Goal: Task Accomplishment & Management: Manage account settings

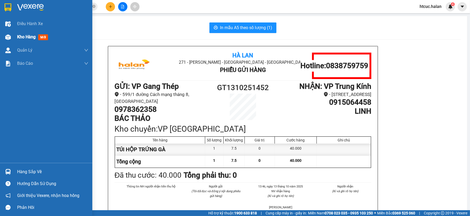
click at [11, 35] on div at bounding box center [7, 36] width 9 height 9
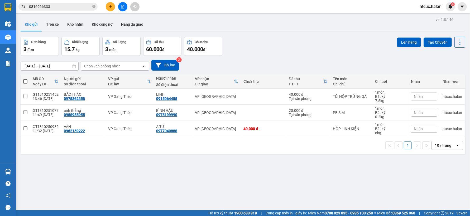
click at [26, 81] on span at bounding box center [25, 81] width 4 height 4
click at [25, 79] on input "checkbox" at bounding box center [25, 79] width 0 height 0
checkbox input "true"
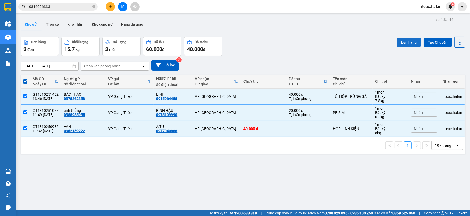
click at [403, 41] on button "Lên hàng" at bounding box center [409, 42] width 24 height 10
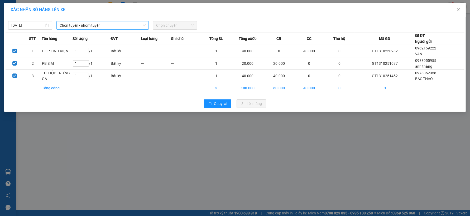
click at [119, 25] on span "Chọn tuyến - nhóm tuyến" at bounding box center [103, 25] width 86 height 8
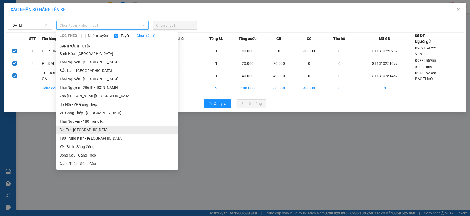
scroll to position [117, 0]
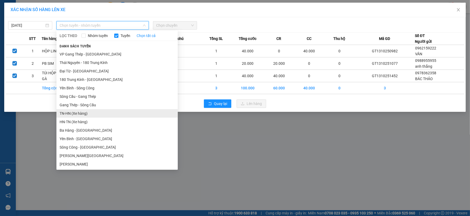
click at [64, 112] on li "TN-HN (Xe hàng)" at bounding box center [116, 113] width 121 height 8
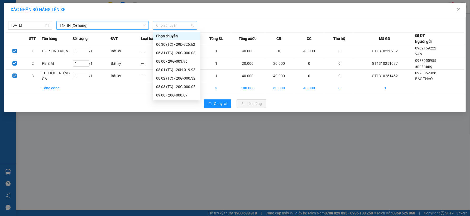
click at [188, 26] on span "Chọn chuyến" at bounding box center [175, 25] width 38 height 8
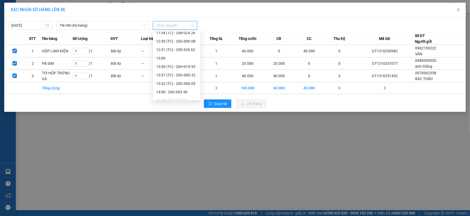
scroll to position [147, 0]
click at [179, 82] on div "14:00 - 29G-003.96" at bounding box center [176, 83] width 41 height 6
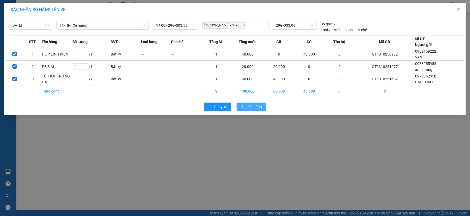
click at [247, 109] on span "Lên hàng" at bounding box center [254, 107] width 15 height 6
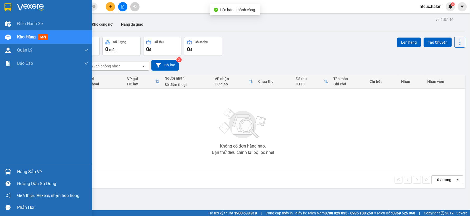
click at [12, 169] on div "Hàng sắp về" at bounding box center [46, 171] width 92 height 12
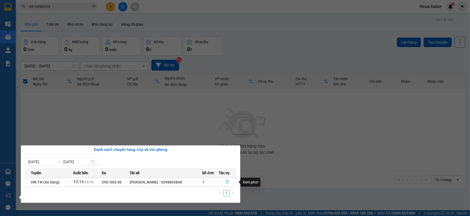
click at [228, 181] on icon "file-done" at bounding box center [227, 182] width 3 height 4
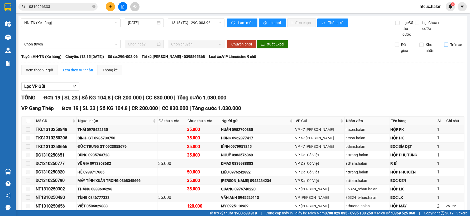
click at [444, 44] on input "Trên xe" at bounding box center [446, 44] width 4 height 4
checkbox input "true"
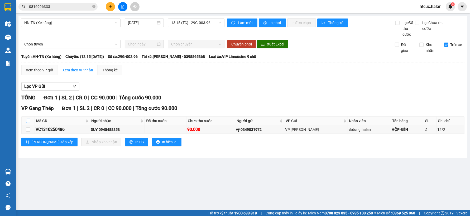
click at [27, 121] on input "checkbox" at bounding box center [28, 120] width 4 height 4
checkbox input "true"
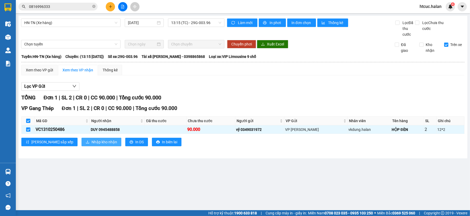
click at [92, 141] on span "Nhập kho nhận" at bounding box center [105, 142] width 26 height 6
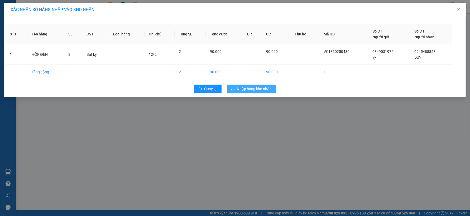
click at [262, 89] on span "Nhập hàng kho nhận" at bounding box center [254, 89] width 35 height 6
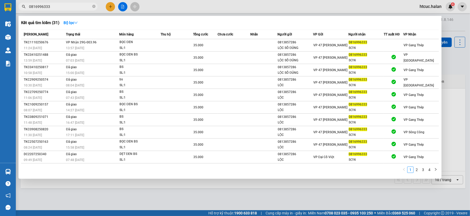
drag, startPoint x: 58, startPoint y: 6, endPoint x: 28, endPoint y: 12, distance: 31.2
click at [28, 11] on div "Kết quả tìm kiếm ( 31 ) Bộ lọc Mã ĐH Trạng thái Món hàng Thu hộ Tổng cước Chưa …" at bounding box center [51, 6] width 103 height 9
click at [94, 6] on icon "close-circle" at bounding box center [93, 6] width 3 height 3
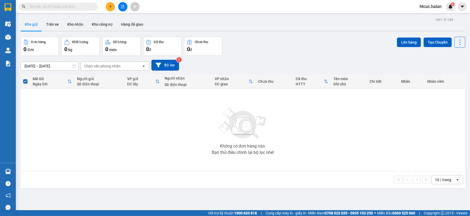
click at [75, 6] on input "text" at bounding box center [60, 7] width 62 height 6
type input "0"
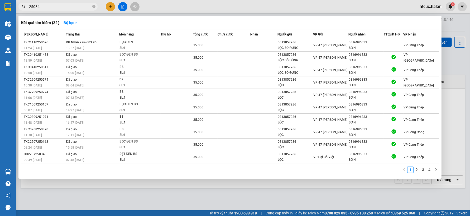
type input "250848"
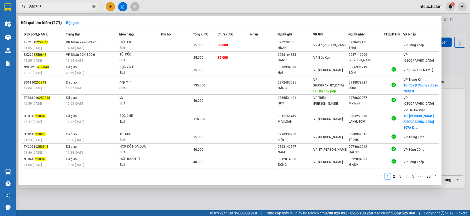
click at [92, 7] on icon "close-circle" at bounding box center [93, 6] width 3 height 3
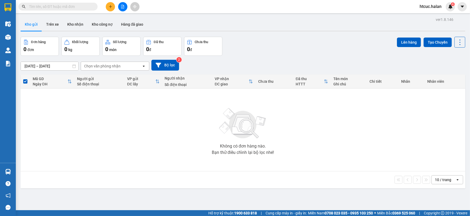
click at [72, 7] on input "text" at bounding box center [60, 7] width 62 height 6
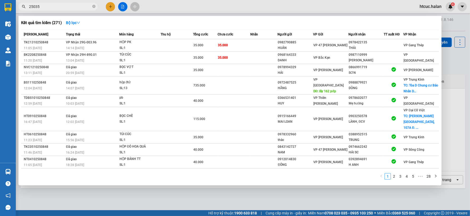
type input "250355"
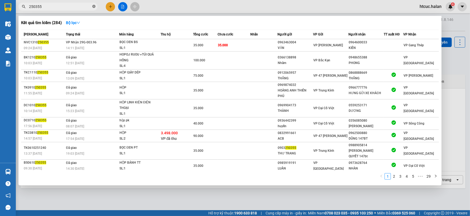
click at [94, 6] on icon "close-circle" at bounding box center [93, 6] width 3 height 3
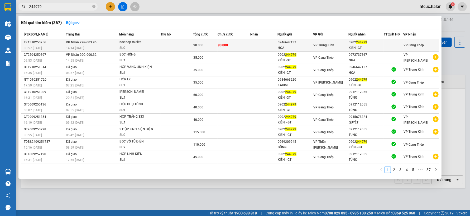
type input "244979"
click at [239, 43] on td "90.000" at bounding box center [234, 45] width 33 height 12
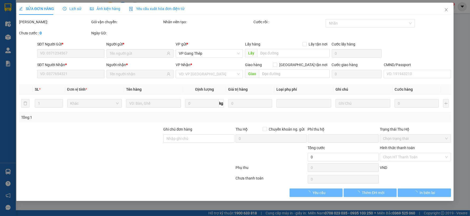
type input "0946647137"
type input "HOA"
type input "0902244979"
type input "KIÊN -GT"
type input "0"
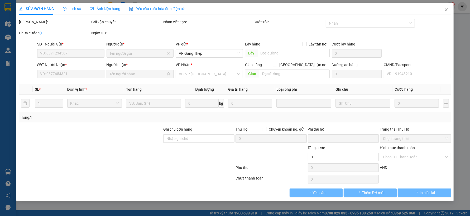
type input "90.000"
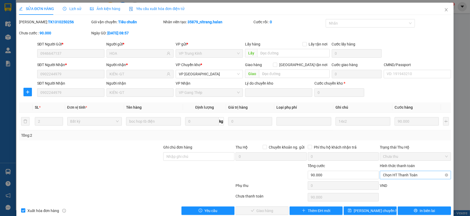
click at [404, 172] on span "Chọn HT Thanh Toán" at bounding box center [415, 175] width 65 height 8
click at [408, 154] on div "Công nợ người nhận" at bounding box center [412, 156] width 64 height 6
type input "0"
click at [273, 211] on button "Giao hàng" at bounding box center [262, 210] width 53 height 8
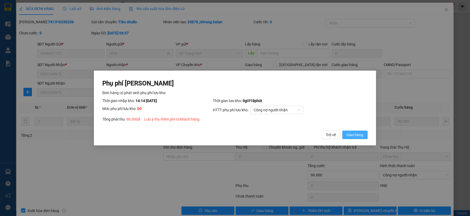
click at [363, 135] on span "Giao hàng" at bounding box center [355, 135] width 17 height 6
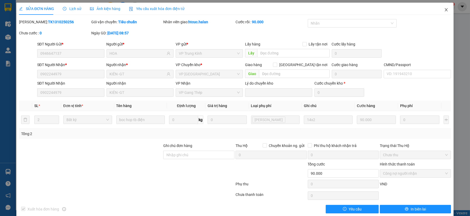
click at [444, 11] on icon "close" at bounding box center [446, 10] width 4 height 4
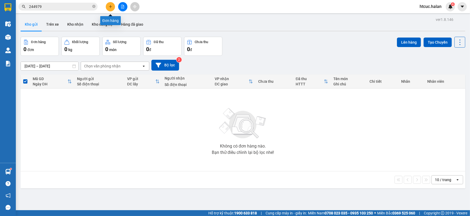
click at [112, 8] on icon "plus" at bounding box center [111, 7] width 4 height 4
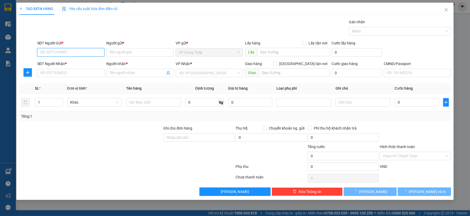
click at [77, 51] on input "SĐT Người Gửi *" at bounding box center [70, 52] width 67 height 8
type input "0902244979"
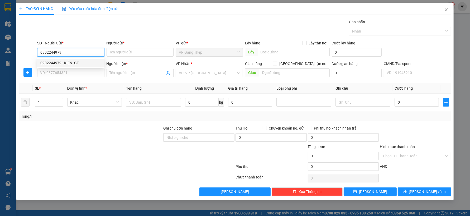
click at [73, 63] on div "0902244979 - KIÊN -GT" at bounding box center [70, 63] width 61 height 6
type input "KIÊN -GT"
type input "0902244979"
click at [73, 73] on input "SĐT Người Nhận *" at bounding box center [70, 73] width 67 height 8
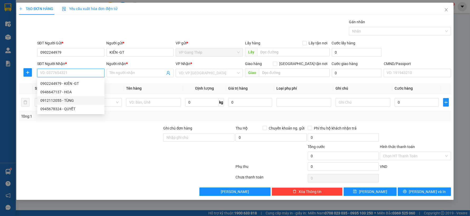
click at [69, 98] on div "0912112055 - TÙNG" at bounding box center [70, 100] width 61 height 6
type input "0912112055"
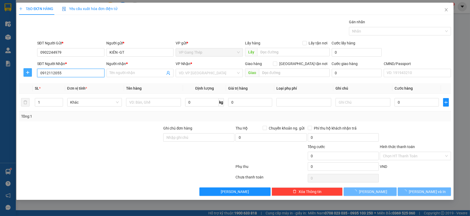
type input "TÙNG"
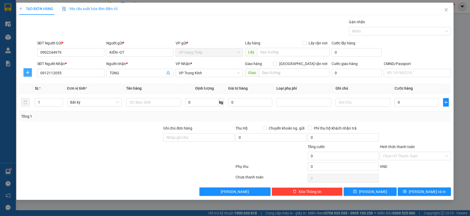
click at [26, 71] on icon "plus" at bounding box center [28, 72] width 4 height 4
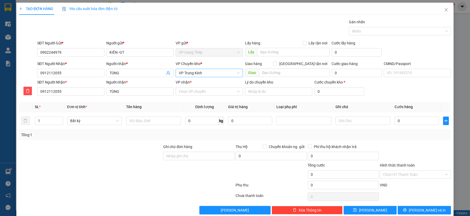
click at [200, 70] on span "VP Trung Kính" at bounding box center [209, 73] width 61 height 8
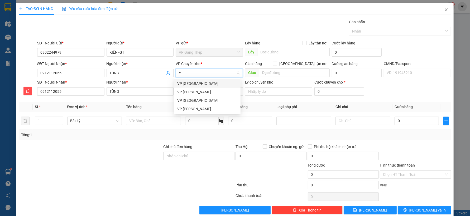
type input "YÊ"
click at [178, 85] on div "VP [GEOGRAPHIC_DATA]" at bounding box center [207, 83] width 60 height 6
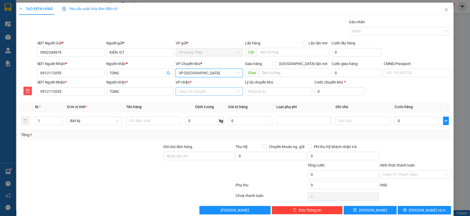
click at [189, 92] on input "VP nhận *" at bounding box center [207, 91] width 57 height 8
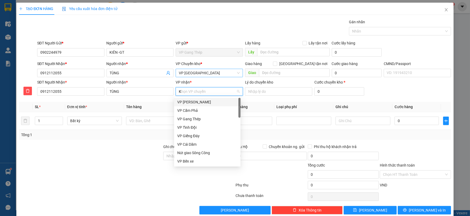
type input "KI"
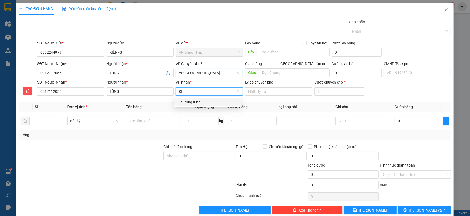
click at [189, 101] on div "VP Trung Kính" at bounding box center [207, 102] width 60 height 6
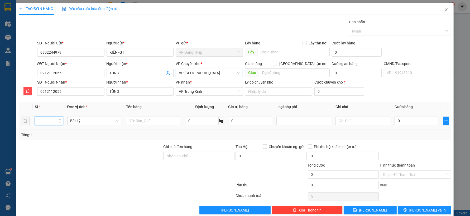
drag, startPoint x: 44, startPoint y: 120, endPoint x: 28, endPoint y: 125, distance: 16.3
click at [28, 125] on tr "1 Bất kỳ 0 kg 0 0" at bounding box center [235, 121] width 432 height 18
type input "2"
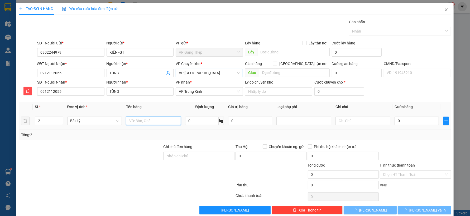
drag, startPoint x: 153, startPoint y: 119, endPoint x: 154, endPoint y: 123, distance: 3.9
click at [153, 119] on input "text" at bounding box center [153, 120] width 55 height 8
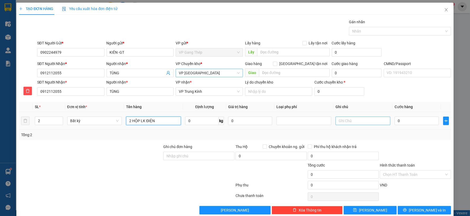
type input "2 HỘP LK ĐIỆN"
click at [345, 121] on input "text" at bounding box center [363, 120] width 55 height 8
type input "14*2"
drag, startPoint x: 401, startPoint y: 122, endPoint x: 381, endPoint y: 121, distance: 19.5
click at [400, 121] on input "0" at bounding box center [417, 120] width 44 height 8
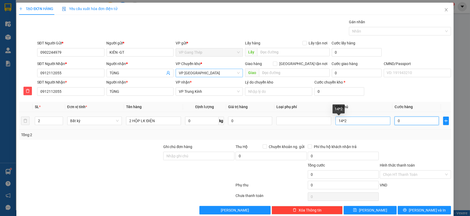
type input "9"
type input "90"
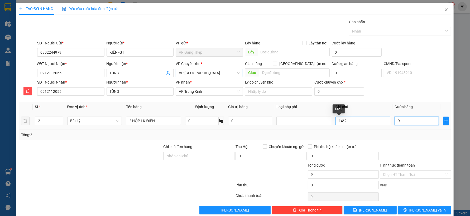
type input "90"
type input "900"
type input "9.000"
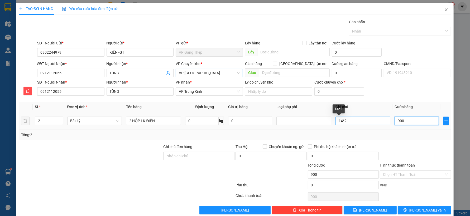
type input "9.000"
type input "90.000"
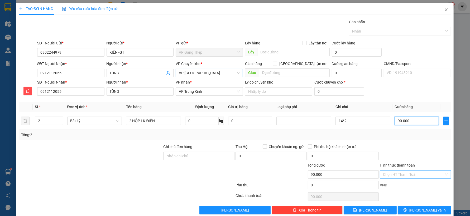
type input "90.000"
click at [428, 173] on input "Hình thức thanh toán" at bounding box center [413, 174] width 61 height 8
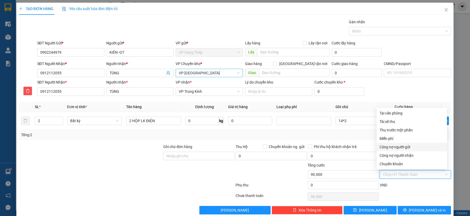
click at [402, 146] on div "Công nợ người gửi" at bounding box center [412, 147] width 64 height 6
type input "0"
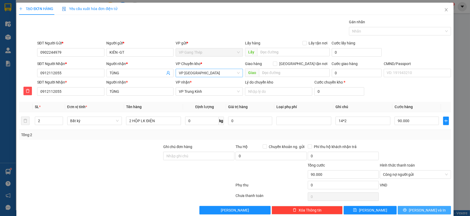
click at [425, 207] on button "[PERSON_NAME] và In" at bounding box center [424, 210] width 53 height 8
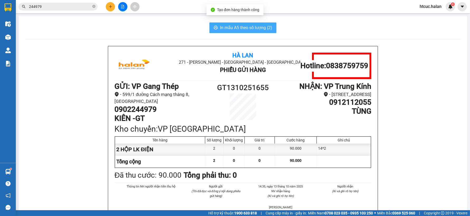
click at [246, 30] on span "In mẫu A5 theo số lượng (2)" at bounding box center [246, 27] width 52 height 7
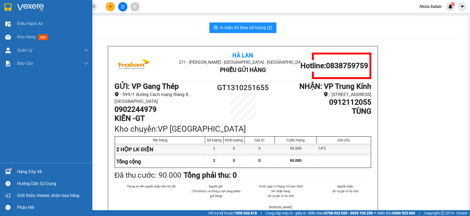
click at [13, 167] on div "Hàng sắp về" at bounding box center [46, 171] width 92 height 12
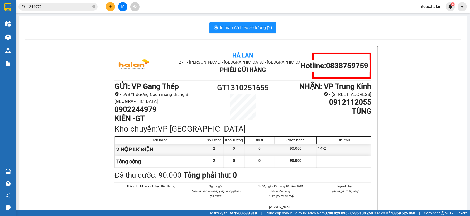
click at [415, 113] on section "Kết quả tìm kiếm ( 367 ) Bộ lọc Mã ĐH Trạng thái Món hàng Thu hộ Tổng cước Chưa…" at bounding box center [235, 108] width 470 height 216
click at [95, 7] on icon "close-circle" at bounding box center [93, 6] width 3 height 3
click at [78, 10] on span at bounding box center [57, 7] width 79 height 8
click at [82, 8] on input "text" at bounding box center [60, 7] width 62 height 6
click at [79, 6] on input "text" at bounding box center [60, 7] width 62 height 6
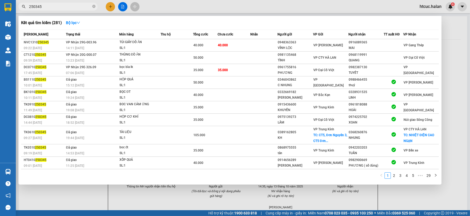
drag, startPoint x: 46, startPoint y: 7, endPoint x: 22, endPoint y: 1, distance: 24.1
click at [16, 11] on div "Kết quả tìm kiếm ( 281 ) Bộ lọc Mã ĐH Trạng thái Món hàng Thu hộ Tổng cước Chưa…" at bounding box center [51, 6] width 103 height 9
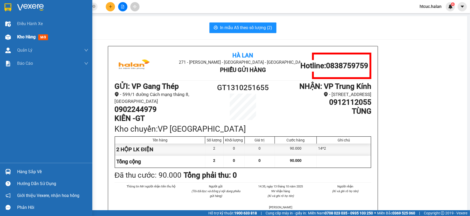
type input "0"
click at [15, 34] on div "Kho hàng mới" at bounding box center [46, 36] width 92 height 13
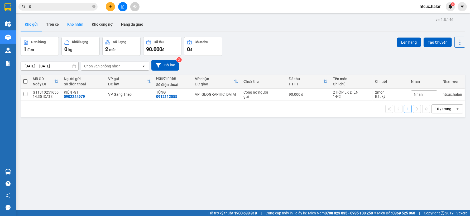
click at [78, 25] on button "Kho nhận" at bounding box center [75, 24] width 25 height 13
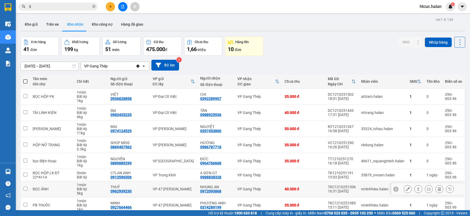
scroll to position [57, 0]
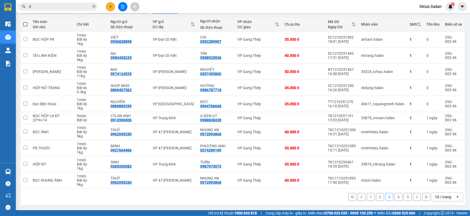
click at [368, 198] on button "1" at bounding box center [371, 197] width 8 height 8
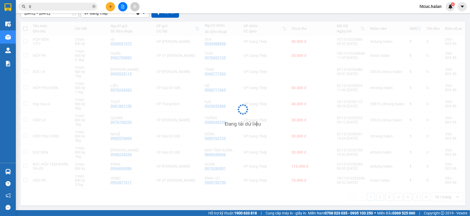
scroll to position [53, 0]
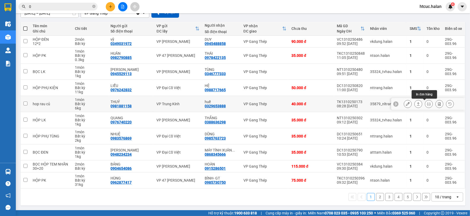
click at [428, 103] on button at bounding box center [428, 103] width 7 height 9
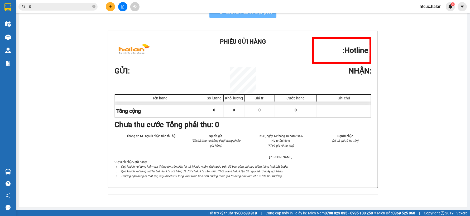
scroll to position [16, 0]
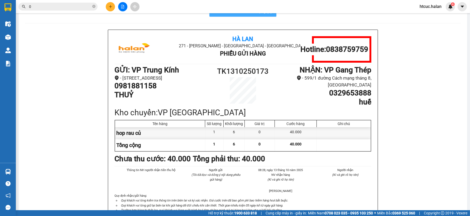
click at [257, 14] on span "In mẫu A5 theo số lượng (1)" at bounding box center [246, 11] width 52 height 7
click at [110, 7] on icon "plus" at bounding box center [110, 6] width 3 height 0
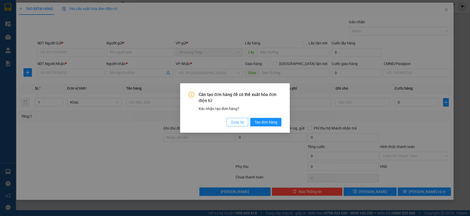
click at [240, 123] on span "Quay lại" at bounding box center [237, 122] width 13 height 6
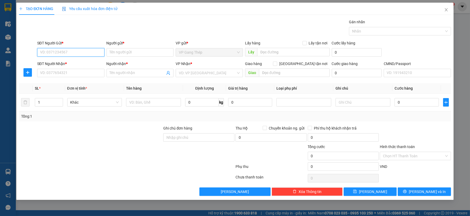
click at [71, 53] on input "SĐT Người Gửi *" at bounding box center [70, 52] width 67 height 8
type input "0982161907"
click at [70, 64] on div "0982161907 - NK BÌNH AN GT" at bounding box center [70, 63] width 61 height 6
type input "NK BÌNH AN GT"
type input "0982161907"
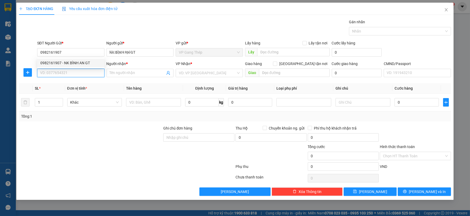
click at [77, 75] on input "SĐT Người Nhận *" at bounding box center [70, 73] width 67 height 8
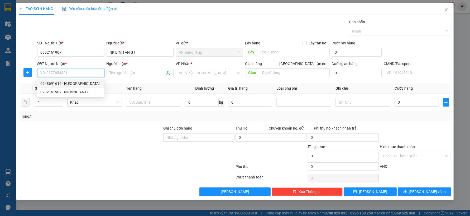
click at [74, 83] on div "0948691616 - NHẬT HUY" at bounding box center [70, 83] width 61 height 6
type input "0948691616"
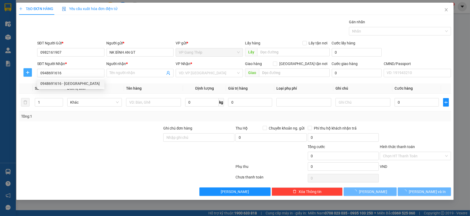
click at [27, 70] on icon "plus" at bounding box center [28, 72] width 4 height 4
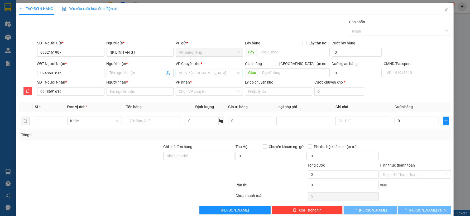
type input "NHẬT HUY"
click at [206, 70] on span "VP Nguyễn Trãi" at bounding box center [209, 73] width 61 height 8
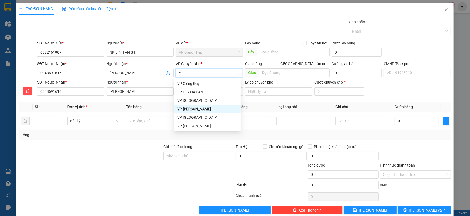
type input "YÊ"
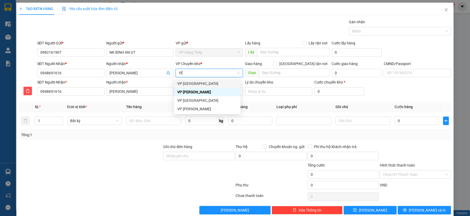
click at [182, 83] on div "VP [GEOGRAPHIC_DATA]" at bounding box center [207, 83] width 60 height 6
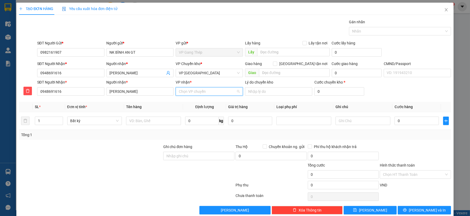
click at [187, 91] on input "VP nhận *" at bounding box center [207, 91] width 57 height 8
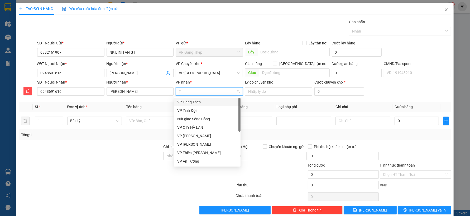
type input "TR"
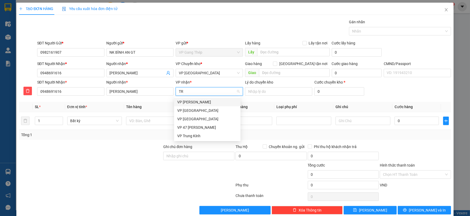
click at [188, 101] on div "VP Nguyễn Trãi" at bounding box center [207, 102] width 60 height 6
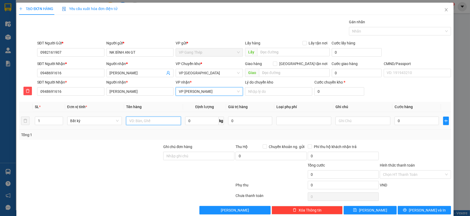
click at [158, 122] on input "text" at bounding box center [153, 120] width 55 height 8
type input "HỘP MẪU NK"
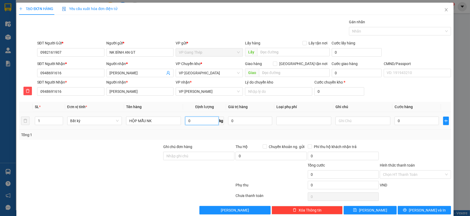
click at [193, 122] on input "0" at bounding box center [202, 120] width 34 height 8
type input "1"
click at [418, 120] on input "0" at bounding box center [417, 120] width 44 height 8
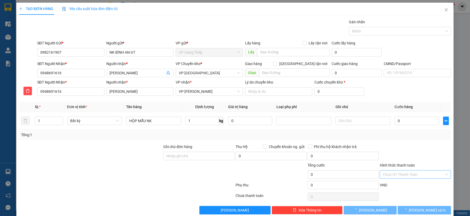
type input "35.000"
click at [421, 174] on input "Hình thức thanh toán" at bounding box center [413, 174] width 61 height 8
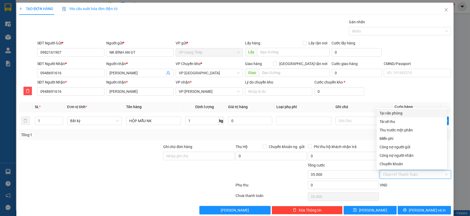
click at [392, 111] on div "Tại văn phòng" at bounding box center [412, 113] width 64 height 6
type input "0"
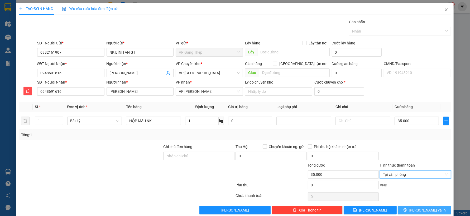
click at [407, 211] on icon "printer" at bounding box center [405, 210] width 4 height 4
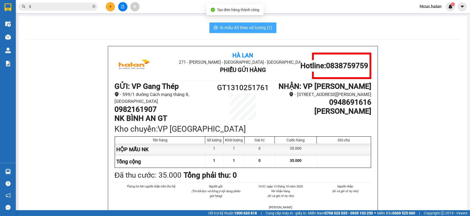
click at [253, 28] on span "In mẫu A5 theo số lượng (1)" at bounding box center [246, 27] width 52 height 7
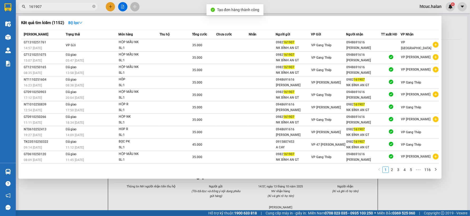
type input "161907"
click at [83, 195] on div at bounding box center [235, 108] width 470 height 216
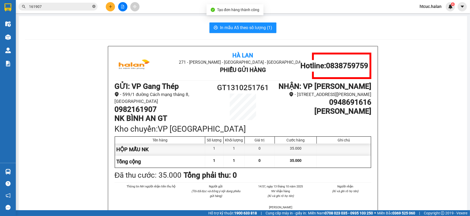
click at [93, 6] on icon "close-circle" at bounding box center [93, 6] width 3 height 3
click at [73, 6] on input "text" at bounding box center [60, 7] width 62 height 6
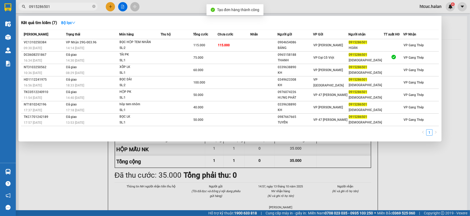
type input "0915286501"
click at [109, 7] on div at bounding box center [235, 108] width 470 height 216
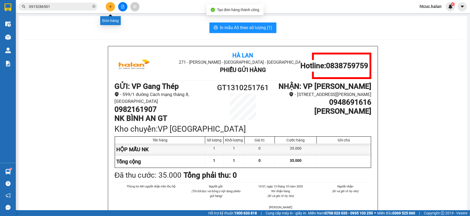
click at [109, 5] on icon "plus" at bounding box center [111, 7] width 4 height 4
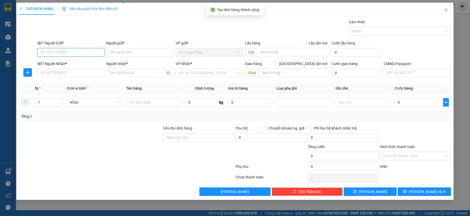
click at [88, 53] on input "SĐT Người Gửi *" at bounding box center [70, 52] width 67 height 8
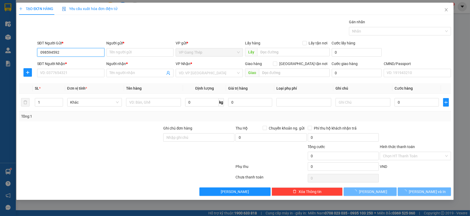
type input "0985945928"
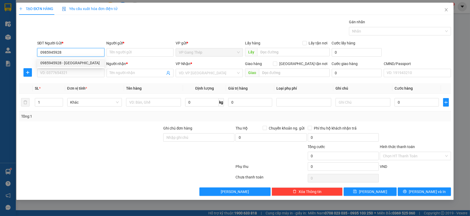
drag, startPoint x: 69, startPoint y: 62, endPoint x: 75, endPoint y: 65, distance: 6.6
click at [69, 62] on div "0985945928 - ĐỨC" at bounding box center [70, 63] width 61 height 6
type input "ĐỨC"
type input "0985945928"
click at [76, 73] on input "SĐT Người Nhận *" at bounding box center [70, 73] width 67 height 8
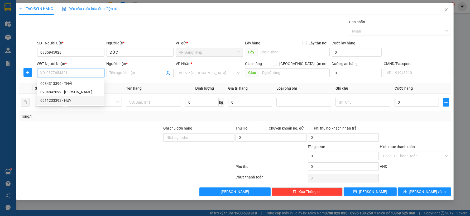
click at [65, 100] on div "0911233392 - HUY" at bounding box center [70, 100] width 61 height 6
type input "0911233392"
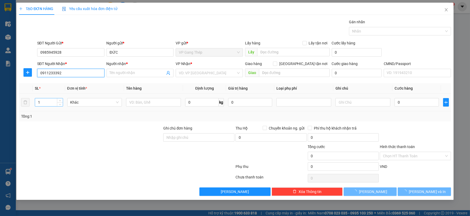
type input "HUY"
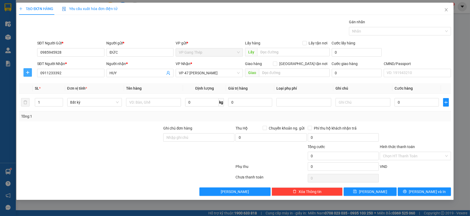
click at [27, 72] on icon "plus" at bounding box center [27, 72] width 0 height 3
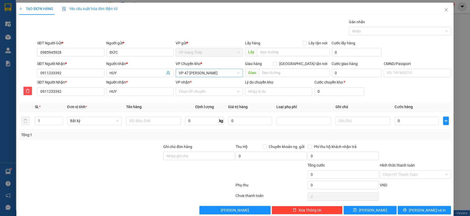
click at [188, 74] on span "VP 47 [PERSON_NAME]" at bounding box center [209, 73] width 61 height 8
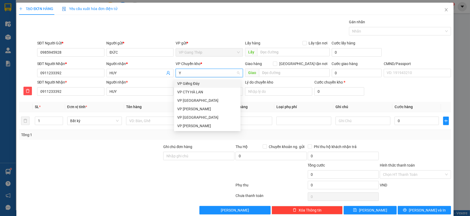
type input "YÊ"
click at [181, 82] on div "VP [GEOGRAPHIC_DATA]" at bounding box center [207, 83] width 60 height 6
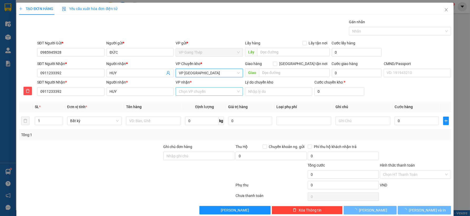
click at [187, 89] on input "VP nhận *" at bounding box center [207, 91] width 57 height 8
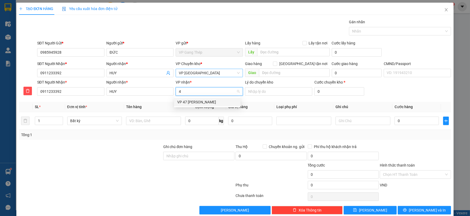
type input "47"
click at [191, 99] on div "VP 47 [PERSON_NAME]" at bounding box center [207, 102] width 60 height 6
drag, startPoint x: 159, startPoint y: 120, endPoint x: 182, endPoint y: 131, distance: 25.6
click at [160, 121] on input "text" at bounding box center [153, 120] width 55 height 8
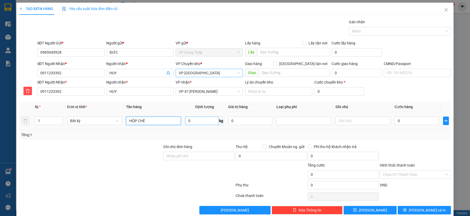
type input "HỘP CHÈ"
type input "2.4"
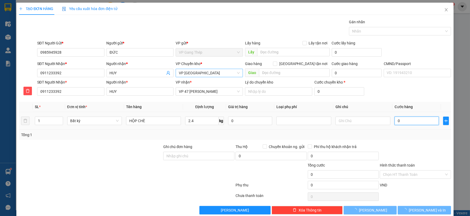
click at [408, 123] on input "0" at bounding box center [417, 120] width 44 height 8
type input "40.000"
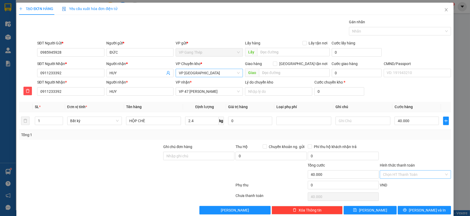
click at [421, 173] on input "Hình thức thanh toán" at bounding box center [413, 174] width 61 height 8
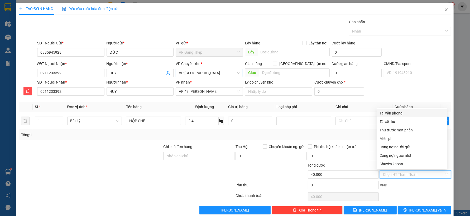
click at [395, 113] on div "Tại văn phòng" at bounding box center [412, 113] width 64 height 6
type input "0"
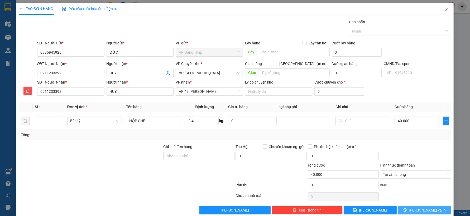
click at [421, 208] on span "Lưu và In" at bounding box center [427, 210] width 37 height 6
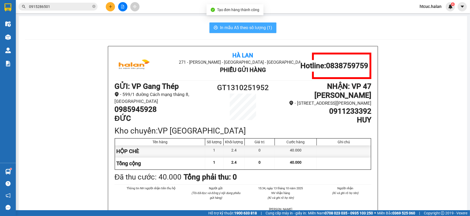
click at [253, 23] on button "In mẫu A5 theo số lượng (1)" at bounding box center [243, 27] width 67 height 11
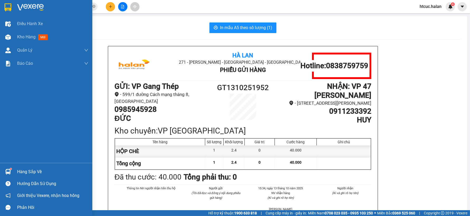
click at [10, 170] on img at bounding box center [8, 172] width 6 height 6
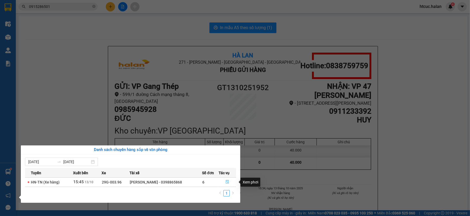
click at [227, 181] on icon "file-done" at bounding box center [227, 182] width 3 height 4
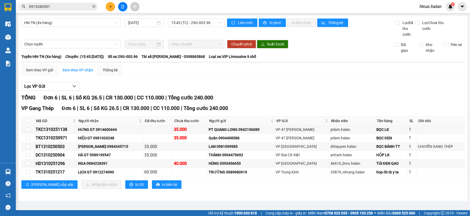
click at [111, 4] on button at bounding box center [110, 6] width 9 height 9
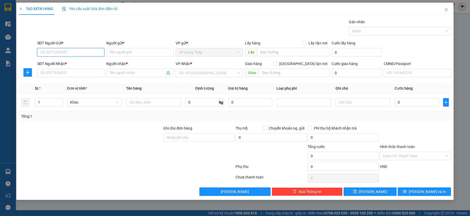
click at [89, 51] on input "SĐT Người Gửi *" at bounding box center [70, 52] width 67 height 8
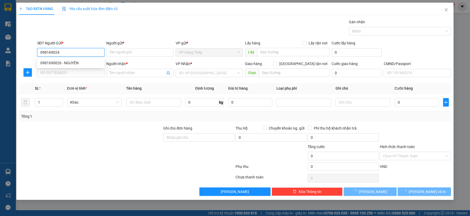
type input "0981690246"
click at [79, 63] on div "0981690246 - HUYỀN TRANG" at bounding box center [70, 63] width 61 height 6
type input "HUYỀN TRANG"
type input "0981690246"
click at [72, 72] on input "SĐT Người Nhận *" at bounding box center [70, 73] width 67 height 8
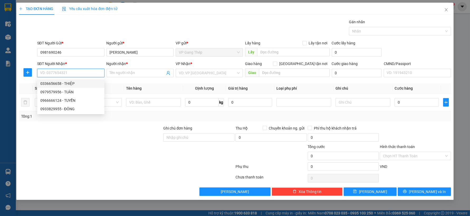
click at [64, 82] on div "0336656658 - THIỆP" at bounding box center [70, 83] width 61 height 6
type input "0336656658"
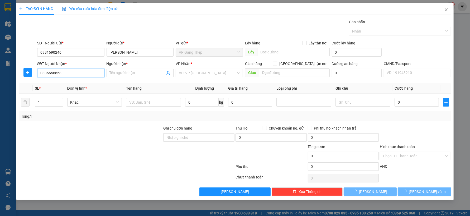
type input "THIỆP"
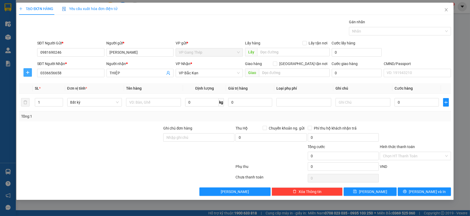
click at [29, 72] on icon "plus" at bounding box center [28, 72] width 4 height 4
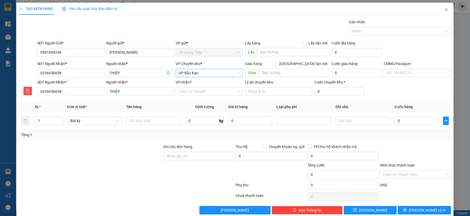
click at [191, 73] on span "VP Bắc Kạn" at bounding box center [209, 73] width 61 height 8
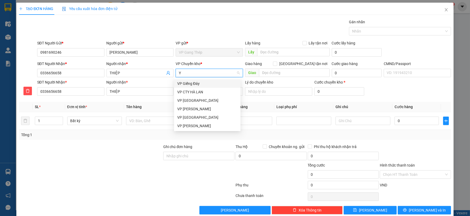
type input "YÊ"
click at [187, 83] on div "VP [GEOGRAPHIC_DATA]" at bounding box center [207, 83] width 60 height 6
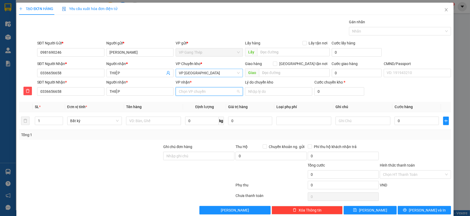
click at [190, 91] on input "VP nhận *" at bounding box center [207, 91] width 57 height 8
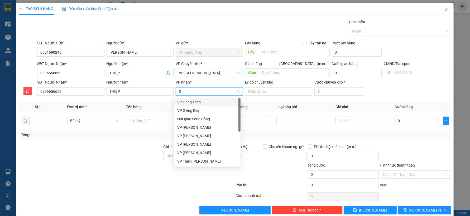
type input "GI"
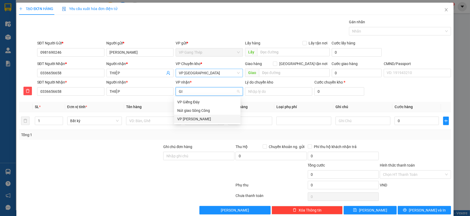
click at [191, 119] on div "VP [PERSON_NAME]" at bounding box center [207, 119] width 60 height 6
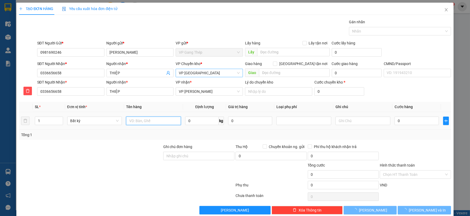
click at [144, 122] on input "text" at bounding box center [153, 120] width 55 height 8
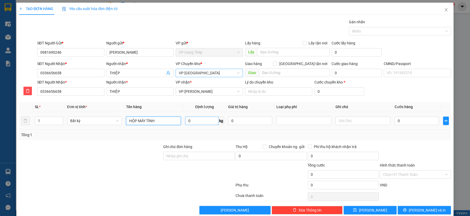
type input "HỘP MÁY TÍNH"
type input "3.5"
click at [406, 121] on input "0" at bounding box center [417, 120] width 44 height 8
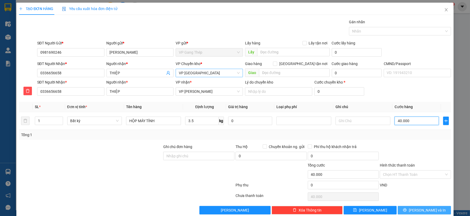
type input "40.000"
click at [419, 209] on span "Lưu và In" at bounding box center [427, 210] width 37 height 6
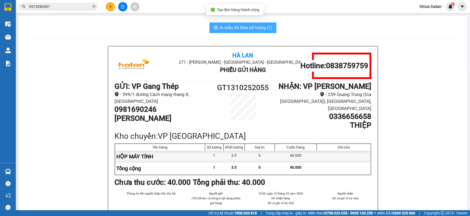
click at [220, 26] on span "In mẫu A5 theo số lượng (1)" at bounding box center [246, 27] width 52 height 7
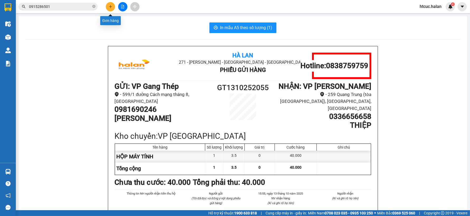
click at [107, 6] on button at bounding box center [110, 6] width 9 height 9
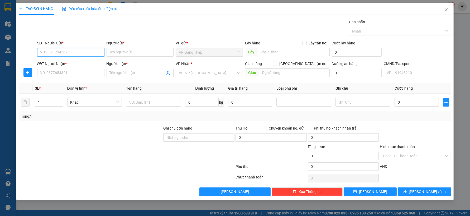
click at [83, 50] on input "SĐT Người Gửi *" at bounding box center [70, 52] width 67 height 8
type input "0973417546"
click at [76, 64] on div "0973417546 - BÀ CHINH" at bounding box center [70, 63] width 61 height 6
type input "BÀ CHINH"
type input "0973417546"
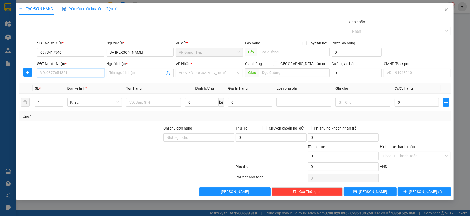
click at [73, 71] on input "SĐT Người Nhận *" at bounding box center [70, 73] width 67 height 8
click at [65, 84] on div "0912022984 - CHI" at bounding box center [70, 83] width 61 height 6
type input "0912022984"
type input "CHI"
click at [29, 69] on button "button" at bounding box center [27, 72] width 8 height 8
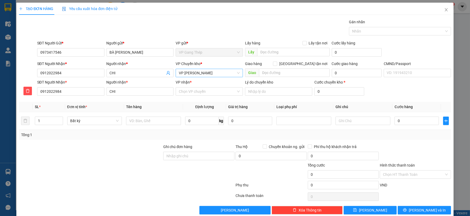
click at [216, 71] on span "VP Võ Chí Công" at bounding box center [209, 73] width 61 height 8
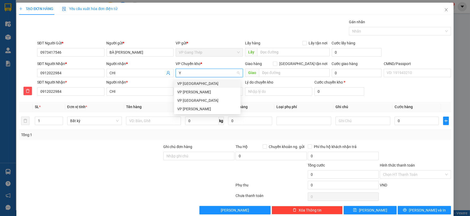
type input "YÊ"
click at [194, 83] on div "VP [GEOGRAPHIC_DATA]" at bounding box center [207, 83] width 60 height 6
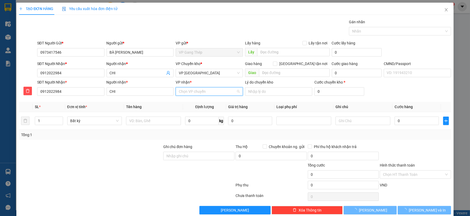
click at [195, 94] on input "VP nhận *" at bounding box center [207, 91] width 57 height 8
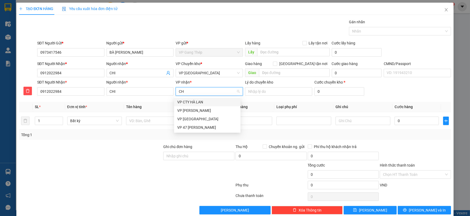
type input "CHI"
click at [195, 100] on div "VP Võ Chí Công" at bounding box center [207, 102] width 60 height 6
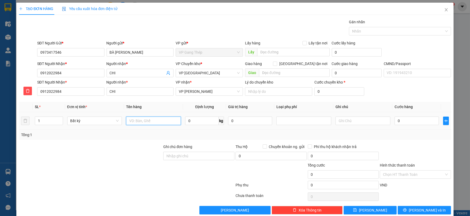
drag, startPoint x: 167, startPoint y: 120, endPoint x: 168, endPoint y: 122, distance: 3.1
click at [167, 120] on input "text" at bounding box center [153, 120] width 55 height 8
type input "HỘP XỐP ĐỒ ĂN"
click at [202, 118] on input "0" at bounding box center [202, 120] width 34 height 8
type input "14"
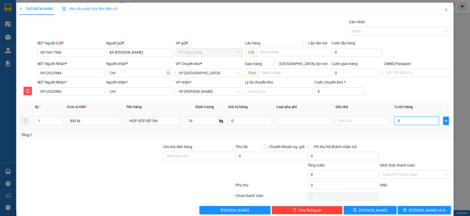
click at [411, 122] on input "0" at bounding box center [417, 120] width 44 height 8
type input "50.000"
click at [435, 174] on input "Hình thức thanh toán" at bounding box center [413, 174] width 61 height 8
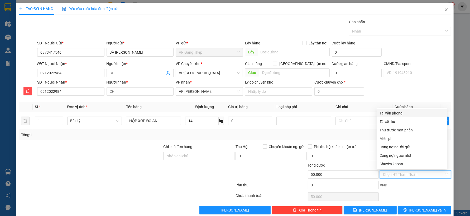
click at [393, 112] on div "Tại văn phòng" at bounding box center [412, 113] width 64 height 6
type input "0"
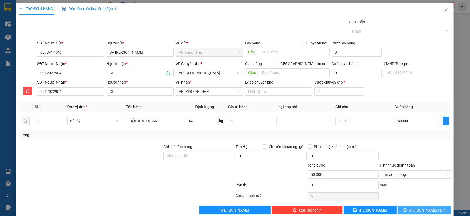
click at [422, 209] on span "Lưu và In" at bounding box center [427, 210] width 37 height 6
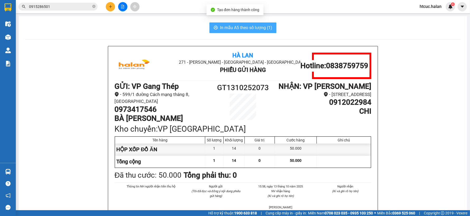
click at [251, 23] on button "In mẫu A5 theo số lượng (1)" at bounding box center [243, 27] width 67 height 11
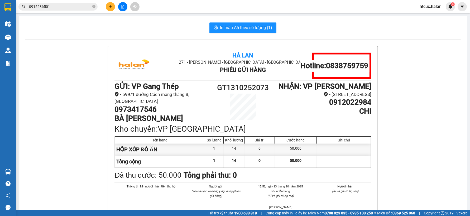
scroll to position [29, 0]
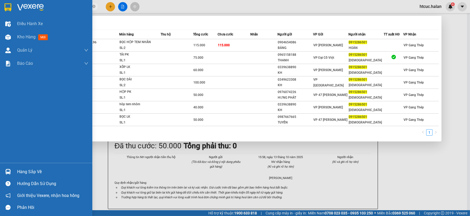
drag, startPoint x: 40, startPoint y: 9, endPoint x: 3, endPoint y: 14, distance: 37.3
click at [3, 14] on section "Kết quả tìm kiếm ( 7 ) Bộ lọc Mã ĐH Trạng thái Món hàng Thu hộ Tổng cước Chưa c…" at bounding box center [235, 108] width 470 height 216
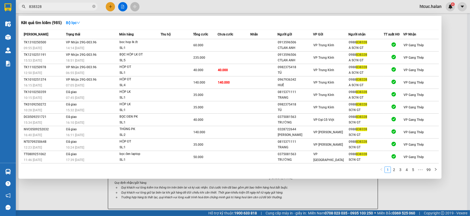
type input "838328"
drag, startPoint x: 62, startPoint y: 190, endPoint x: 53, endPoint y: 178, distance: 15.1
click at [62, 190] on div at bounding box center [235, 108] width 470 height 216
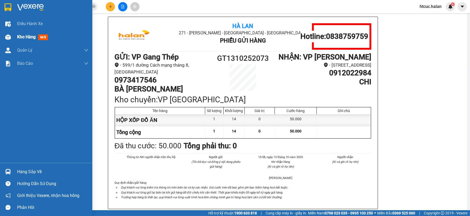
click at [8, 37] on img at bounding box center [8, 37] width 6 height 6
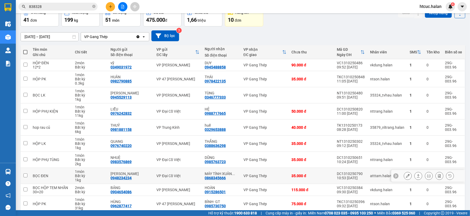
scroll to position [53, 0]
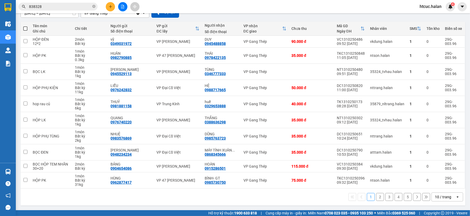
click at [406, 196] on button "5" at bounding box center [408, 197] width 8 height 8
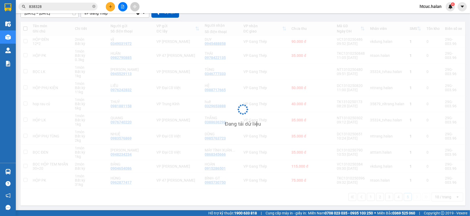
scroll to position [24, 0]
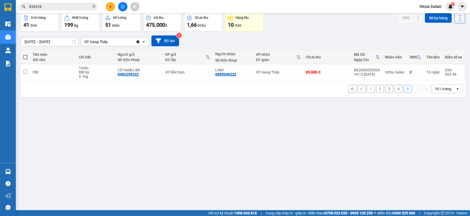
click at [397, 88] on button "4" at bounding box center [399, 89] width 8 height 8
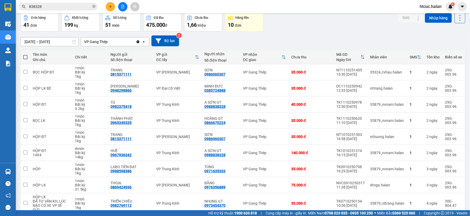
scroll to position [61, 0]
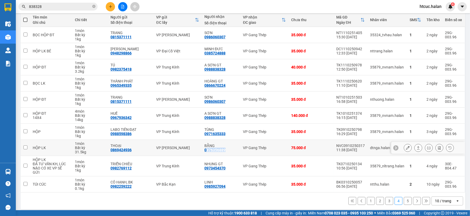
drag, startPoint x: 226, startPoint y: 149, endPoint x: 204, endPoint y: 151, distance: 21.5
click at [205, 151] on div "BẰNG 0976356889" at bounding box center [221, 147] width 33 height 8
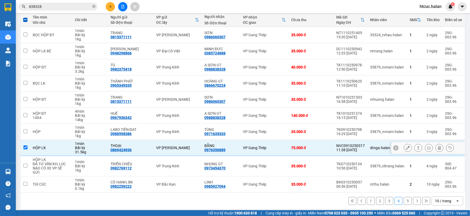
click at [230, 150] on div "BẰNG 0976356889" at bounding box center [221, 147] width 33 height 8
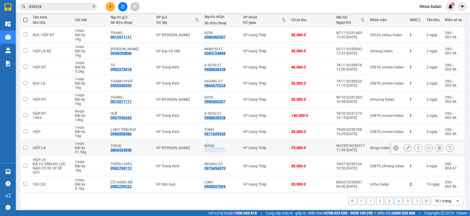
drag, startPoint x: 228, startPoint y: 150, endPoint x: 202, endPoint y: 150, distance: 25.6
click at [202, 150] on td "BẰNG 0976356889" at bounding box center [221, 148] width 39 height 16
checkbox input "true"
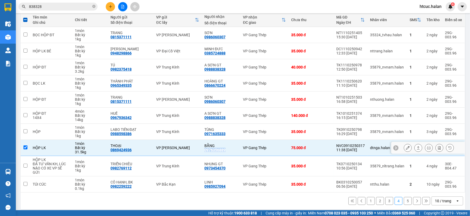
copy div "0976356889"
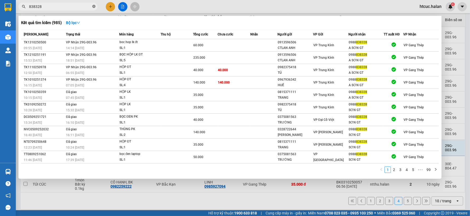
click at [93, 6] on icon "close-circle" at bounding box center [93, 6] width 3 height 3
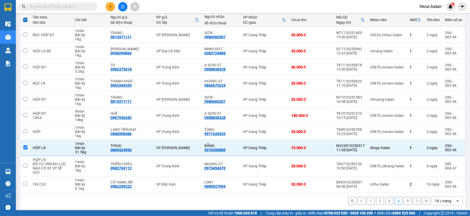
paste input "0976356889"
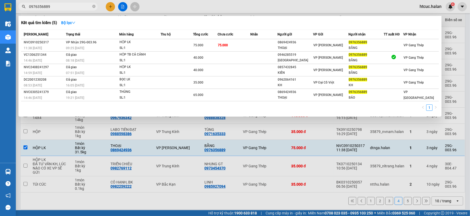
type input "0976356889"
click at [192, 199] on div at bounding box center [235, 108] width 470 height 216
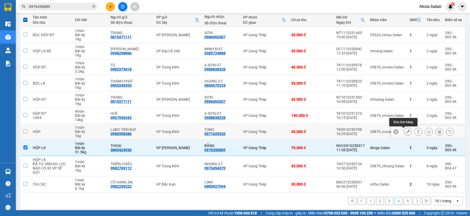
click at [406, 131] on icon at bounding box center [408, 132] width 4 height 4
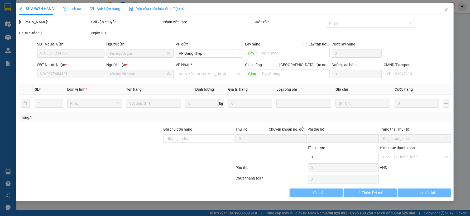
type input "0988598386"
type input "LABO TIẾN ĐẠT"
type input "0971635333"
type input "TÙNG"
type input "0"
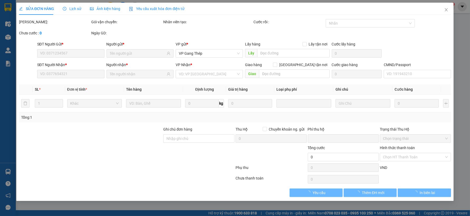
type input "35.000"
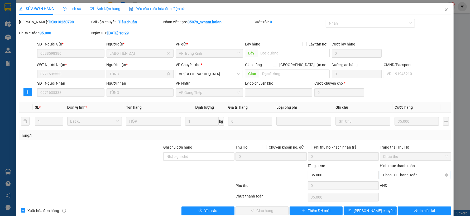
click at [400, 173] on span "Chọn HT Thanh Toán" at bounding box center [415, 175] width 65 height 8
click at [394, 130] on div "Tại văn phòng" at bounding box center [412, 130] width 64 height 6
type input "0"
click at [275, 210] on button "Giao hàng" at bounding box center [262, 210] width 53 height 8
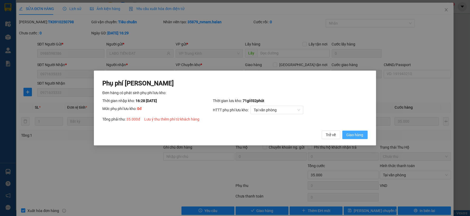
click at [357, 132] on span "Giao hàng" at bounding box center [355, 135] width 17 height 6
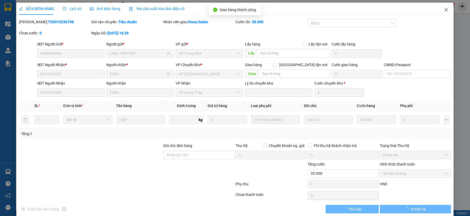
click at [442, 7] on span "Close" at bounding box center [446, 10] width 15 height 15
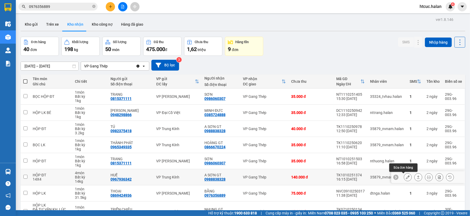
click at [406, 178] on icon at bounding box center [408, 177] width 4 height 4
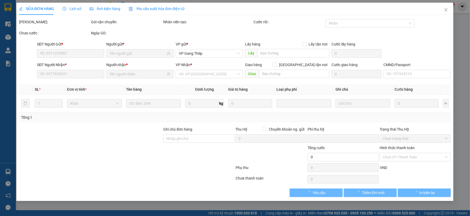
type input "0967936342"
type input "HUẾ"
type input "0988838328"
type input "A SƠN GT"
type input "0"
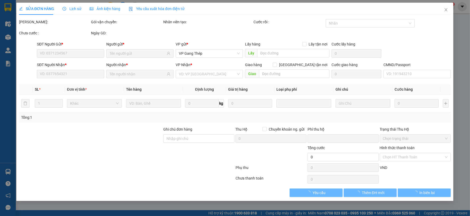
type input "140.000"
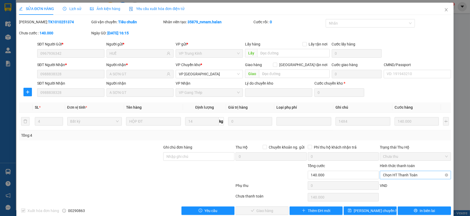
click at [411, 173] on span "Chọn HT Thanh Toán" at bounding box center [415, 175] width 65 height 8
click at [410, 154] on div "Công nợ người nhận" at bounding box center [412, 156] width 64 height 6
type input "0"
click at [272, 210] on button "Giao hàng" at bounding box center [262, 210] width 53 height 8
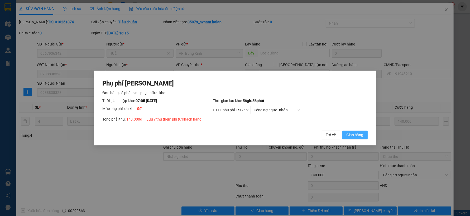
click at [362, 135] on span "Giao hàng" at bounding box center [355, 135] width 17 height 6
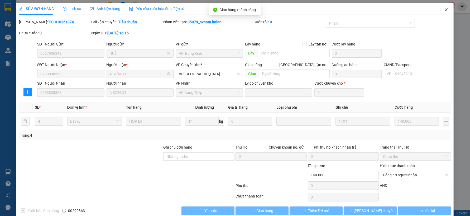
click at [444, 9] on icon "close" at bounding box center [446, 10] width 4 height 4
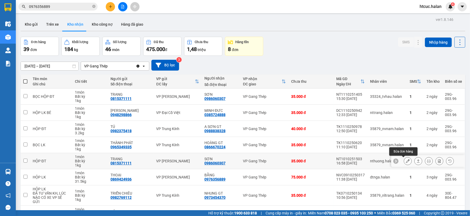
click at [406, 160] on icon at bounding box center [408, 161] width 4 height 4
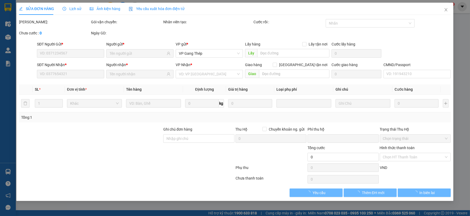
type input "0815371111"
type input "TRANG"
type input "0986060307"
type input "SƠN"
type input "0"
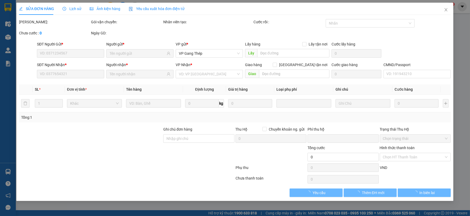
type input "35.000"
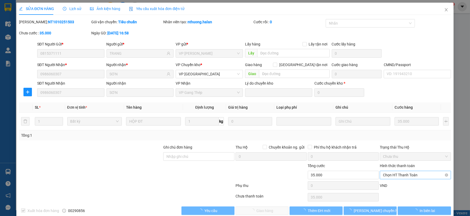
click at [414, 173] on span "Chọn HT Thanh Toán" at bounding box center [415, 175] width 65 height 8
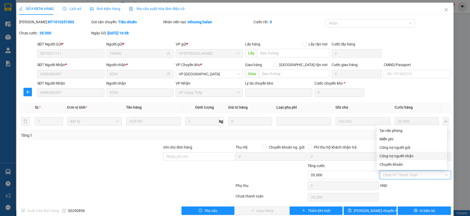
click at [408, 156] on div "Công nợ người nhận" at bounding box center [412, 156] width 64 height 6
type input "0"
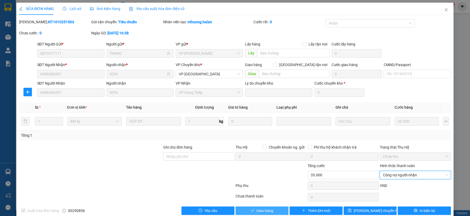
click at [263, 211] on span "Giao hàng" at bounding box center [265, 210] width 17 height 6
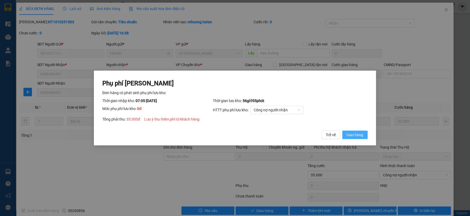
click at [357, 136] on span "Giao hàng" at bounding box center [355, 135] width 17 height 6
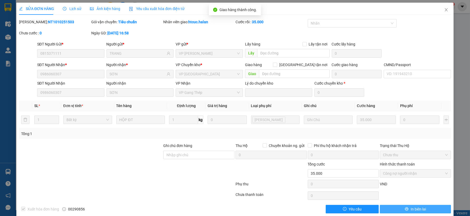
click at [421, 206] on span "In biên lai" at bounding box center [418, 209] width 15 height 6
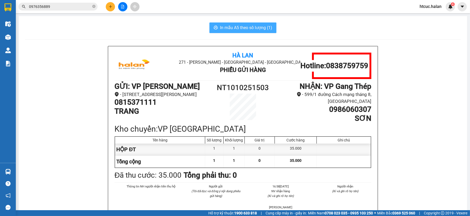
click at [252, 28] on span "In mẫu A5 theo số lượng (1)" at bounding box center [246, 27] width 52 height 7
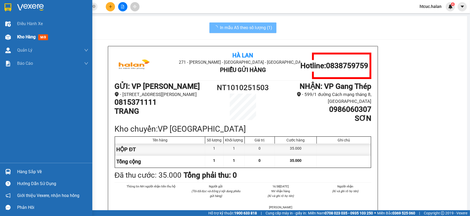
click at [8, 36] on img at bounding box center [8, 37] width 6 height 6
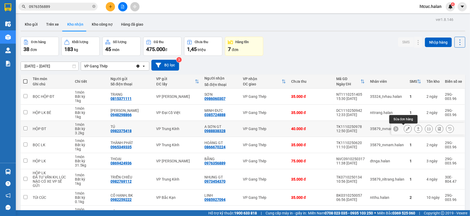
click at [406, 128] on icon at bounding box center [408, 129] width 4 height 4
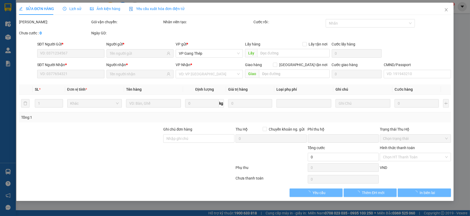
type input "0982375418"
type input "TÚ"
type input "0988838328"
type input "A SƠN GT"
type input "0"
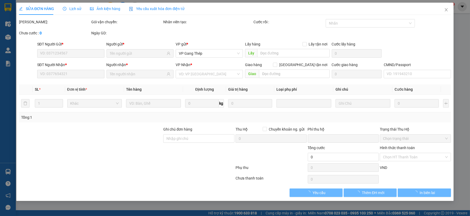
type input "40.000"
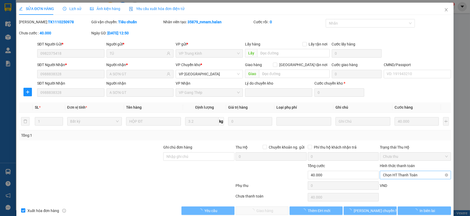
click at [410, 175] on span "Chọn HT Thanh Toán" at bounding box center [415, 175] width 65 height 8
click at [402, 174] on span "Chọn HT Thanh Toán" at bounding box center [415, 175] width 65 height 8
click at [410, 175] on span "Chọn HT Thanh Toán" at bounding box center [415, 175] width 65 height 8
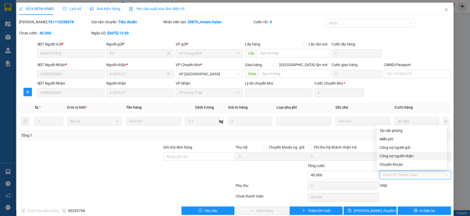
drag, startPoint x: 407, startPoint y: 155, endPoint x: 401, endPoint y: 160, distance: 7.1
click at [406, 155] on div "Công nợ người nhận" at bounding box center [412, 156] width 64 height 6
type input "0"
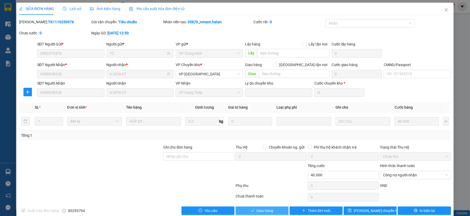
click at [267, 207] on button "Giao hàng" at bounding box center [262, 210] width 53 height 8
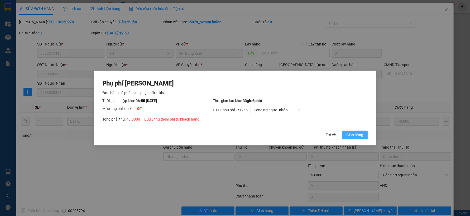
click at [357, 136] on span "Giao hàng" at bounding box center [355, 135] width 17 height 6
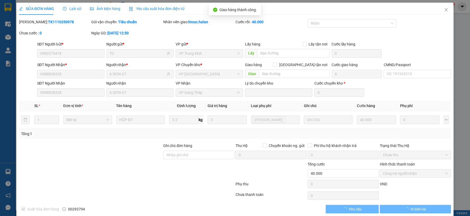
click at [417, 211] on span "In biên lai" at bounding box center [418, 209] width 15 height 6
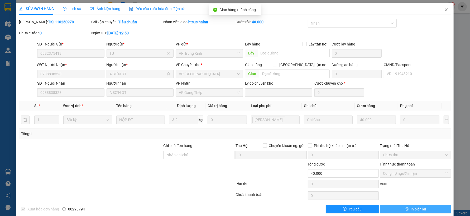
click at [417, 209] on span "In biên lai" at bounding box center [418, 209] width 15 height 6
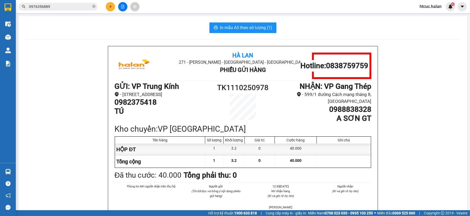
click at [233, 34] on div "In mẫu A5 theo số lượng (1) Hà Lan 271 - Dương Tự Minh - Phường Tân Long - Thái…" at bounding box center [243, 136] width 449 height 241
click at [234, 27] on span "In mẫu A5 theo số lượng (1)" at bounding box center [246, 27] width 52 height 7
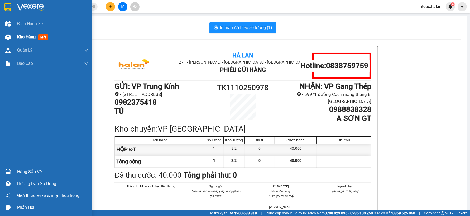
click at [11, 36] on div at bounding box center [7, 36] width 9 height 9
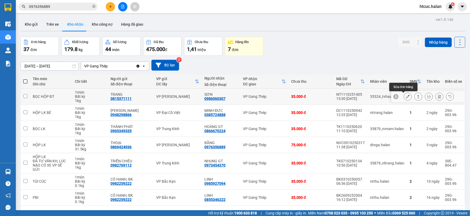
click at [406, 97] on icon at bounding box center [408, 96] width 4 height 4
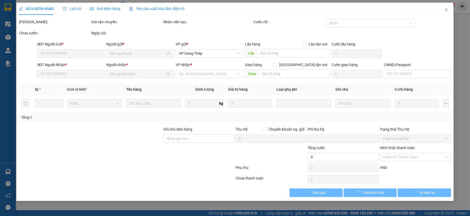
type input "0815371111"
type input "TRANG"
type input "0986060307"
type input "SƠN"
type input "0"
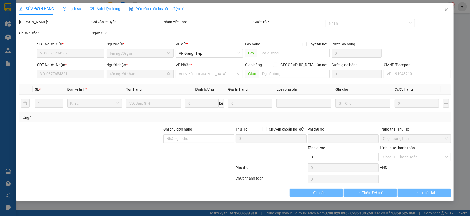
type input "35.000"
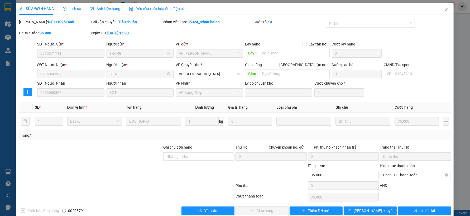
click at [403, 173] on span "Chọn HT Thanh Toán" at bounding box center [415, 175] width 65 height 8
click at [412, 156] on div "Công nợ người nhận" at bounding box center [412, 156] width 64 height 6
click at [276, 209] on button "Giao hàng" at bounding box center [262, 210] width 53 height 8
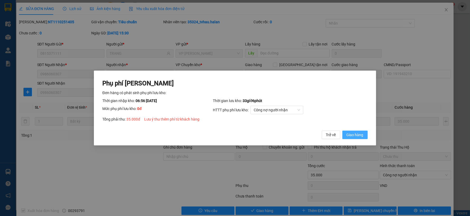
drag, startPoint x: 360, startPoint y: 136, endPoint x: 364, endPoint y: 131, distance: 7.3
click at [360, 137] on span "Giao hàng" at bounding box center [355, 135] width 17 height 6
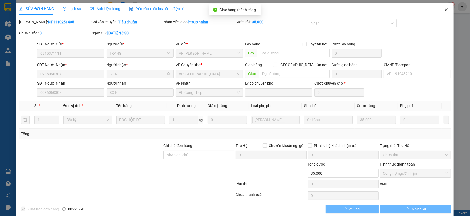
click at [444, 9] on icon "close" at bounding box center [446, 10] width 4 height 4
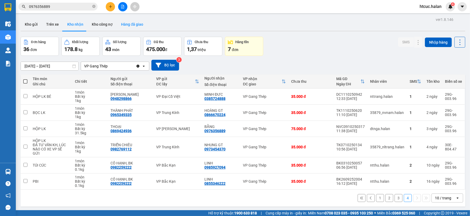
click at [135, 24] on button "Hàng đã giao" at bounding box center [132, 24] width 31 height 13
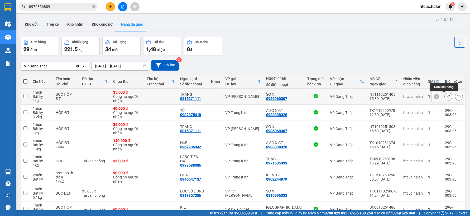
click at [447, 96] on icon at bounding box center [449, 96] width 4 height 4
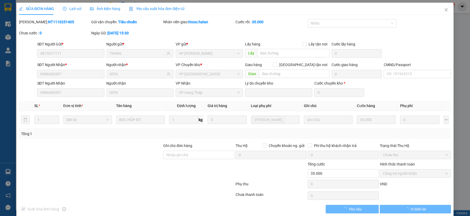
type input "0815371111"
type input "TRANG"
type input "0986060307"
type input "SƠN"
type input "0"
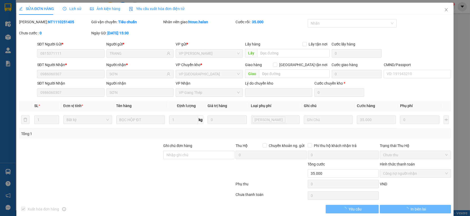
type input "35.000"
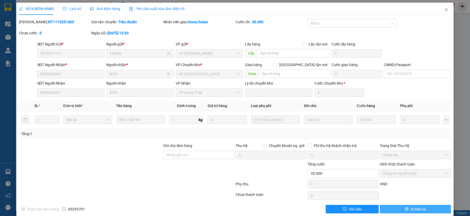
click at [424, 208] on button "In biên lai" at bounding box center [415, 209] width 71 height 8
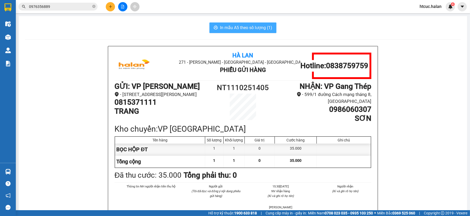
click at [248, 28] on span "In mẫu A5 theo số lượng (1)" at bounding box center [246, 27] width 52 height 7
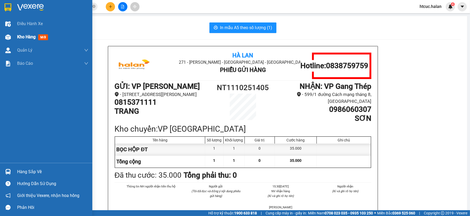
click at [8, 35] on img at bounding box center [8, 37] width 6 height 6
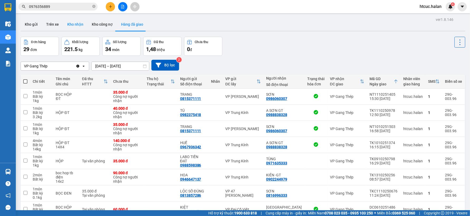
click at [71, 24] on button "Kho nhận" at bounding box center [75, 24] width 25 height 13
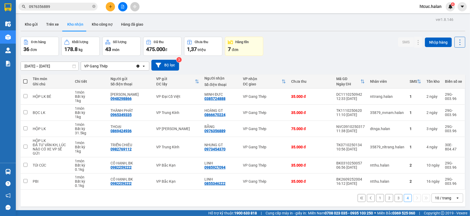
click at [395, 194] on button "3" at bounding box center [399, 198] width 8 height 8
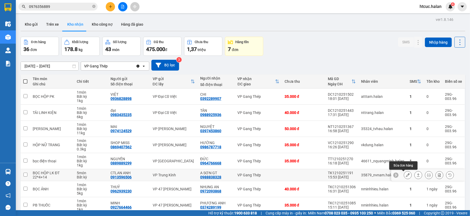
click at [406, 173] on icon at bounding box center [408, 175] width 4 height 4
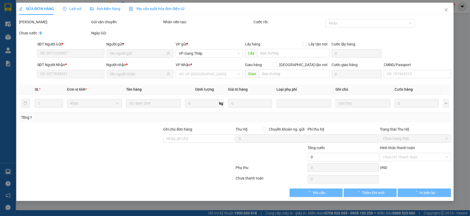
type input "0913596506"
type input "CTLAN ANH"
type input "0988838328"
type input "A SƠN GT"
type input "0"
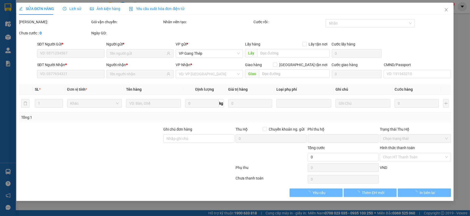
type input "235.000"
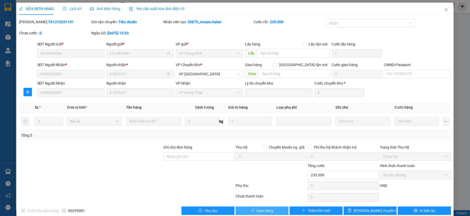
click at [269, 211] on span "Giao hàng" at bounding box center [265, 210] width 17 height 6
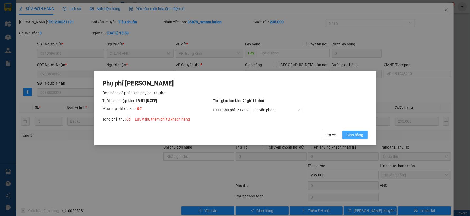
click at [362, 133] on span "Giao hàng" at bounding box center [355, 135] width 17 height 6
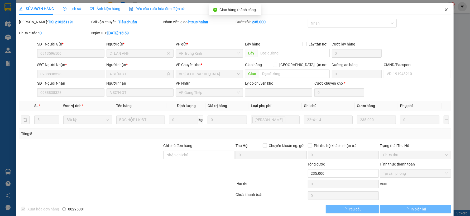
click at [445, 9] on icon "close" at bounding box center [446, 9] width 3 height 3
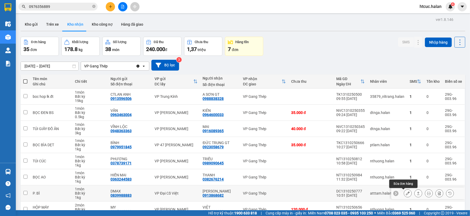
click at [406, 191] on icon at bounding box center [408, 193] width 4 height 4
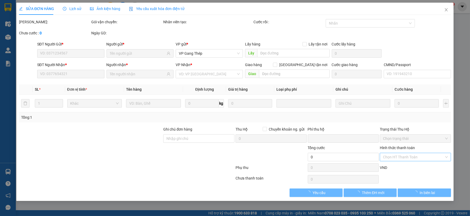
type input "0839988883"
type input "DMAX"
type input "0913868682"
type input "VŨ GIA"
type input "0"
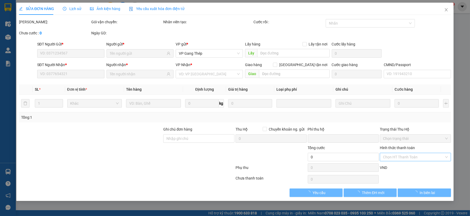
type input "35.000"
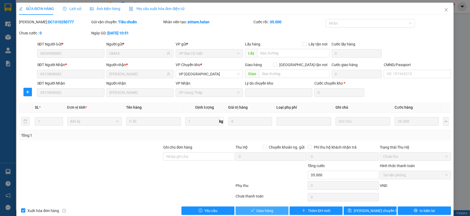
click at [270, 209] on span "Giao hàng" at bounding box center [265, 210] width 17 height 6
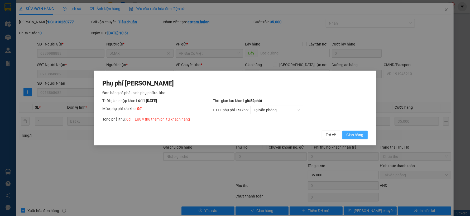
click at [359, 135] on span "Giao hàng" at bounding box center [355, 135] width 17 height 6
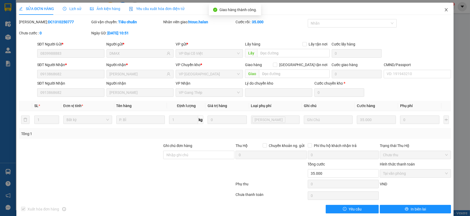
click at [444, 9] on icon "close" at bounding box center [446, 10] width 4 height 4
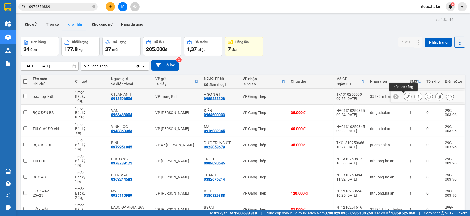
click at [406, 96] on icon at bounding box center [408, 96] width 4 height 4
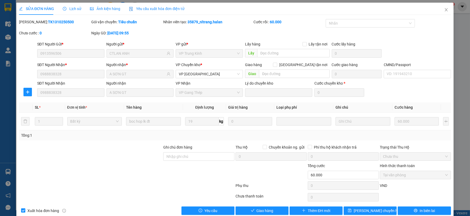
type input "0913596506"
type input "CTLAN ANH"
type input "0988838328"
type input "A SƠN GT"
type input "0"
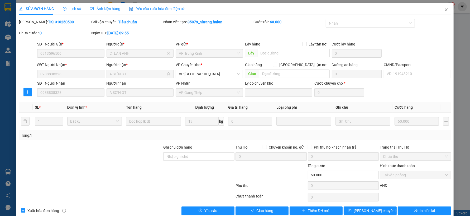
type input "60.000"
click at [269, 212] on span "Giao hàng" at bounding box center [265, 210] width 17 height 6
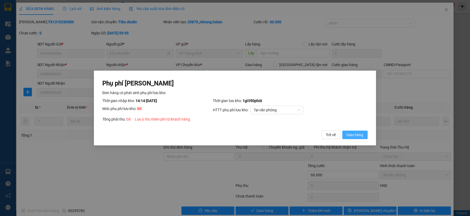
click at [363, 132] on span "Giao hàng" at bounding box center [355, 135] width 17 height 6
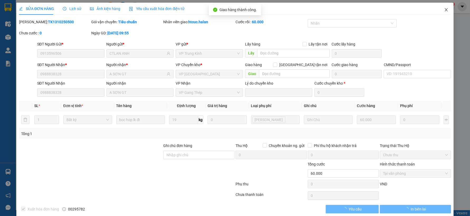
click at [444, 11] on icon "close" at bounding box center [446, 10] width 4 height 4
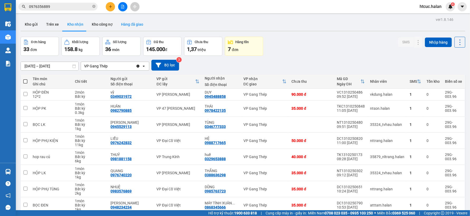
click at [136, 25] on button "Hàng đã giao" at bounding box center [132, 24] width 31 height 13
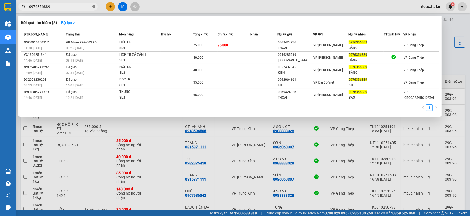
click at [94, 6] on icon "close-circle" at bounding box center [93, 6] width 3 height 3
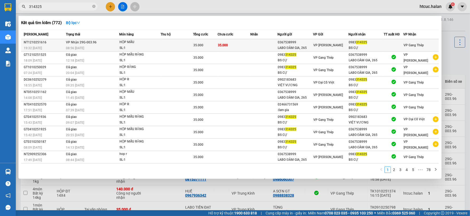
type input "314325"
click at [252, 44] on td at bounding box center [263, 45] width 27 height 12
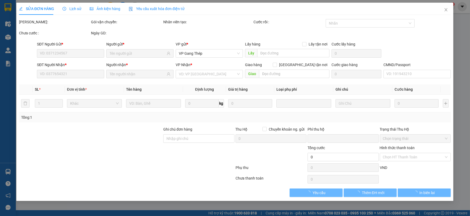
type input "0367538999"
type input "LABO ĐÀM GIA, 265"
type input "0983314325"
type input "BS CỰ"
type input "0"
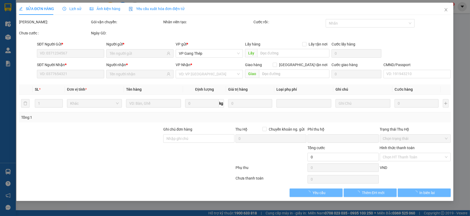
type input "35.000"
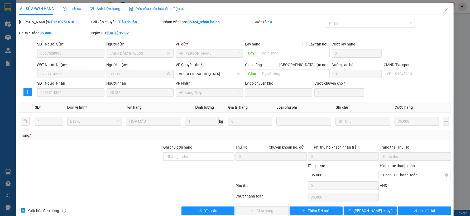
click at [402, 173] on span "Chọn HT Thanh Toán" at bounding box center [415, 175] width 65 height 8
drag, startPoint x: 397, startPoint y: 130, endPoint x: 303, endPoint y: 196, distance: 115.2
click at [397, 130] on div "Tại văn phòng" at bounding box center [412, 130] width 64 height 6
click at [262, 212] on span "Giao hàng" at bounding box center [265, 210] width 17 height 6
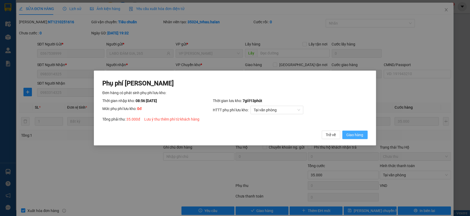
click at [359, 134] on span "Giao hàng" at bounding box center [355, 135] width 17 height 6
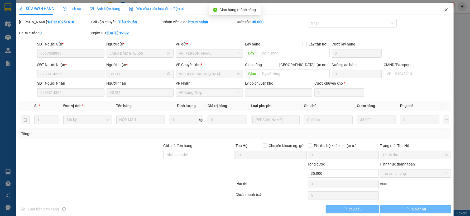
click at [444, 8] on icon "close" at bounding box center [446, 10] width 4 height 4
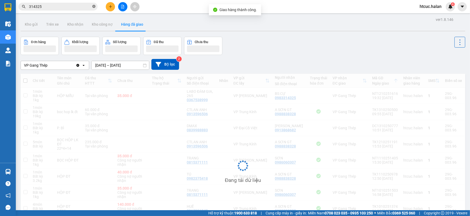
click at [94, 6] on icon "close-circle" at bounding box center [93, 6] width 3 height 3
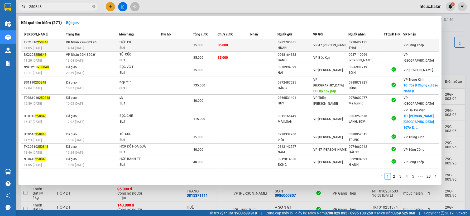
type input "250848"
click at [241, 43] on td "35.000" at bounding box center [234, 45] width 33 height 12
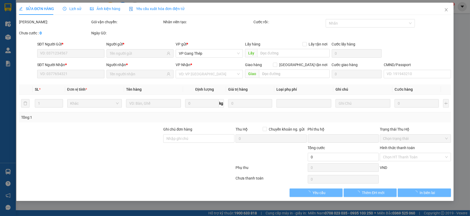
type input "0982790885"
type input "HUÂN"
type input "0978422135"
type input "THÁI"
type input "0"
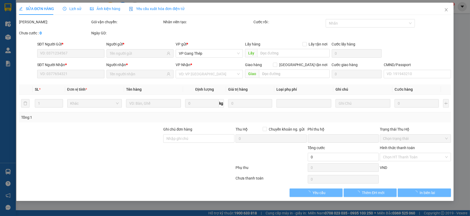
type input "35.000"
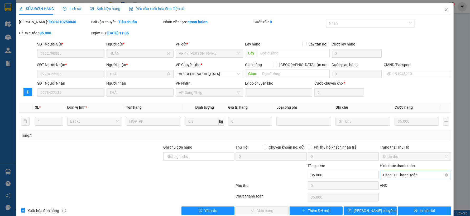
click at [401, 172] on span "Chọn HT Thanh Toán" at bounding box center [415, 175] width 65 height 8
click at [387, 130] on div "Tại văn phòng" at bounding box center [412, 130] width 64 height 6
type input "0"
click at [277, 208] on button "Giao hàng" at bounding box center [262, 210] width 53 height 8
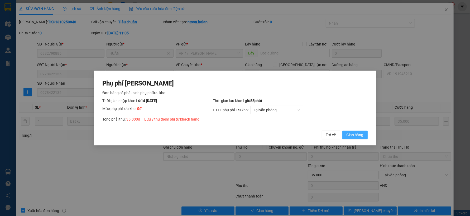
click at [356, 133] on span "Giao hàng" at bounding box center [355, 135] width 17 height 6
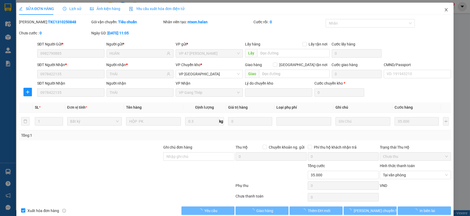
drag, startPoint x: 442, startPoint y: 9, endPoint x: 174, endPoint y: 14, distance: 267.9
click at [444, 9] on icon "close" at bounding box center [446, 10] width 4 height 4
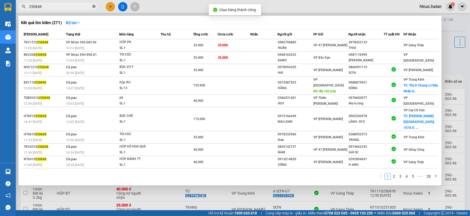
click at [93, 5] on icon "close-circle" at bounding box center [93, 6] width 3 height 3
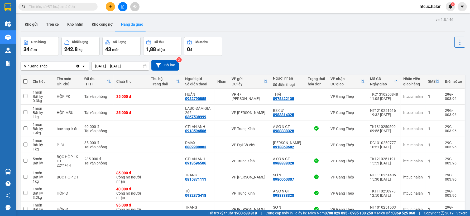
click at [62, 5] on input "text" at bounding box center [60, 7] width 62 height 6
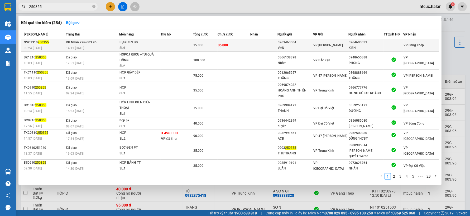
type input "250355"
click at [239, 46] on td "35.000" at bounding box center [234, 45] width 33 height 12
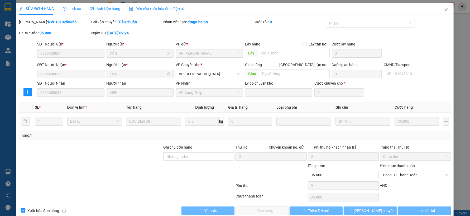
type input "0963463004"
type input "VĂN"
type input "0964600033"
type input "KIÊN"
type input "0"
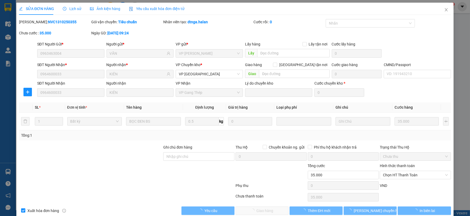
type input "35.000"
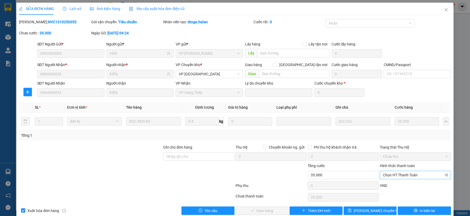
click at [399, 176] on span "Chọn HT Thanh Toán" at bounding box center [415, 175] width 65 height 8
click at [390, 131] on div "Tại văn phòng" at bounding box center [412, 130] width 64 height 6
type input "0"
click at [276, 211] on button "Giao hàng" at bounding box center [262, 210] width 53 height 8
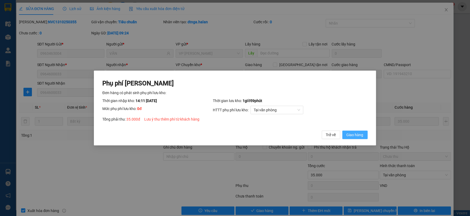
click at [357, 135] on span "Giao hàng" at bounding box center [355, 135] width 17 height 6
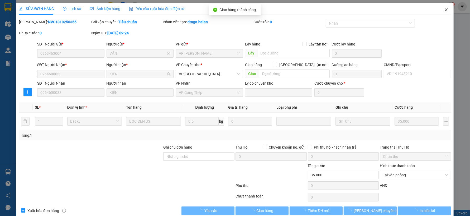
drag, startPoint x: 446, startPoint y: 9, endPoint x: 93, endPoint y: 12, distance: 353.4
click at [445, 8] on span "Close" at bounding box center [446, 10] width 15 height 15
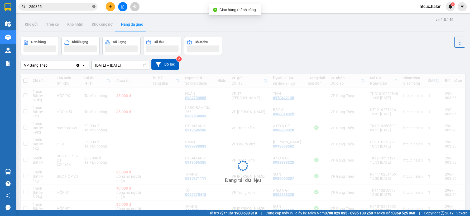
click at [94, 5] on icon "close-circle" at bounding box center [93, 6] width 3 height 3
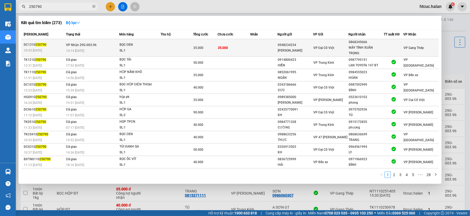
type input "250790"
click at [244, 46] on td "35.000" at bounding box center [234, 47] width 33 height 17
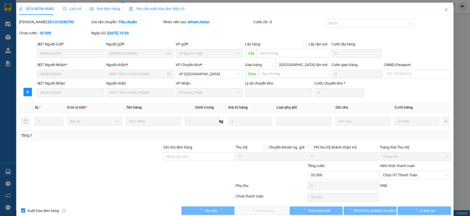
type input "0948234234"
type input "HOÀNG ÁNH"
type input "0868345666"
type input "MÁY TÍNH XUÂN TRỌNG"
type input "0"
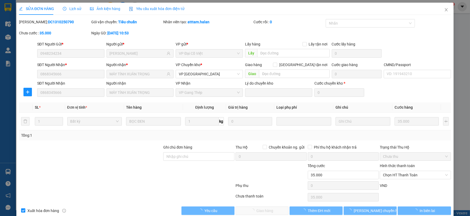
type input "35.000"
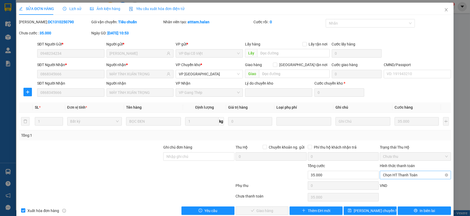
click at [404, 174] on span "Chọn HT Thanh Toán" at bounding box center [415, 175] width 65 height 8
click at [393, 130] on div "Tại văn phòng" at bounding box center [412, 130] width 64 height 6
type input "0"
click at [269, 210] on span "Giao hàng" at bounding box center [265, 210] width 17 height 6
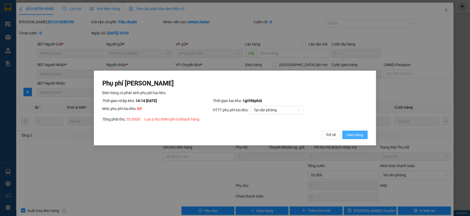
click at [358, 134] on span "Giao hàng" at bounding box center [355, 135] width 17 height 6
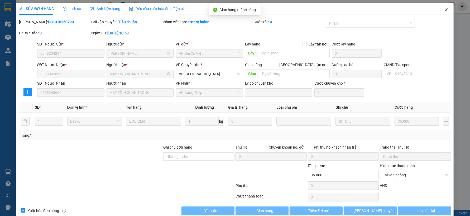
click at [444, 9] on icon "close" at bounding box center [446, 10] width 4 height 4
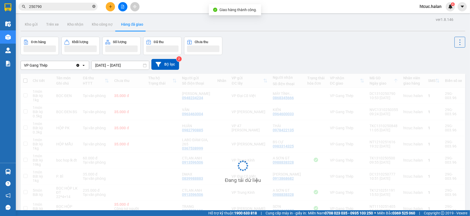
click at [94, 6] on icon "close-circle" at bounding box center [93, 6] width 3 height 3
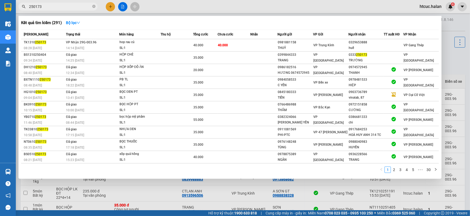
click at [236, 47] on td "40.000" at bounding box center [234, 45] width 33 height 12
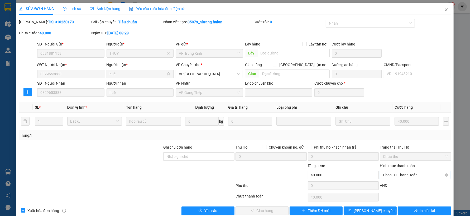
click at [402, 172] on span "Chọn HT Thanh Toán" at bounding box center [415, 175] width 65 height 8
drag, startPoint x: 397, startPoint y: 131, endPoint x: 303, endPoint y: 170, distance: 102.2
click at [397, 131] on div "Tại văn phòng" at bounding box center [412, 130] width 64 height 6
click at [268, 211] on span "Giao hàng" at bounding box center [265, 210] width 17 height 6
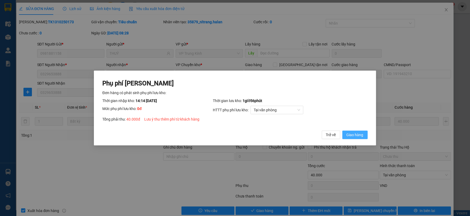
click at [360, 134] on span "Giao hàng" at bounding box center [355, 135] width 17 height 6
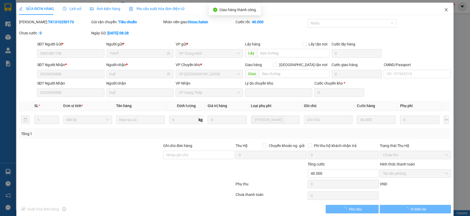
drag, startPoint x: 443, startPoint y: 10, endPoint x: 103, endPoint y: 8, distance: 339.7
click at [439, 9] on span "Close" at bounding box center [446, 10] width 15 height 15
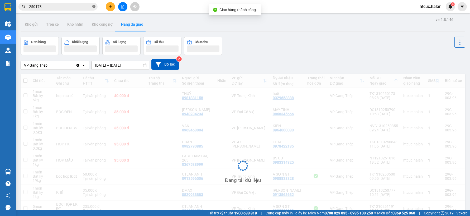
click at [94, 6] on icon "close-circle" at bounding box center [93, 6] width 3 height 3
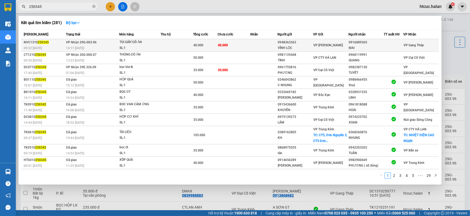
type input "250345"
click at [246, 46] on td "40.000" at bounding box center [234, 45] width 33 height 12
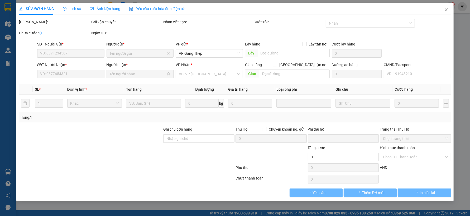
type input "0948363363"
type input "VĨNH LỘC"
type input "0916089365"
type input "MAI"
type input "0"
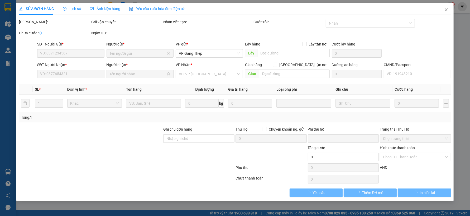
type input "40.000"
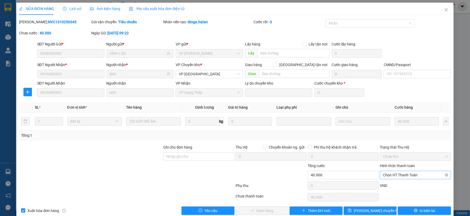
click at [404, 171] on span "Chọn HT Thanh Toán" at bounding box center [415, 175] width 65 height 8
click at [401, 131] on div "Tại văn phòng" at bounding box center [412, 130] width 64 height 6
type input "0"
click at [272, 210] on button "Giao hàng" at bounding box center [262, 210] width 53 height 8
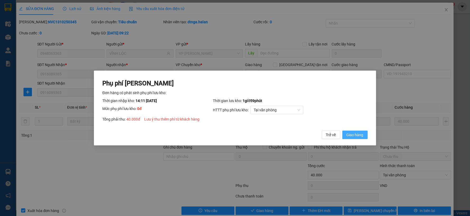
click at [362, 132] on span "Giao hàng" at bounding box center [355, 135] width 17 height 6
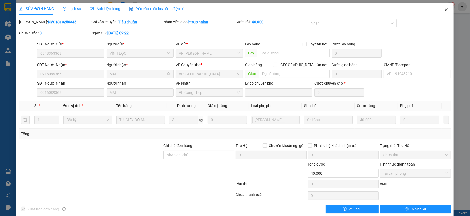
click at [444, 8] on icon "close" at bounding box center [446, 10] width 4 height 4
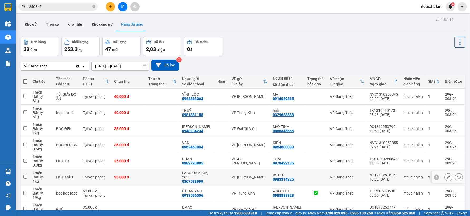
scroll to position [61, 0]
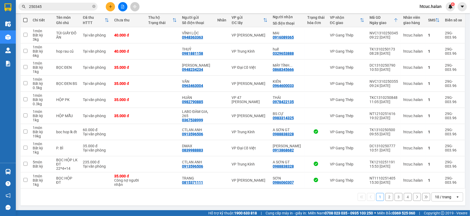
click at [386, 196] on button "2" at bounding box center [390, 197] width 8 height 8
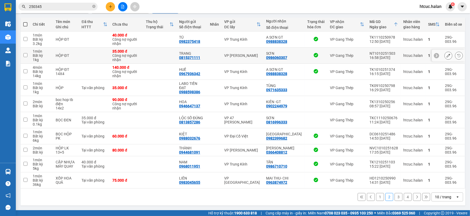
scroll to position [0, 0]
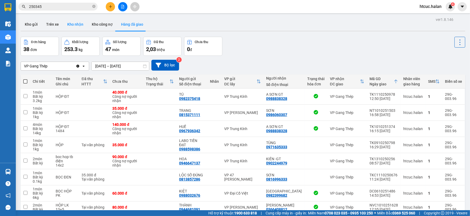
click at [75, 25] on button "Kho nhận" at bounding box center [75, 24] width 25 height 13
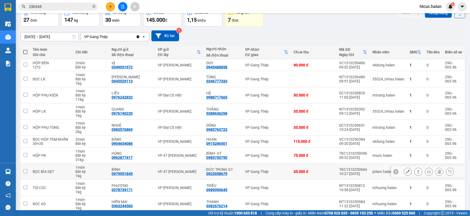
scroll to position [53, 0]
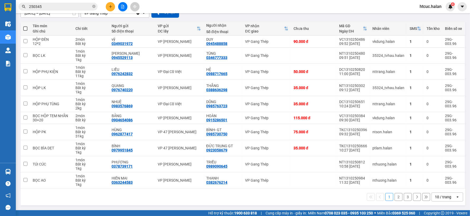
click at [404, 195] on button "3" at bounding box center [408, 197] width 8 height 8
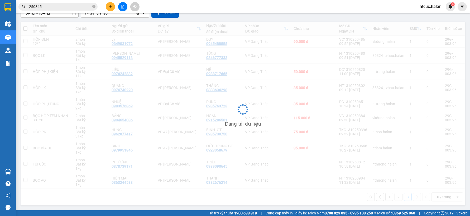
scroll to position [24, 0]
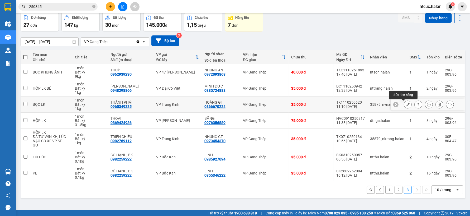
click at [406, 103] on icon at bounding box center [408, 104] width 4 height 4
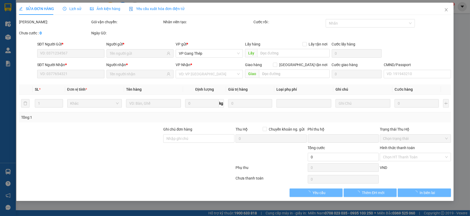
type input "0965349335"
type input "THÀNH PHÁT"
type input "0866670224"
type input "HOÀNG GT"
type input "0"
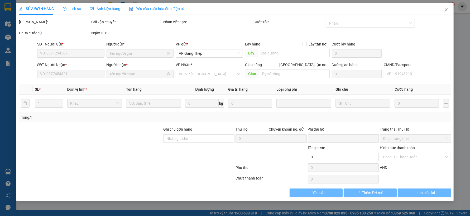
type input "35.000"
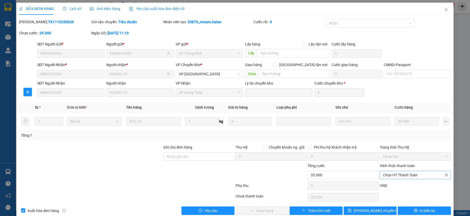
click at [400, 172] on span "Chọn HT Thanh Toán" at bounding box center [415, 175] width 65 height 8
click at [395, 130] on div "Tại văn phòng" at bounding box center [412, 130] width 64 height 6
type input "0"
click at [273, 206] on button "Giao hàng" at bounding box center [262, 210] width 53 height 8
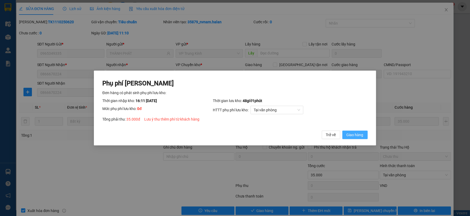
click at [357, 133] on span "Giao hàng" at bounding box center [355, 135] width 17 height 6
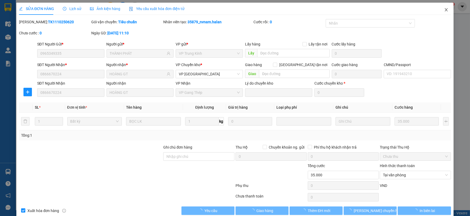
click at [444, 9] on icon "close" at bounding box center [446, 10] width 4 height 4
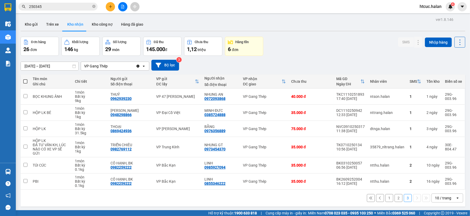
click at [395, 194] on button "2" at bounding box center [399, 198] width 8 height 8
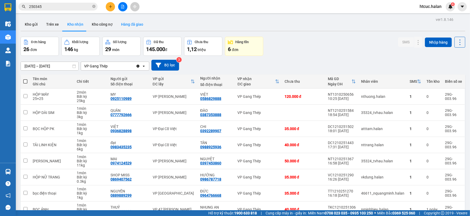
click at [137, 26] on button "Hàng đã giao" at bounding box center [132, 24] width 31 height 13
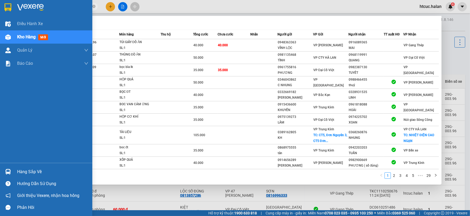
drag, startPoint x: 47, startPoint y: 6, endPoint x: 10, endPoint y: 11, distance: 37.8
click at [10, 11] on section "Kết quả tìm kiếm ( 281 ) Bộ lọc Mã ĐH Trạng thái Món hàng Thu hộ Tổng cước Chưa…" at bounding box center [235, 108] width 470 height 216
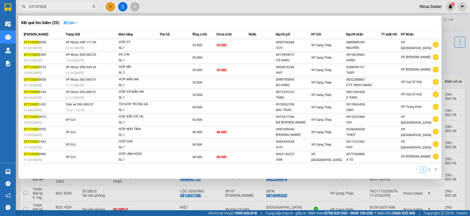
type input "GT131025"
click at [430, 170] on link "2" at bounding box center [430, 170] width 6 height 6
click at [430, 169] on link "2" at bounding box center [430, 170] width 6 height 6
click at [429, 171] on link "2" at bounding box center [430, 170] width 6 height 6
click at [110, 4] on div at bounding box center [235, 108] width 470 height 216
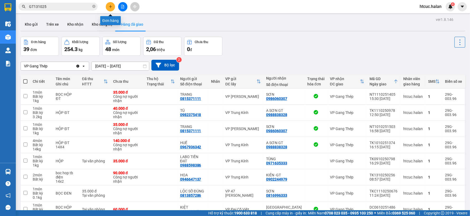
click at [110, 4] on button at bounding box center [110, 6] width 9 height 9
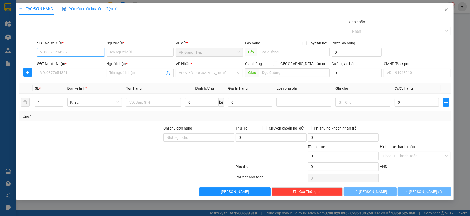
click at [80, 51] on input "SĐT Người Gửi *" at bounding box center [70, 52] width 67 height 8
type input "0388170883"
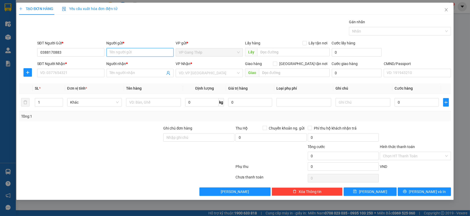
click at [116, 51] on input "Người gửi *" at bounding box center [140, 52] width 67 height 8
type input "NGA"
click at [71, 76] on input "SĐT Người Nhận *" at bounding box center [70, 73] width 67 height 8
click at [71, 73] on input "SĐT Người Nhận *" at bounding box center [70, 73] width 67 height 8
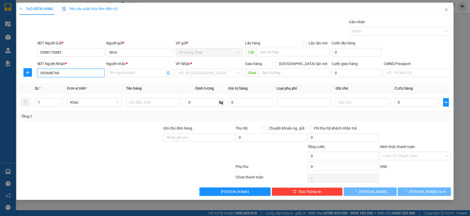
type input "0836887666"
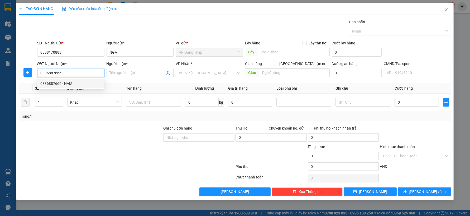
click at [65, 82] on div "0836887666 - NAM" at bounding box center [70, 83] width 61 height 6
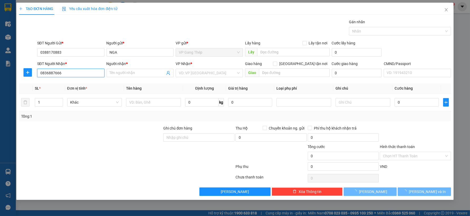
type input "NAM"
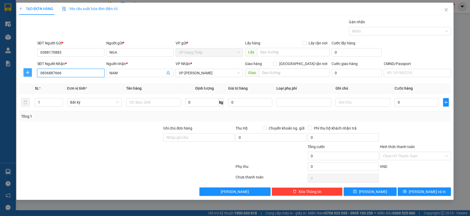
type input "0836887666"
click at [29, 70] on icon "plus" at bounding box center [28, 72] width 4 height 4
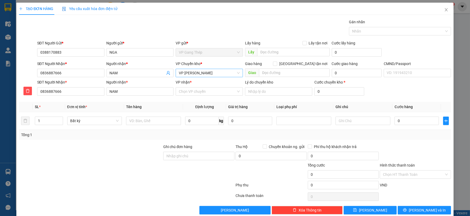
click at [196, 73] on span "VP Nguyễn Trãi" at bounding box center [209, 73] width 61 height 8
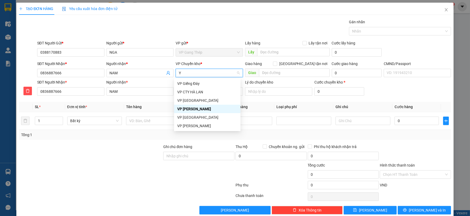
type input "YÊ"
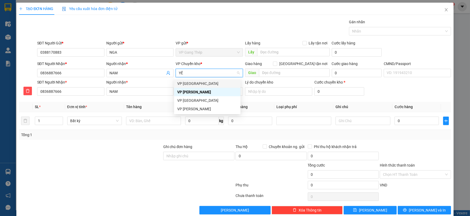
click at [192, 82] on div "VP [GEOGRAPHIC_DATA]" at bounding box center [207, 83] width 60 height 6
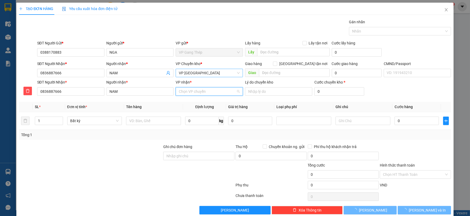
click at [198, 92] on input "VP nhận *" at bounding box center [207, 91] width 57 height 8
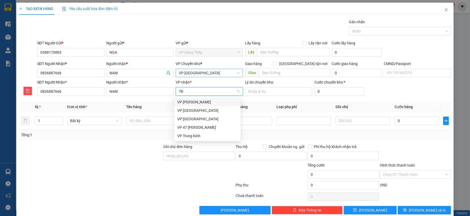
type input "TRA"
click at [197, 101] on div "VP Nguyễn Trãi" at bounding box center [207, 102] width 60 height 6
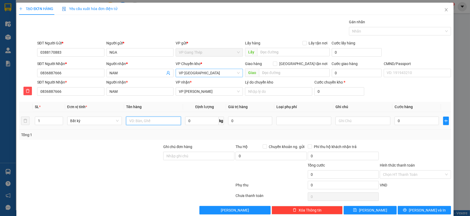
click at [164, 119] on input "text" at bounding box center [153, 120] width 55 height 8
type input "TÚI HỘP ĐỒ ĂN"
click at [191, 122] on input "0" at bounding box center [202, 120] width 34 height 8
type input "7"
click at [424, 123] on input "0" at bounding box center [417, 120] width 44 height 8
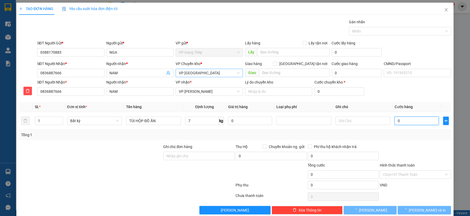
type input "40.000"
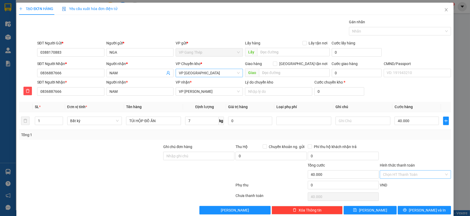
click at [423, 172] on input "Hình thức thanh toán" at bounding box center [413, 174] width 61 height 8
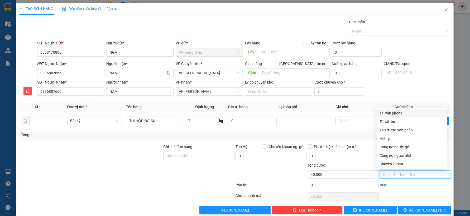
click at [396, 116] on div "Tại văn phòng" at bounding box center [412, 113] width 64 height 6
type input "0"
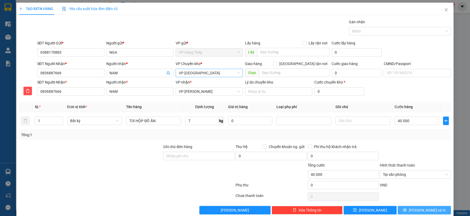
click at [416, 209] on button "Lưu và In" at bounding box center [424, 210] width 53 height 8
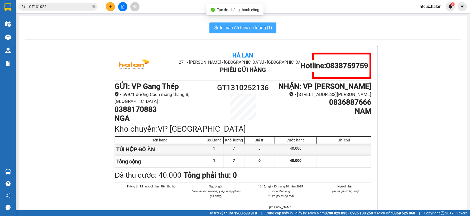
click at [236, 28] on span "In mẫu A5 theo số lượng (1)" at bounding box center [246, 27] width 52 height 7
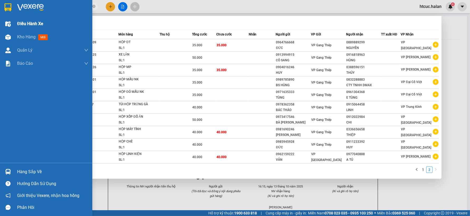
drag, startPoint x: 69, startPoint y: 8, endPoint x: 15, endPoint y: 17, distance: 54.4
click at [15, 17] on section "Kết quả tìm kiếm ( 20 ) Bộ lọc Mã ĐH Trạng thái Món hàng Thu hộ Tổng cước Chưa …" at bounding box center [235, 108] width 470 height 216
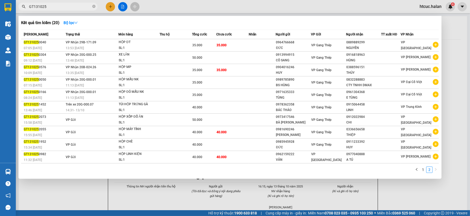
click at [63, 6] on input "GT131025" at bounding box center [60, 7] width 62 height 6
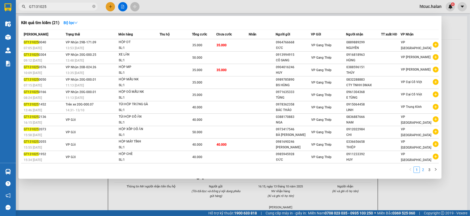
click at [424, 170] on link "2" at bounding box center [423, 170] width 6 height 6
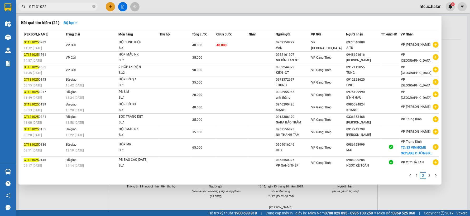
scroll to position [7, 0]
click at [431, 176] on link "3" at bounding box center [430, 175] width 6 height 6
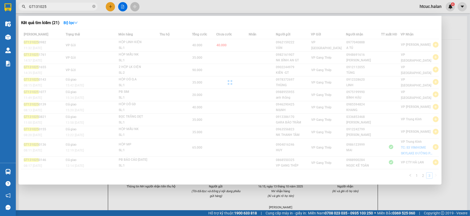
scroll to position [0, 0]
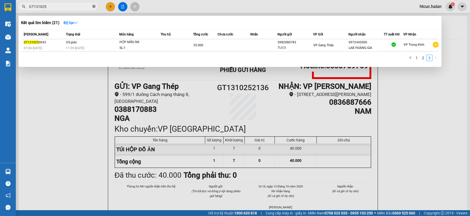
click at [94, 6] on icon "close-circle" at bounding box center [93, 6] width 3 height 3
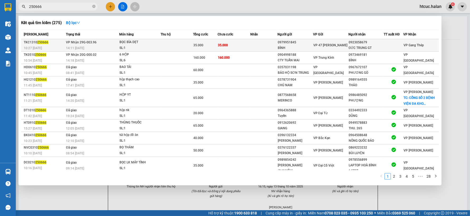
type input "250666"
click at [234, 50] on td "35.000" at bounding box center [234, 45] width 33 height 12
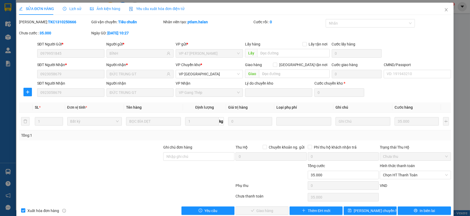
type input "0979951845"
type input "BÌNH"
type input "0923058679"
type input "ĐỨC TRUNG GT"
type input "0"
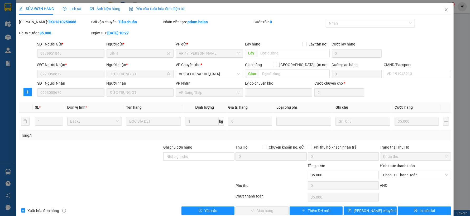
type input "35.000"
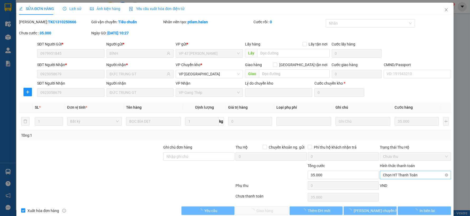
click at [403, 174] on span "Chọn HT Thanh Toán" at bounding box center [415, 175] width 65 height 8
click at [400, 173] on span "Chọn HT Thanh Toán" at bounding box center [415, 175] width 65 height 8
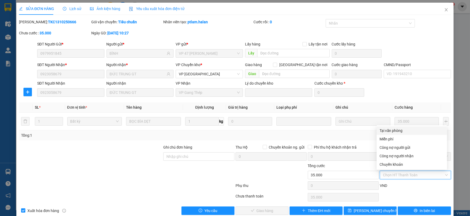
click at [395, 130] on div "Tại văn phòng" at bounding box center [412, 130] width 64 height 6
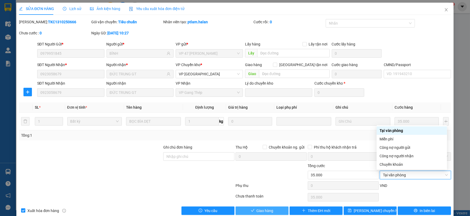
type input "0"
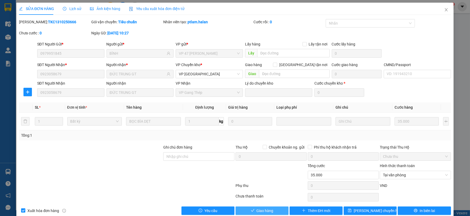
click at [262, 209] on span "Giao hàng" at bounding box center [265, 210] width 17 height 6
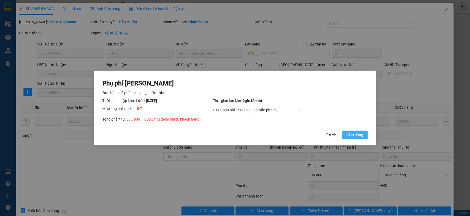
click at [358, 136] on span "Giao hàng" at bounding box center [355, 135] width 17 height 6
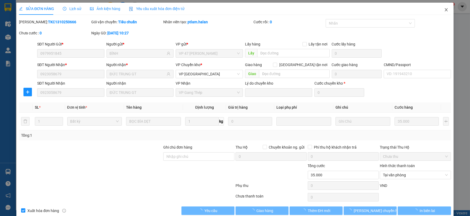
click at [444, 11] on icon "close" at bounding box center [446, 10] width 4 height 4
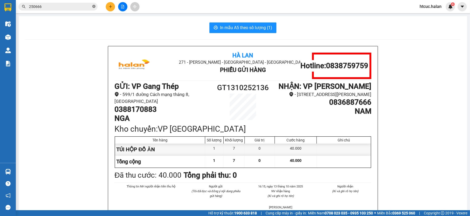
click at [94, 6] on icon "close-circle" at bounding box center [93, 6] width 3 height 3
click at [56, 5] on input "text" at bounding box center [60, 7] width 62 height 6
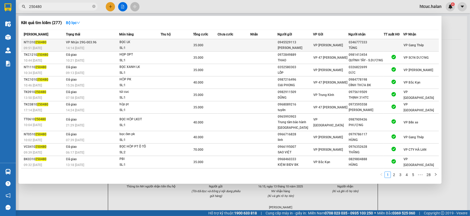
type input "250480"
click at [244, 43] on td at bounding box center [234, 45] width 33 height 12
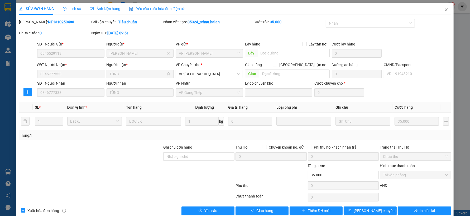
type input "0945529113"
type input "VĂN ANH"
type input "0346777333"
type input "TÙNG"
type input "0"
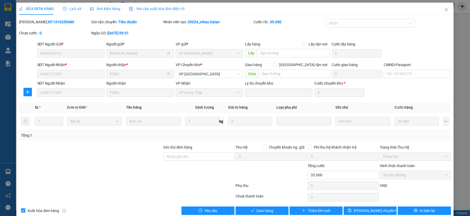
type input "35.000"
click at [272, 210] on button "Giao hàng" at bounding box center [262, 210] width 53 height 8
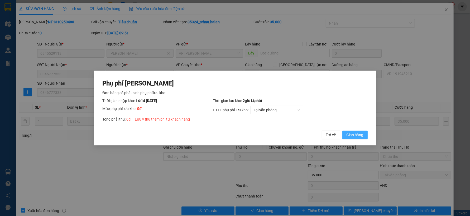
click at [362, 134] on span "Giao hàng" at bounding box center [355, 135] width 17 height 6
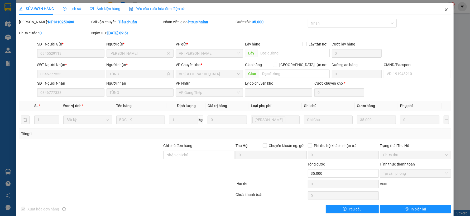
click at [444, 9] on icon "close" at bounding box center [446, 10] width 4 height 4
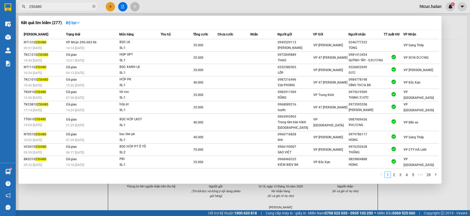
drag, startPoint x: 51, startPoint y: 7, endPoint x: 18, endPoint y: 20, distance: 35.7
click at [18, 11] on div "Kết quả tìm kiếm ( 277 ) Bộ lọc Mã ĐH Trạng thái Món hàng Thu hộ Tổng cước Chưa…" at bounding box center [51, 6] width 103 height 9
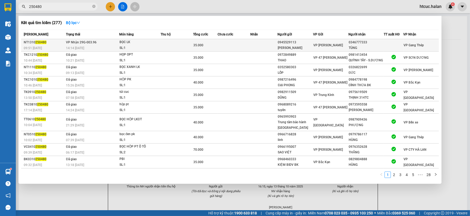
click at [253, 45] on td at bounding box center [263, 45] width 27 height 12
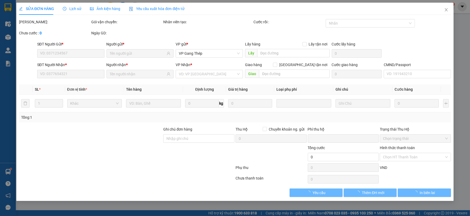
type input "0945529113"
type input "VĂN ANH"
type input "0346777333"
type input "TÙNG"
type input "0"
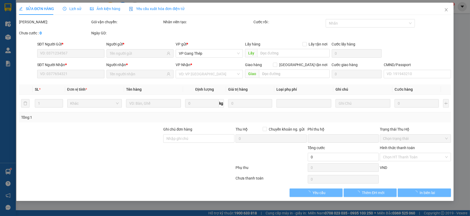
type input "35.000"
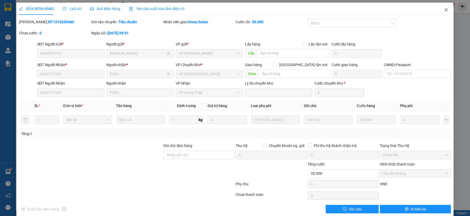
click at [442, 7] on span "Close" at bounding box center [446, 10] width 15 height 15
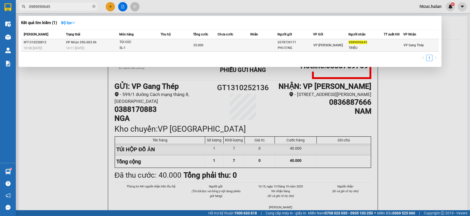
type input "0989090645"
click at [212, 48] on td "35.000" at bounding box center [205, 45] width 25 height 12
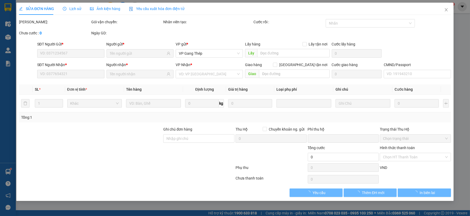
type input "0378739171"
type input "PHƯƠNG"
type input "0989090645"
type input "TRIỀU"
type input "0"
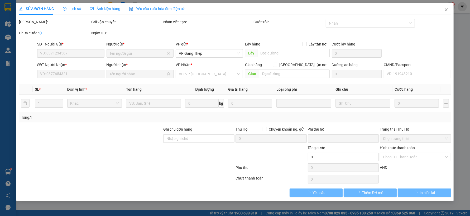
type input "35.000"
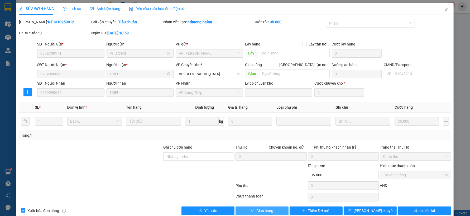
click at [262, 208] on span "Giao hàng" at bounding box center [265, 210] width 17 height 6
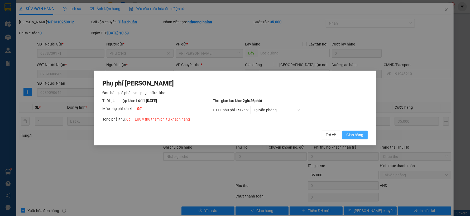
click at [355, 135] on span "Giao hàng" at bounding box center [355, 135] width 17 height 6
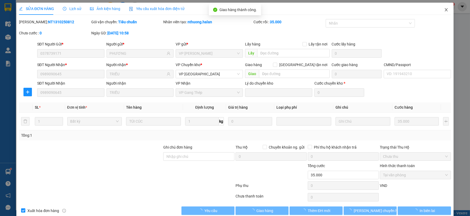
click at [444, 8] on icon "close" at bounding box center [446, 10] width 4 height 4
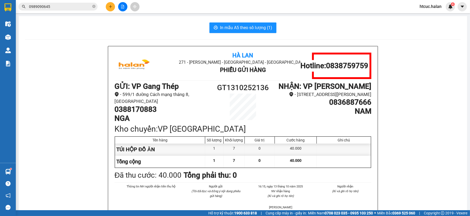
drag, startPoint x: 58, startPoint y: 7, endPoint x: 35, endPoint y: 1, distance: 24.3
click at [20, 11] on div "Kết quả tìm kiếm ( 1 ) Bộ lọc Mã ĐH Trạng thái Món hàng Thu hộ Tổng cước Chưa c…" at bounding box center [51, 6] width 103 height 9
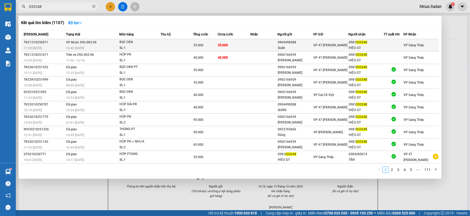
type input "033248"
click at [248, 44] on td "35.000" at bounding box center [234, 45] width 33 height 12
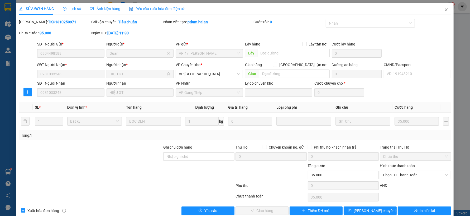
type input "0904498588"
type input "Quân"
type input "0981033248"
type input "HIỆU GT"
type input "0"
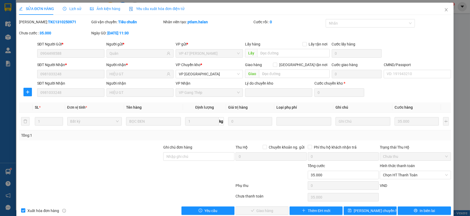
type input "35.000"
click at [392, 173] on span "Chọn HT Thanh Toán" at bounding box center [415, 175] width 65 height 8
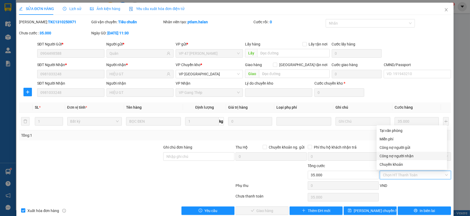
drag, startPoint x: 408, startPoint y: 155, endPoint x: 286, endPoint y: 205, distance: 131.5
click at [408, 155] on div "Công nợ người nhận" at bounding box center [412, 156] width 64 height 6
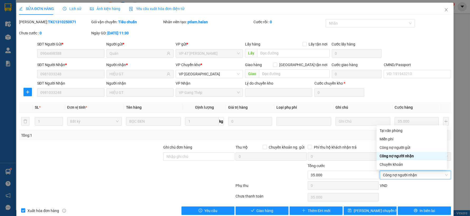
type input "0"
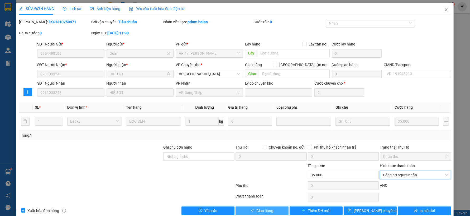
click at [270, 209] on span "Giao hàng" at bounding box center [265, 210] width 17 height 6
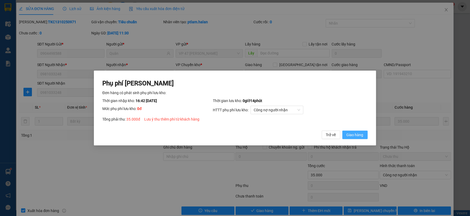
click at [362, 136] on span "Giao hàng" at bounding box center [355, 135] width 17 height 6
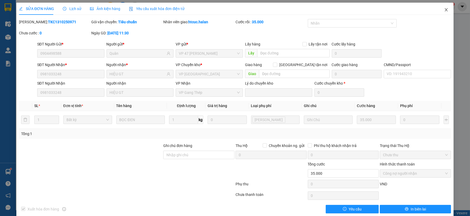
click at [445, 10] on icon "close" at bounding box center [446, 9] width 3 height 3
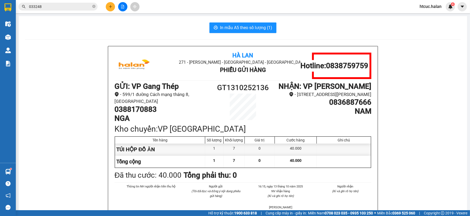
click at [109, 6] on icon "plus" at bounding box center [111, 7] width 4 height 4
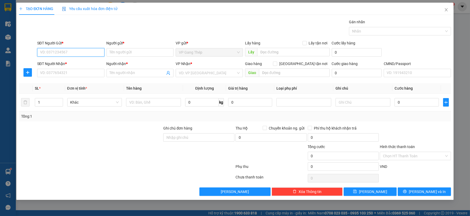
drag, startPoint x: 80, startPoint y: 54, endPoint x: 200, endPoint y: 6, distance: 128.8
click at [80, 54] on input "SĐT Người Gửi *" at bounding box center [70, 52] width 67 height 8
type input "0816156366"
click at [68, 64] on div "0816156366 - HỒNG" at bounding box center [70, 63] width 61 height 6
click at [68, 63] on div "0816156366 - HỒNG" at bounding box center [70, 63] width 61 height 6
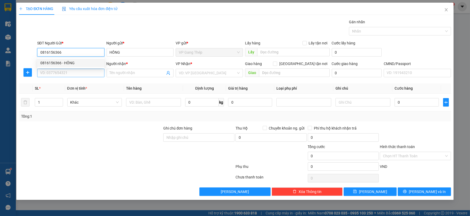
type input "HỒNG"
type input "0816156366"
click at [74, 70] on input "SĐT Người Nhận *" at bounding box center [70, 73] width 67 height 8
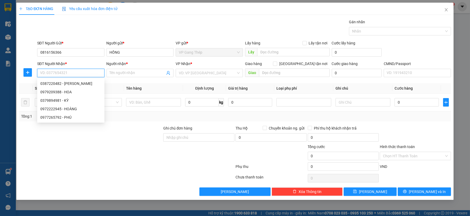
click at [66, 100] on div "0379894981 - KỲ" at bounding box center [70, 100] width 61 height 6
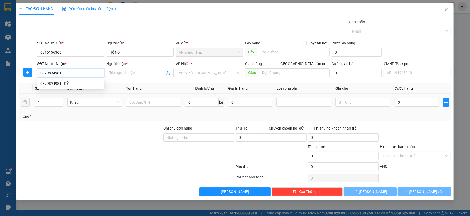
type input "0379894981"
type input "KỲ"
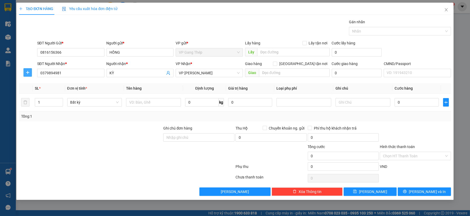
click at [28, 72] on icon "plus" at bounding box center [28, 72] width 4 height 4
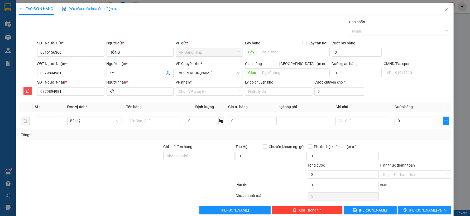
click at [191, 70] on span "VP Nguyễn Trãi" at bounding box center [209, 73] width 61 height 8
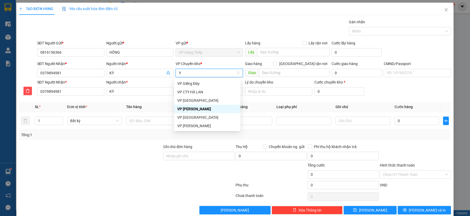
type input "YÊ"
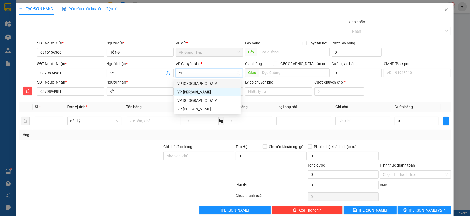
click at [191, 82] on div "VP [GEOGRAPHIC_DATA]" at bounding box center [207, 83] width 60 height 6
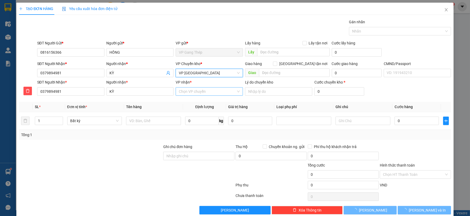
click at [194, 90] on input "VP nhận *" at bounding box center [207, 91] width 57 height 8
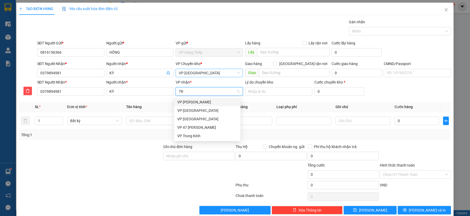
type input "TRA"
drag, startPoint x: 198, startPoint y: 101, endPoint x: 189, endPoint y: 106, distance: 10.5
click at [198, 102] on div "VP Nguyễn Trãi" at bounding box center [207, 102] width 60 height 6
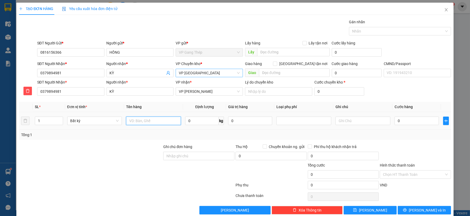
click at [164, 120] on input "text" at bounding box center [153, 120] width 55 height 8
type input "HỘP XANH CHÈ"
click at [196, 119] on input "0" at bounding box center [202, 120] width 34 height 8
type input "2.5"
click at [412, 119] on input "0" at bounding box center [417, 120] width 44 height 8
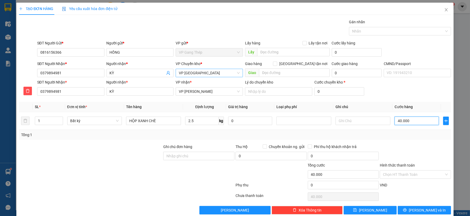
type input "40.000"
click at [423, 209] on span "Lưu và In" at bounding box center [427, 210] width 37 height 6
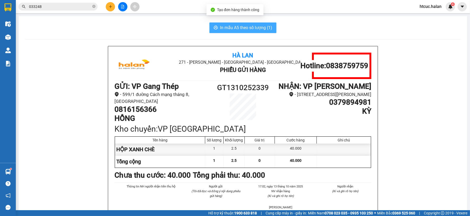
click at [240, 26] on span "In mẫu A5 theo số lượng (1)" at bounding box center [246, 27] width 52 height 7
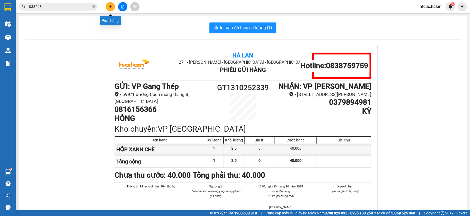
click at [113, 6] on button at bounding box center [110, 6] width 9 height 9
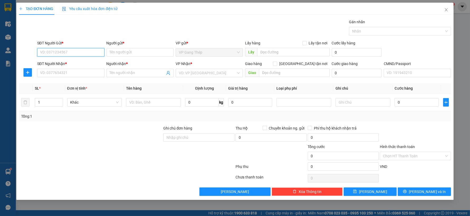
click at [86, 53] on input "SĐT Người Gửi *" at bounding box center [70, 52] width 67 height 8
type input "0346415736"
click at [65, 63] on div "0346415736 - SƠN" at bounding box center [70, 63] width 61 height 6
type input "SƠN"
type input "0346415736"
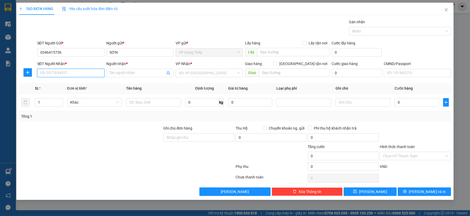
click at [72, 72] on input "SĐT Người Nhận *" at bounding box center [70, 73] width 67 height 8
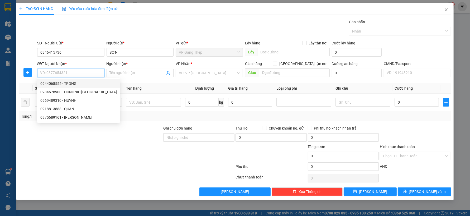
click at [72, 83] on div "0944068555 - TRONG" at bounding box center [78, 83] width 77 height 6
type input "0944068555"
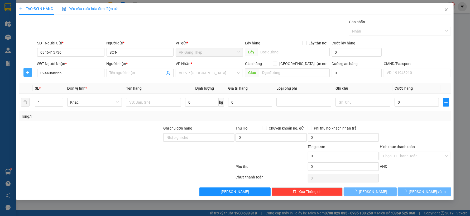
click at [28, 70] on icon "plus" at bounding box center [28, 72] width 4 height 4
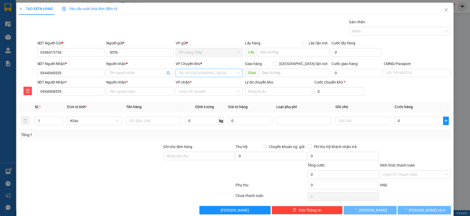
type input "TRONG"
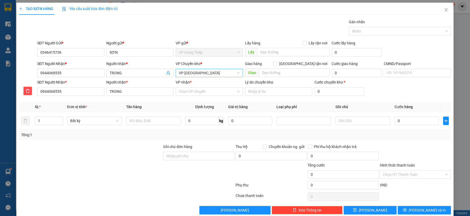
click at [207, 71] on span "VP Hà Đông" at bounding box center [209, 73] width 61 height 8
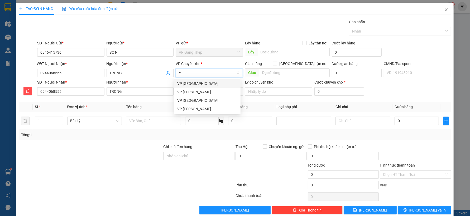
type input "YÊ"
click at [186, 86] on div "VP [GEOGRAPHIC_DATA]" at bounding box center [207, 83] width 60 height 6
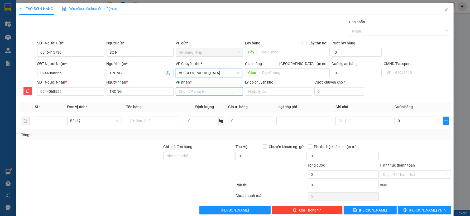
click at [192, 91] on input "VP nhận *" at bounding box center [207, 91] width 57 height 8
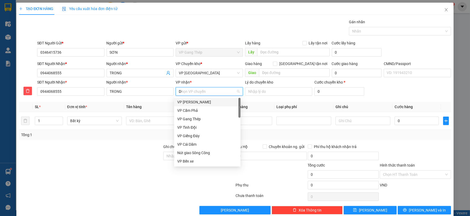
type input "D"
type input "ĐÔ"
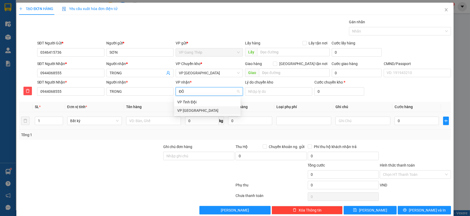
click at [185, 111] on div "VP Hà Đông" at bounding box center [207, 110] width 60 height 6
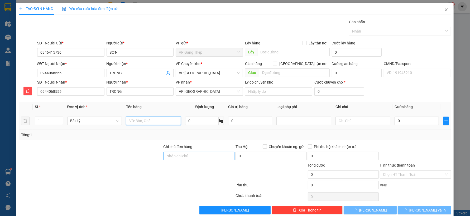
drag, startPoint x: 158, startPoint y: 120, endPoint x: 205, endPoint y: 156, distance: 59.9
click at [176, 128] on td at bounding box center [153, 121] width 59 height 18
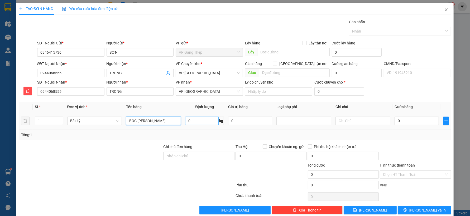
type input "BỌC THÙNG LINH KIỆN"
click at [203, 118] on input "0" at bounding box center [202, 120] width 34 height 8
type input "35"
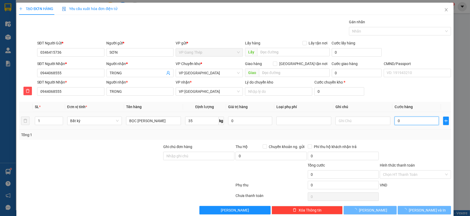
click at [414, 122] on input "0" at bounding box center [417, 120] width 44 height 8
type input "75.000"
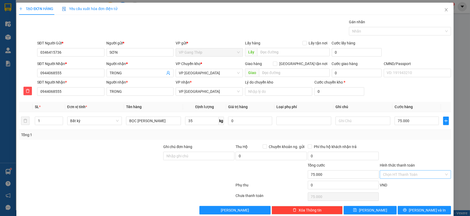
click at [418, 173] on input "Hình thức thanh toán" at bounding box center [413, 174] width 61 height 8
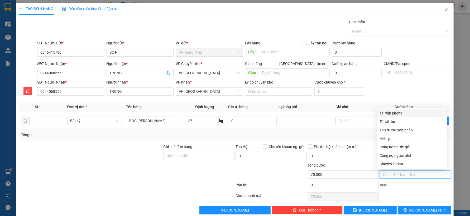
click at [395, 110] on div "Tại văn phòng" at bounding box center [412, 113] width 64 height 6
type input "0"
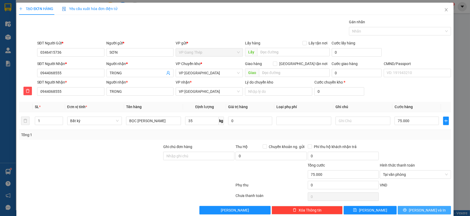
click at [423, 210] on span "Lưu và In" at bounding box center [427, 210] width 37 height 6
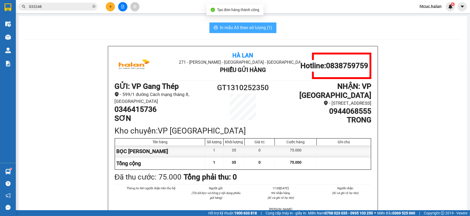
click at [249, 28] on span "In mẫu A5 theo số lượng (1)" at bounding box center [246, 27] width 52 height 7
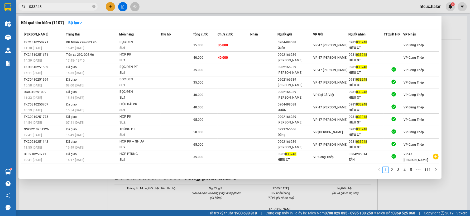
drag, startPoint x: 51, startPoint y: 7, endPoint x: 28, endPoint y: 12, distance: 23.8
click at [28, 11] on div "Kết quả tìm kiếm ( 1107 ) Bộ lọc Mã ĐH Trạng thái Món hàng Thu hộ Tổng cước Chư…" at bounding box center [51, 6] width 103 height 9
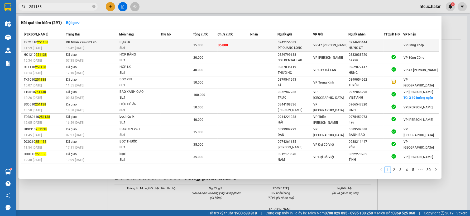
type input "251138"
click at [242, 44] on td "35.000" at bounding box center [234, 45] width 33 height 12
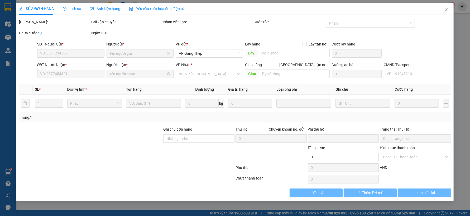
type input "0942156089"
type input "PT QUANG LONG"
type input "0914600444"
type input "HƯNG GT"
type input "0"
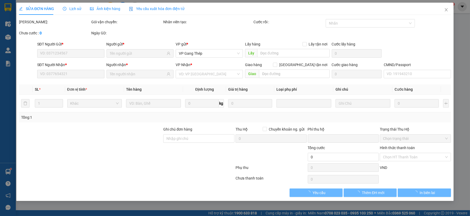
type input "35.000"
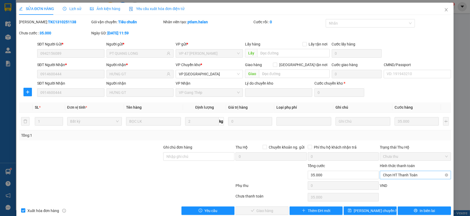
click at [407, 175] on span "Chọn HT Thanh Toán" at bounding box center [415, 175] width 65 height 8
click at [392, 128] on div "Tại văn phòng" at bounding box center [412, 130] width 64 height 6
type input "0"
drag, startPoint x: 272, startPoint y: 212, endPoint x: 275, endPoint y: 212, distance: 2.9
click at [272, 212] on button "Giao hàng" at bounding box center [262, 210] width 53 height 8
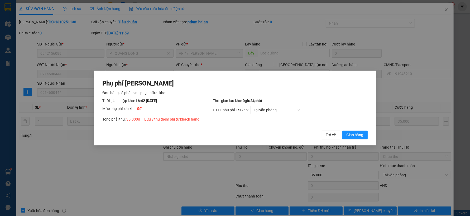
drag, startPoint x: 360, startPoint y: 135, endPoint x: 409, endPoint y: 66, distance: 85.3
click at [359, 133] on span "Giao hàng" at bounding box center [355, 135] width 17 height 6
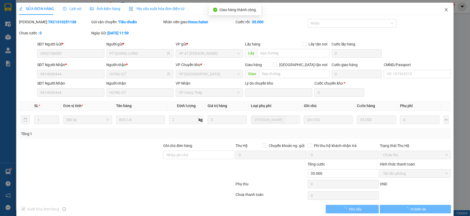
drag, startPoint x: 441, startPoint y: 9, endPoint x: 186, endPoint y: 9, distance: 254.9
click at [444, 9] on icon "close" at bounding box center [446, 10] width 4 height 4
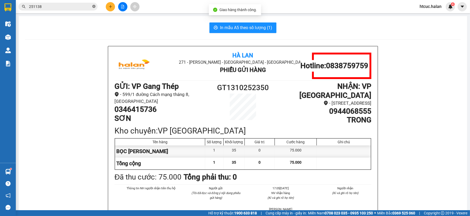
click at [93, 5] on icon "close-circle" at bounding box center [93, 6] width 3 height 3
click at [80, 7] on input "text" at bounding box center [60, 7] width 62 height 6
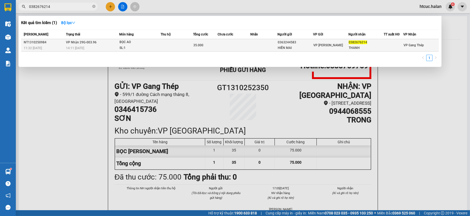
type input "0382676214"
click at [228, 44] on td at bounding box center [234, 45] width 33 height 12
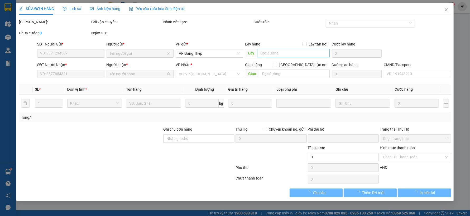
type input "0363244583"
type input "HIỀN MAI"
type input "0382676214"
type input "THANH"
type input "0"
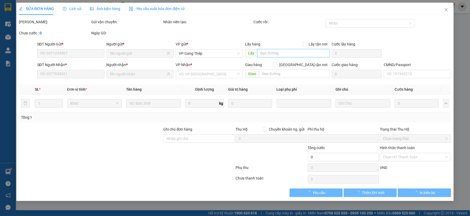
type input "35.000"
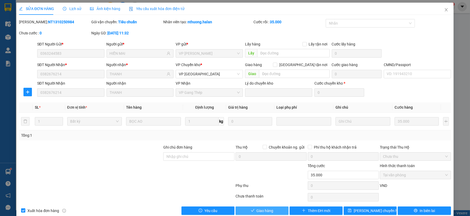
click at [266, 210] on span "Giao hàng" at bounding box center [265, 210] width 17 height 6
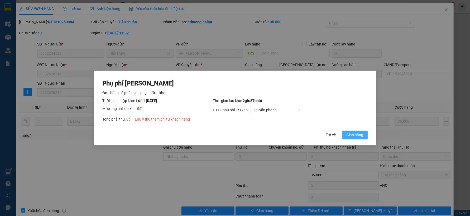
click at [363, 136] on span "Giao hàng" at bounding box center [355, 135] width 17 height 6
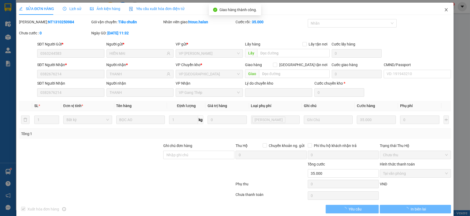
click at [444, 11] on icon "close" at bounding box center [446, 10] width 4 height 4
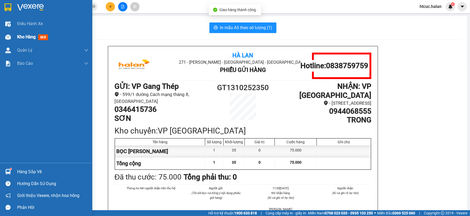
click at [9, 38] on img at bounding box center [8, 37] width 6 height 6
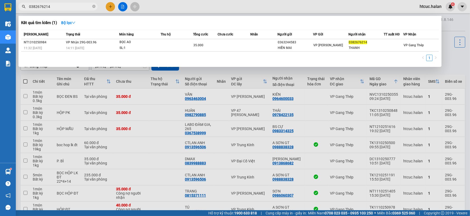
drag, startPoint x: 54, startPoint y: 6, endPoint x: -1, endPoint y: 16, distance: 56.2
click at [0, 16] on html "Kết quả tìm kiếm ( 1 ) Bộ lọc Mã ĐH Trạng thái Món hàng Thu hộ Tổng cước Chưa c…" at bounding box center [235, 108] width 470 height 216
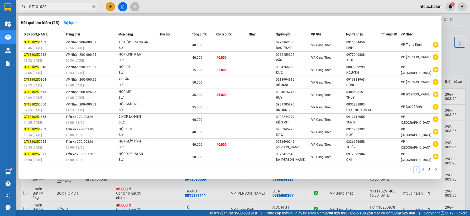
type input "GT131025"
click at [424, 171] on link "2" at bounding box center [423, 170] width 6 height 6
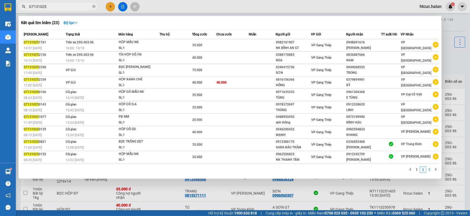
click at [429, 168] on link "3" at bounding box center [430, 170] width 6 height 6
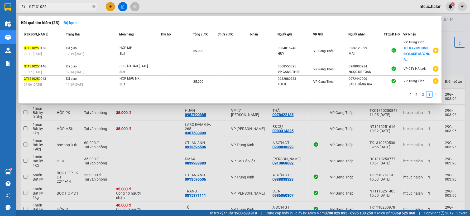
click at [423, 97] on link "2" at bounding box center [423, 94] width 6 height 6
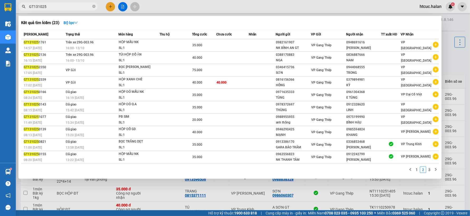
click at [418, 171] on link "1" at bounding box center [417, 170] width 6 height 6
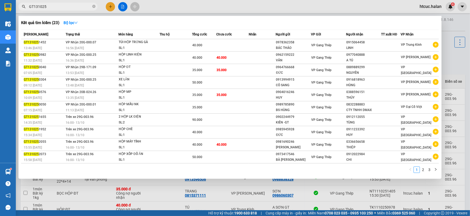
click at [109, 6] on div at bounding box center [235, 108] width 470 height 216
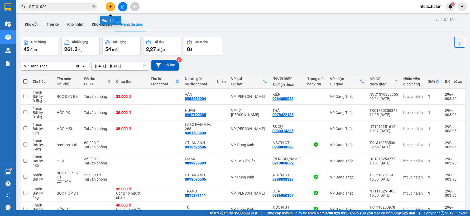
click at [113, 7] on button at bounding box center [110, 6] width 9 height 9
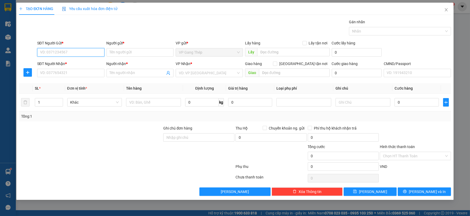
click at [83, 53] on input "SĐT Người Gửi *" at bounding box center [70, 52] width 67 height 8
type input "0335713984"
click at [69, 65] on div "0335713984 - HÒA" at bounding box center [70, 63] width 61 height 6
type input "HÒA"
type input "0335713984"
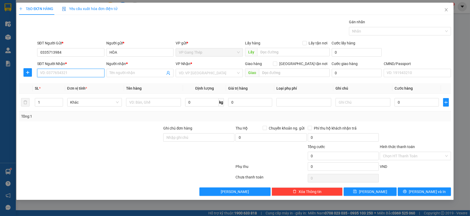
click at [80, 72] on input "SĐT Người Nhận *" at bounding box center [70, 73] width 67 height 8
click at [72, 84] on div "0337219042 - KHÁNH" at bounding box center [70, 83] width 61 height 6
type input "0337219042"
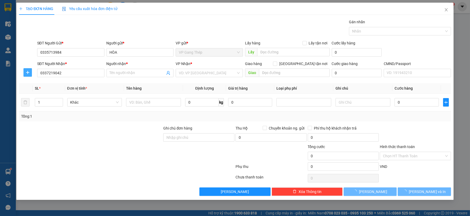
click at [27, 70] on icon "plus" at bounding box center [28, 72] width 4 height 4
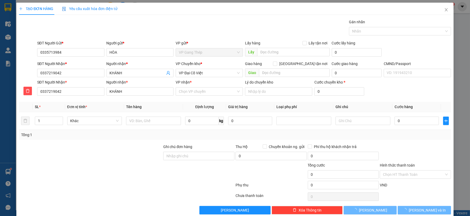
type input "KHÁNH"
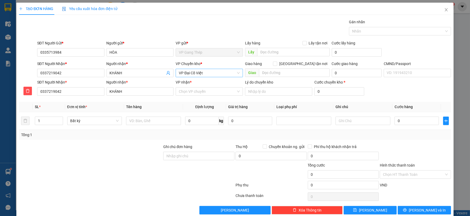
click at [218, 72] on span "VP Đại Cồ Việt" at bounding box center [209, 73] width 61 height 8
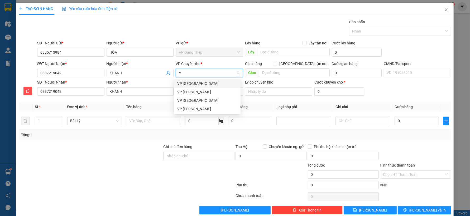
type input "YÊ"
click at [188, 83] on div "VP [GEOGRAPHIC_DATA]" at bounding box center [207, 83] width 60 height 6
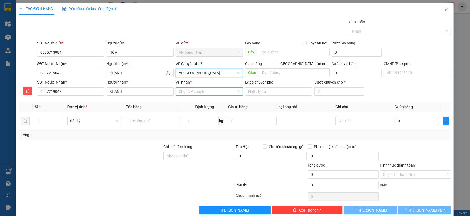
click at [192, 90] on input "VP nhận *" at bounding box center [207, 91] width 57 height 8
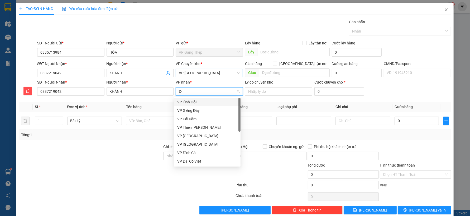
type input "D"
type input "ĐA"
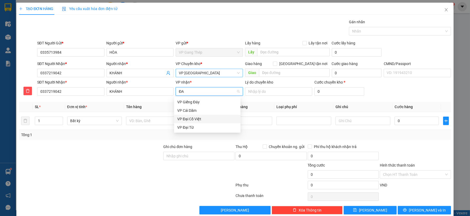
click at [192, 118] on div "VP Đại Cồ Việt" at bounding box center [207, 119] width 60 height 6
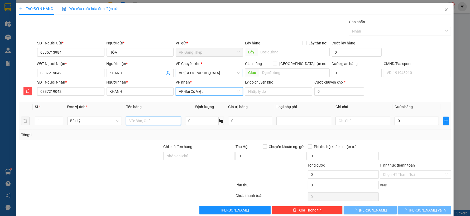
click at [152, 120] on input "text" at bounding box center [153, 120] width 55 height 8
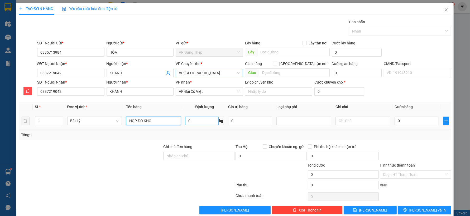
type input "HỌP ĐỒ KHÔ"
click at [204, 120] on input "0" at bounding box center [202, 120] width 34 height 8
type input "13"
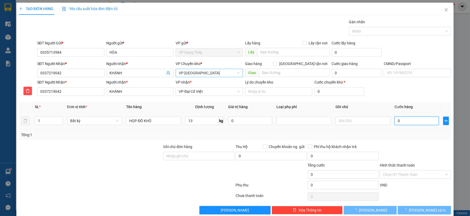
click at [405, 121] on input "0" at bounding box center [417, 120] width 44 height 8
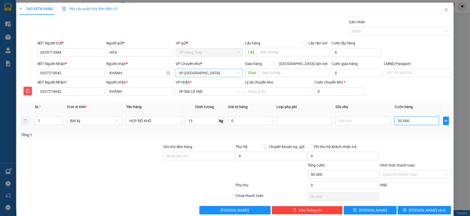
type input "50.000"
click at [408, 172] on input "Hình thức thanh toán" at bounding box center [413, 174] width 61 height 8
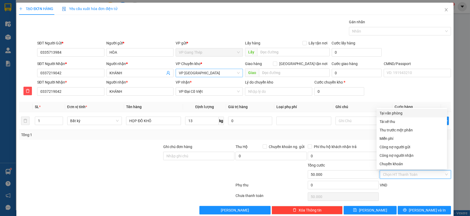
click at [397, 111] on div "Tại văn phòng" at bounding box center [412, 113] width 64 height 6
type input "0"
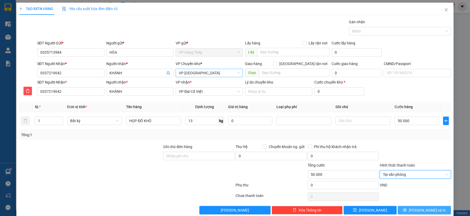
click at [423, 208] on span "Lưu và In" at bounding box center [427, 210] width 37 height 6
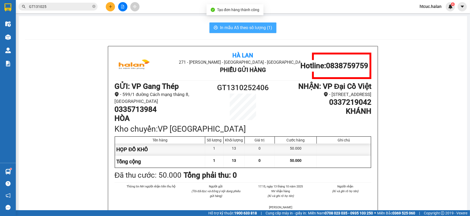
click at [248, 29] on span "In mẫu A5 theo số lượng (1)" at bounding box center [246, 27] width 52 height 7
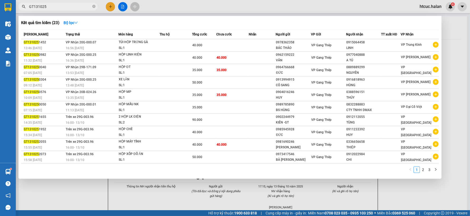
drag, startPoint x: 53, startPoint y: 6, endPoint x: 28, endPoint y: 11, distance: 25.9
click at [28, 11] on div "Kết quả tìm kiếm ( 23 ) Bộ lọc Mã ĐH Trạng thái Món hàng Thu hộ Tổng cước Chưa …" at bounding box center [51, 6] width 103 height 9
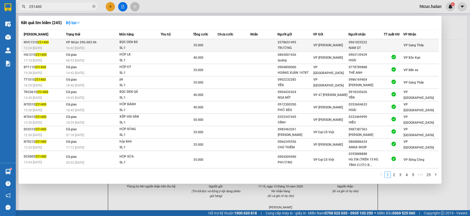
type input "251400"
click at [230, 46] on td at bounding box center [234, 45] width 33 height 12
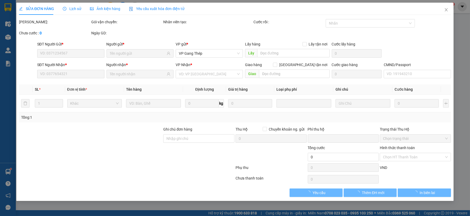
type input "0378651495"
type input "TRƯỜNG"
type input "0961025222"
type input "NAM GT"
type input "0"
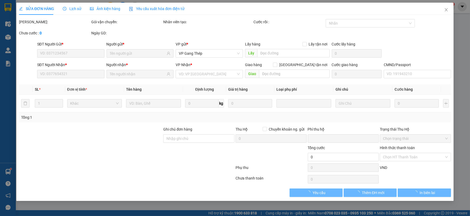
type input "35.000"
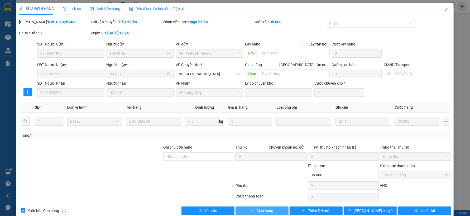
click at [265, 207] on span "Giao hàng" at bounding box center [265, 210] width 17 height 6
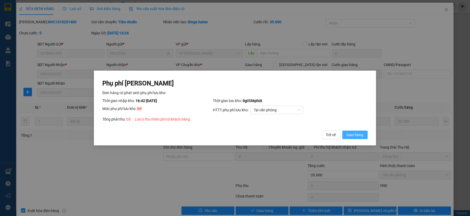
click at [362, 133] on span "Giao hàng" at bounding box center [355, 135] width 17 height 6
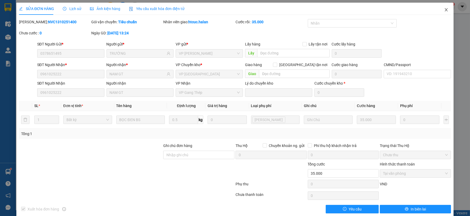
click at [444, 8] on icon "close" at bounding box center [446, 10] width 4 height 4
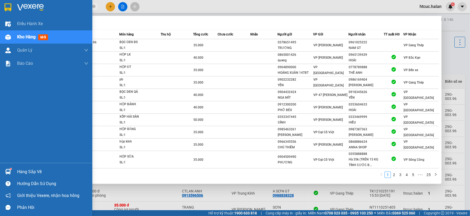
drag, startPoint x: 43, startPoint y: 7, endPoint x: 13, endPoint y: 8, distance: 30.7
click at [13, 8] on section "Kết quả tìm kiếm ( 245 ) Bộ lọc Mã ĐH Trạng thái Món hàng Thu hộ Tổng cước Chưa…" at bounding box center [235, 108] width 470 height 216
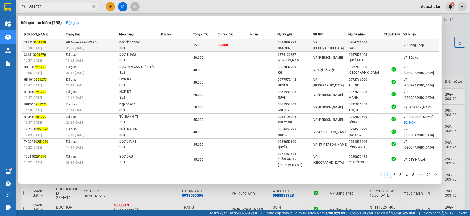
type input "251270"
click at [243, 46] on td "35.000" at bounding box center [234, 45] width 33 height 12
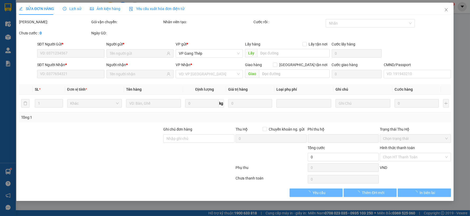
type input "0889889299"
type input "NGUYÊN"
type input "0964766668"
type input "ĐỨC"
type input "0"
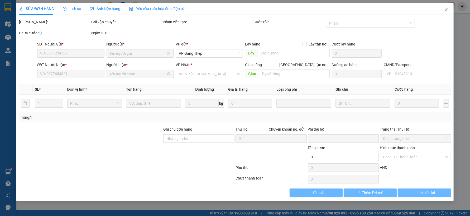
type input "35.000"
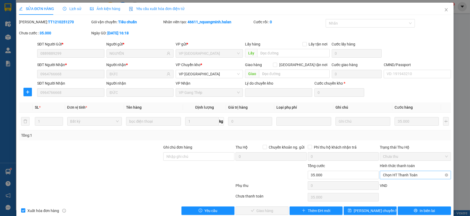
click at [416, 174] on span "Chọn HT Thanh Toán" at bounding box center [415, 175] width 65 height 8
click at [398, 127] on div "Tại văn phòng" at bounding box center [412, 130] width 64 height 6
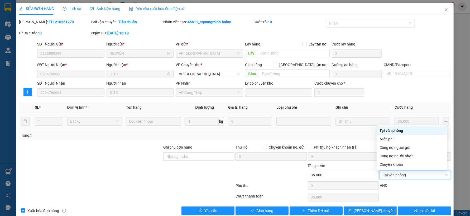
type input "0"
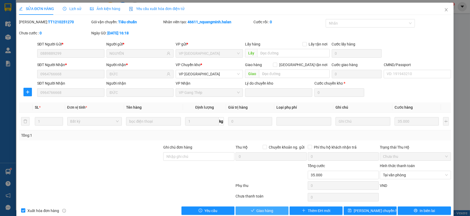
click at [260, 211] on span "Giao hàng" at bounding box center [265, 210] width 17 height 6
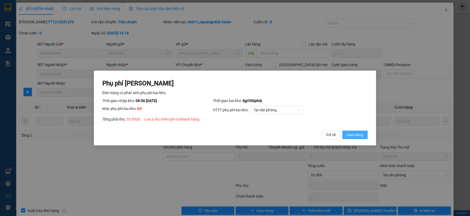
click at [359, 133] on span "Giao hàng" at bounding box center [355, 135] width 17 height 6
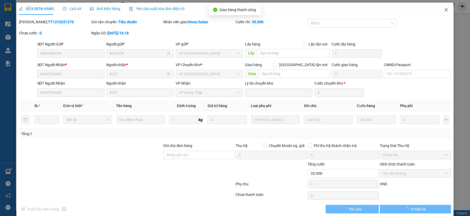
click at [444, 9] on icon "close" at bounding box center [446, 10] width 4 height 4
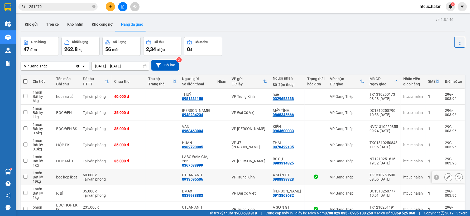
scroll to position [29, 0]
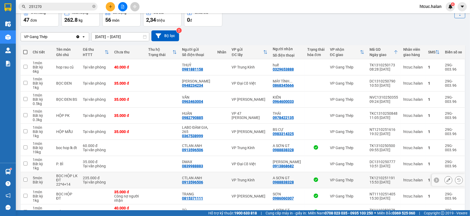
drag, startPoint x: 157, startPoint y: 183, endPoint x: 156, endPoint y: 180, distance: 3.5
drag, startPoint x: 156, startPoint y: 180, endPoint x: 139, endPoint y: 163, distance: 24.3
click at [139, 163] on td at bounding box center [129, 164] width 34 height 16
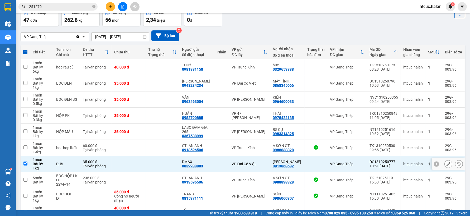
click at [23, 162] on input "checkbox" at bounding box center [25, 163] width 4 height 4
checkbox input "false"
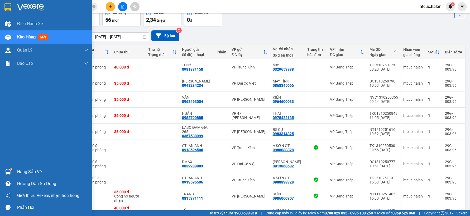
click at [9, 169] on img at bounding box center [8, 172] width 6 height 6
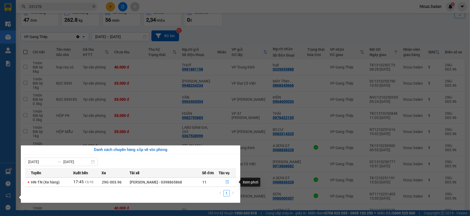
click at [228, 182] on icon "file-done" at bounding box center [228, 182] width 4 height 4
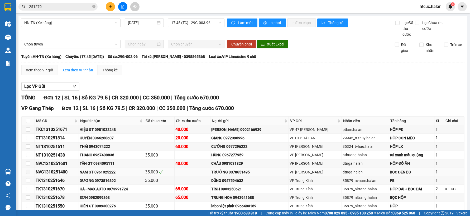
scroll to position [29, 0]
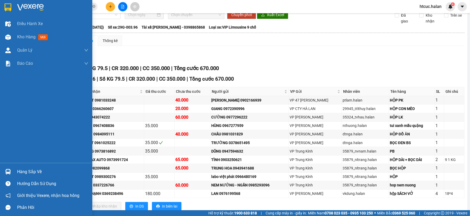
click at [8, 168] on div at bounding box center [7, 171] width 9 height 9
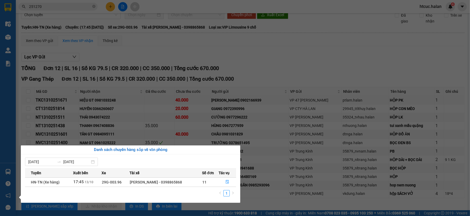
click at [335, 54] on section "Kết quả tìm kiếm ( 258 ) Bộ lọc Mã ĐH Trạng thái Món hàng Thu hộ Tổng cước Chưa…" at bounding box center [235, 108] width 470 height 216
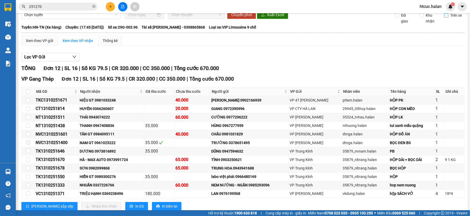
click at [444, 15] on input "Trên xe" at bounding box center [446, 15] width 4 height 4
checkbox input "true"
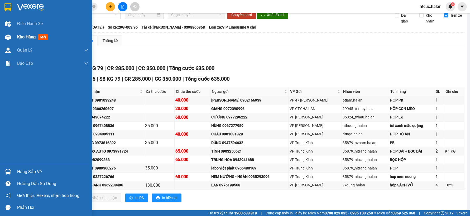
click at [9, 38] on img at bounding box center [8, 37] width 6 height 6
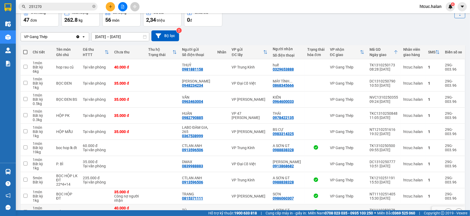
drag, startPoint x: 323, startPoint y: 176, endPoint x: 337, endPoint y: 194, distance: 23.2
drag, startPoint x: 337, startPoint y: 194, endPoint x: 355, endPoint y: 207, distance: 21.7
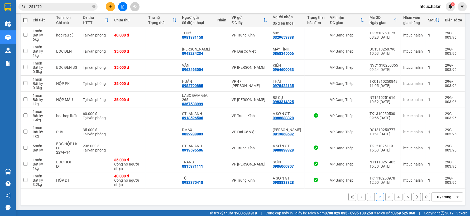
drag, startPoint x: 355, startPoint y: 207, endPoint x: 312, endPoint y: 199, distance: 43.4
click at [302, 200] on div "1 2 3 4 5 10 / trang open" at bounding box center [243, 196] width 441 height 9
drag, startPoint x: 367, startPoint y: 194, endPoint x: 362, endPoint y: 189, distance: 6.9
click at [367, 195] on button "1" at bounding box center [371, 197] width 8 height 8
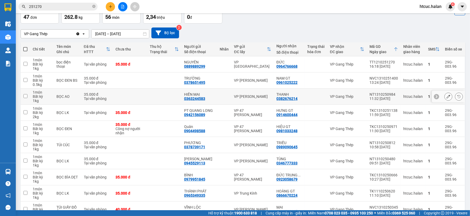
scroll to position [3, 0]
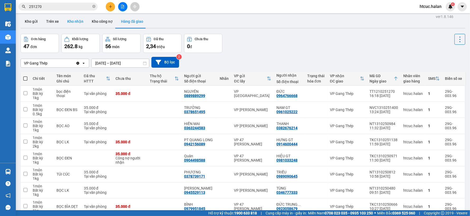
click at [71, 22] on button "Kho nhận" at bounding box center [75, 21] width 25 height 13
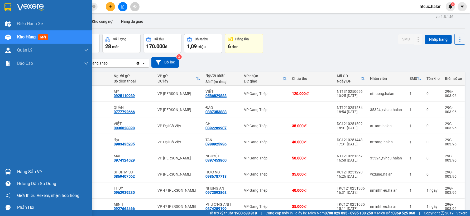
click at [11, 169] on img at bounding box center [8, 172] width 6 height 6
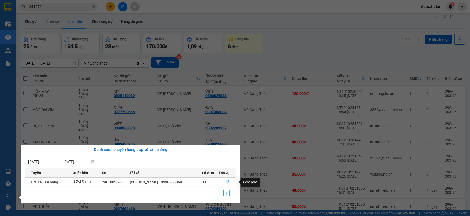
click at [226, 181] on icon "file-done" at bounding box center [227, 182] width 3 height 4
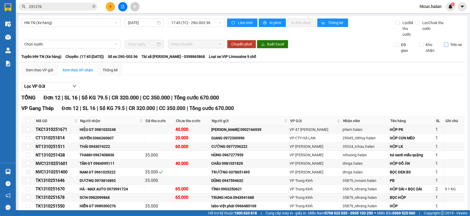
click at [444, 44] on input "Trên xe" at bounding box center [446, 44] width 4 height 4
checkbox input "true"
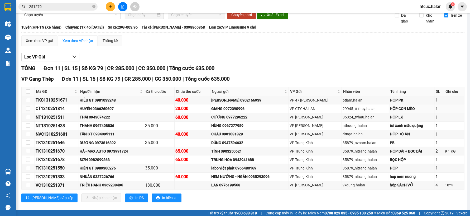
scroll to position [36, 0]
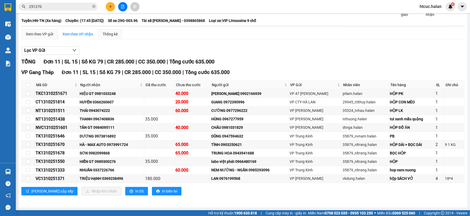
drag, startPoint x: 394, startPoint y: 101, endPoint x: 438, endPoint y: 48, distance: 68.5
click at [438, 48] on div "Lọc VP Gửi" at bounding box center [242, 50] width 443 height 9
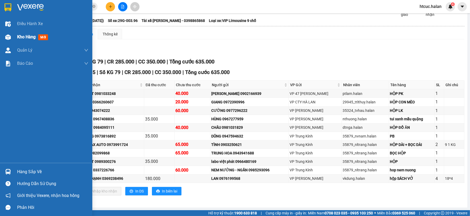
click at [5, 39] on img at bounding box center [8, 37] width 6 height 6
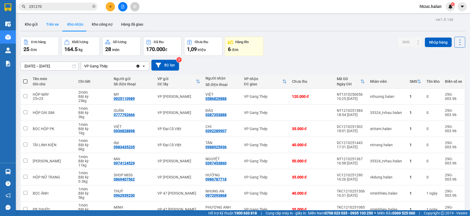
drag, startPoint x: 182, startPoint y: 44, endPoint x: 52, endPoint y: 24, distance: 131.1
click at [52, 24] on button "Trên xe" at bounding box center [52, 24] width 21 height 13
type input "05/02/2012 – 13/10/2025"
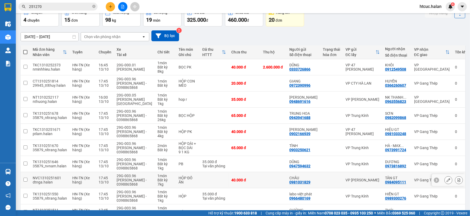
scroll to position [59, 0]
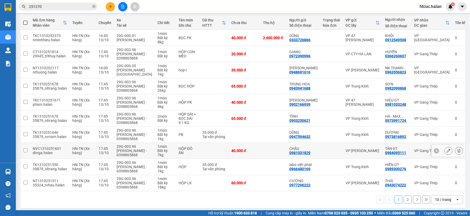
drag, startPoint x: 288, startPoint y: 150, endPoint x: 252, endPoint y: 196, distance: 59.2
click at [252, 196] on div "1 2 10 / trang open" at bounding box center [243, 199] width 441 height 9
click at [404, 199] on button "2" at bounding box center [408, 199] width 8 height 8
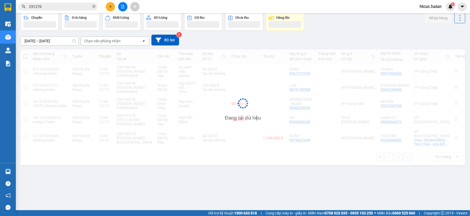
scroll to position [24, 0]
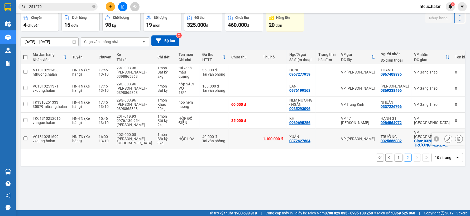
drag, startPoint x: 159, startPoint y: 140, endPoint x: 153, endPoint y: 135, distance: 8.1
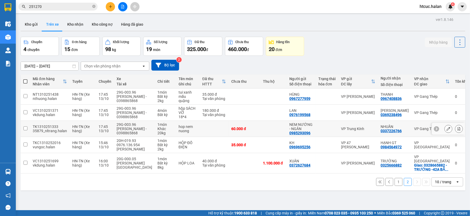
drag, startPoint x: 153, startPoint y: 135, endPoint x: 165, endPoint y: 186, distance: 52.0
click at [165, 186] on div "1 2 10 / trang open" at bounding box center [243, 181] width 445 height 17
click at [34, 25] on button "Kho gửi" at bounding box center [31, 24] width 21 height 13
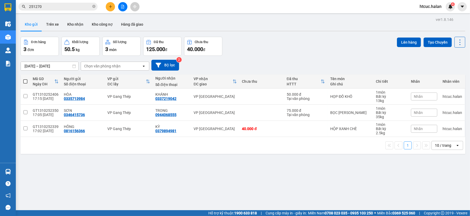
click at [95, 5] on icon "close-circle" at bounding box center [93, 6] width 3 height 3
click at [75, 6] on input "text" at bounding box center [60, 7] width 62 height 6
click at [75, 7] on input "text" at bounding box center [60, 7] width 62 height 6
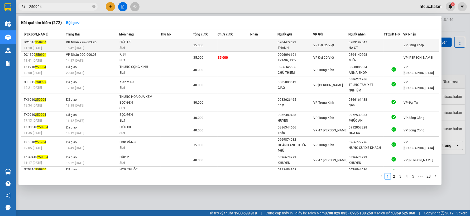
type input "250904"
click at [239, 44] on td at bounding box center [234, 45] width 33 height 12
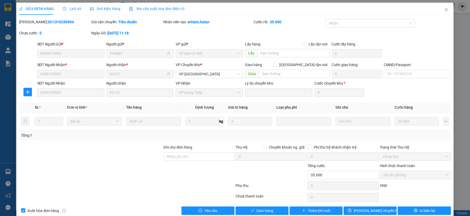
type input "0904479692"
type input "THÀNH"
type input "0989199547"
type input "HÀ GT"
type input "0"
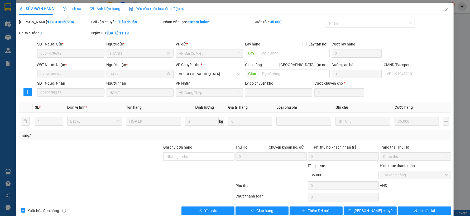
type input "35.000"
click at [265, 211] on span "Giao hàng" at bounding box center [265, 210] width 17 height 6
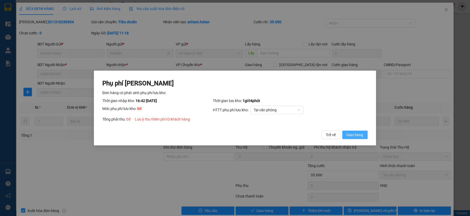
click at [353, 136] on span "Giao hàng" at bounding box center [355, 135] width 17 height 6
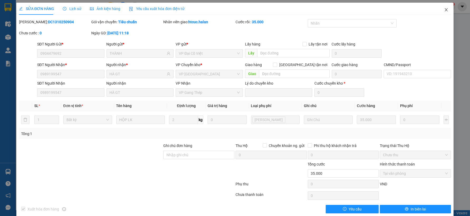
click at [445, 10] on icon "close" at bounding box center [446, 9] width 3 height 3
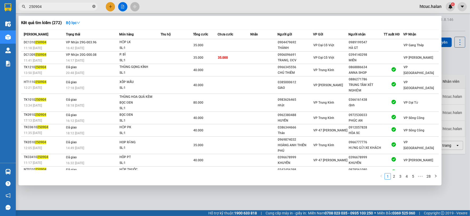
click at [94, 6] on icon "close-circle" at bounding box center [93, 6] width 3 height 3
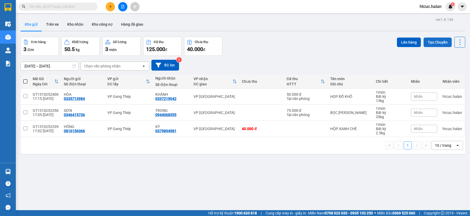
click at [433, 41] on button "Tạo Chuyến" at bounding box center [438, 42] width 28 height 10
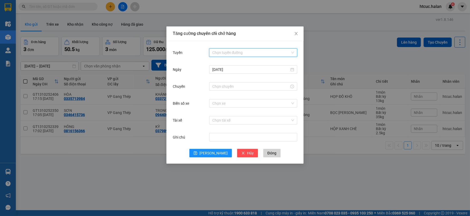
click at [236, 50] on input "Tuyến" at bounding box center [251, 53] width 78 height 8
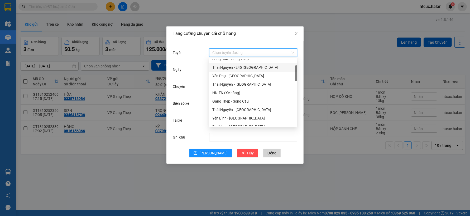
scroll to position [59, 0]
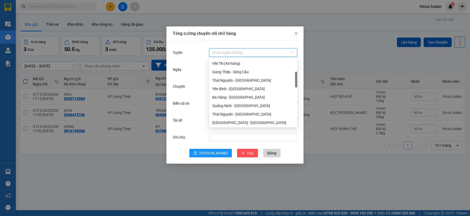
drag, startPoint x: 230, startPoint y: 98, endPoint x: 336, endPoint y: 59, distance: 112.6
click at [338, 59] on div "Tăng cường chuyến chỉ chở hàng Tuyến Chọn tuyến đường Ngày 13/10/2025 Chuyến Bi…" at bounding box center [235, 108] width 470 height 216
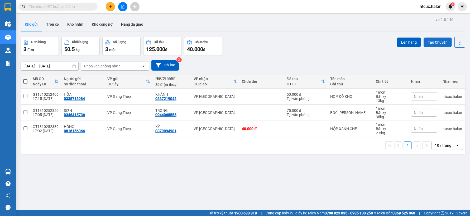
click at [435, 41] on button "Tạo Chuyến" at bounding box center [438, 42] width 28 height 10
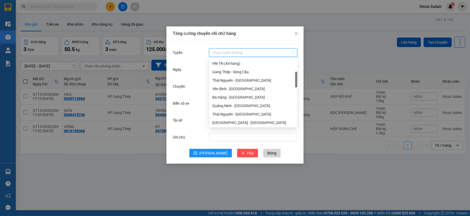
click at [237, 51] on input "Tuyến" at bounding box center [251, 53] width 78 height 8
click at [221, 64] on div "HN-TN (Xe hàng)" at bounding box center [253, 63] width 82 height 6
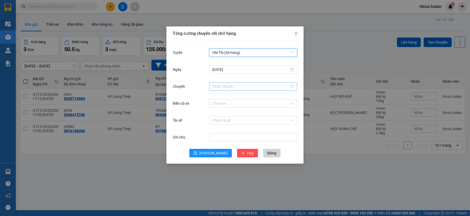
click at [225, 88] on input "Chuyến" at bounding box center [250, 86] width 77 height 6
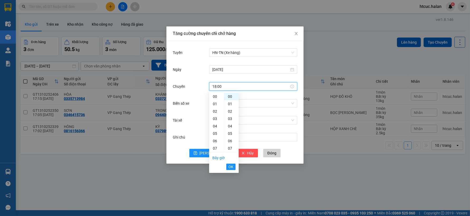
scroll to position [133, 0]
click at [229, 165] on span "OK" at bounding box center [231, 167] width 5 height 6
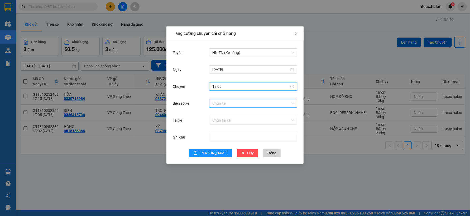
type input "18:00"
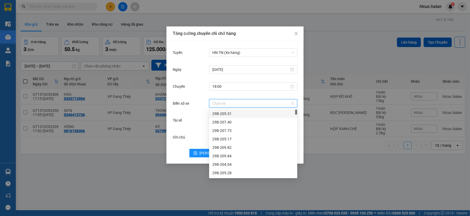
click at [234, 101] on input "Biển số xe" at bounding box center [251, 103] width 78 height 8
type input "20G"
click at [227, 131] on div "20G-000.32" at bounding box center [253, 130] width 82 height 6
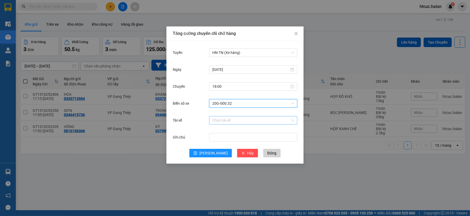
click at [234, 119] on input "Tài xế" at bounding box center [251, 120] width 78 height 8
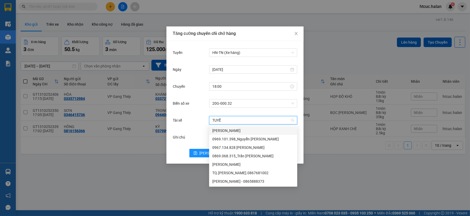
type input "TUYẾN"
click at [220, 181] on div "Đặng Văn Tuyến - 0865888373" at bounding box center [253, 181] width 82 height 6
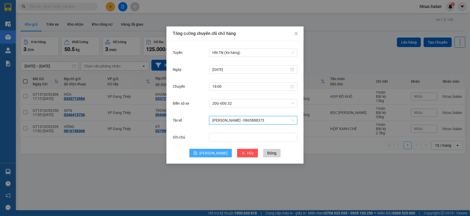
click at [214, 151] on span "Lưu" at bounding box center [214, 153] width 28 height 6
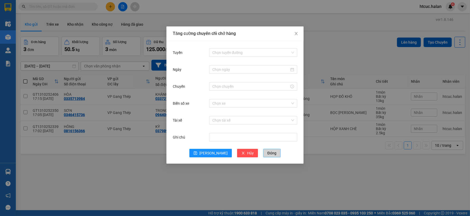
click at [268, 152] on span "Đóng" at bounding box center [272, 153] width 9 height 6
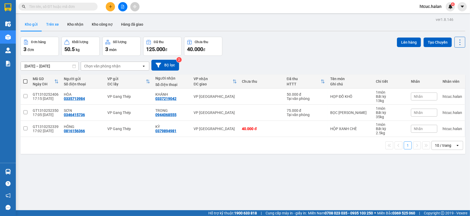
click at [51, 24] on button "Trên xe" at bounding box center [52, 24] width 21 height 13
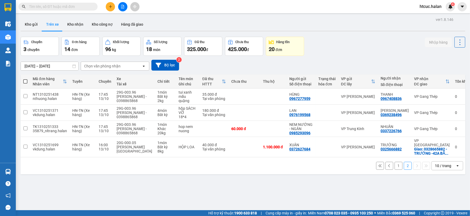
drag, startPoint x: 77, startPoint y: 7, endPoint x: 93, endPoint y: 2, distance: 16.9
click at [77, 7] on input "text" at bounding box center [60, 7] width 62 height 6
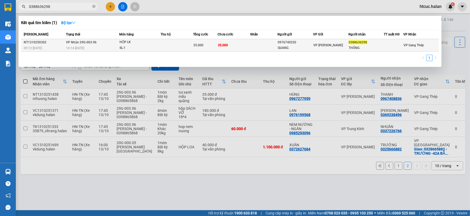
type input "0388636298"
click at [244, 45] on td "35.000" at bounding box center [234, 45] width 33 height 12
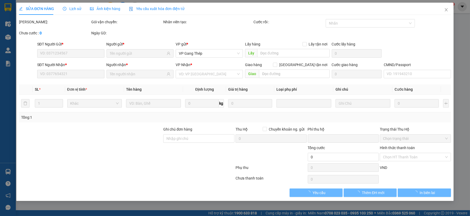
type input "0976740220"
type input "QUANG"
type input "0388636298"
type input "THẮNG"
type input "0"
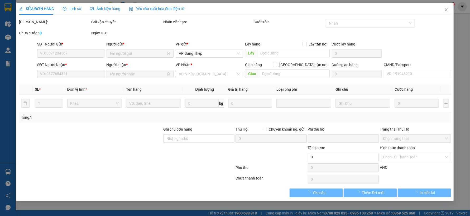
type input "35.000"
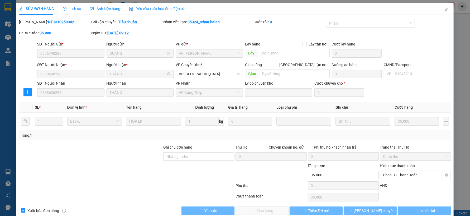
click at [411, 172] on span "Chọn HT Thanh Toán" at bounding box center [415, 175] width 65 height 8
click at [402, 130] on div "Tại văn phòng" at bounding box center [412, 130] width 64 height 6
type input "0"
click at [266, 211] on span "Giao hàng" at bounding box center [265, 210] width 17 height 6
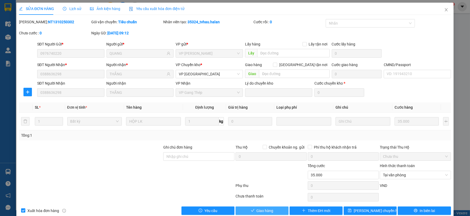
click at [265, 209] on span "Giao hàng" at bounding box center [265, 210] width 17 height 6
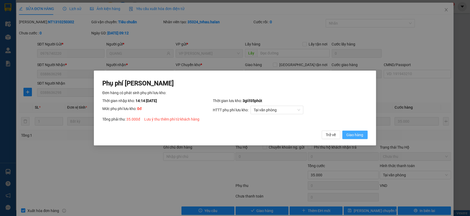
click at [357, 134] on span "Giao hàng" at bounding box center [355, 135] width 17 height 6
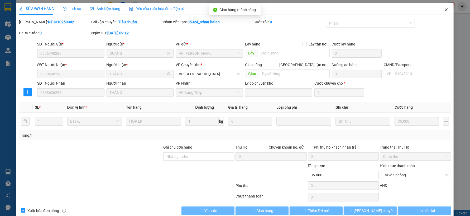
click at [444, 9] on icon "close" at bounding box center [446, 10] width 4 height 4
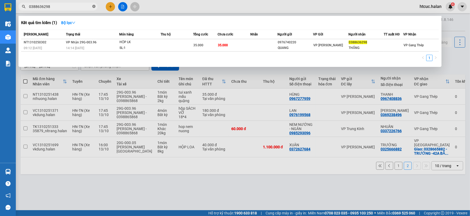
click at [94, 6] on icon "close-circle" at bounding box center [93, 6] width 3 height 3
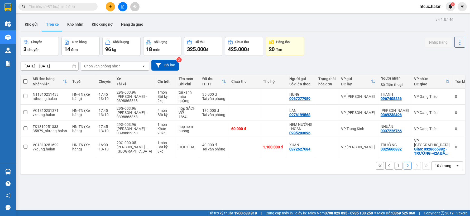
drag, startPoint x: 61, startPoint y: 6, endPoint x: 71, endPoint y: 2, distance: 11.1
click at [71, 2] on div "Kết quả tìm kiếm ( 1 ) Bộ lọc Mã ĐH Trạng thái Món hàng Thu hộ Tổng cước Chưa c…" at bounding box center [51, 6] width 103 height 9
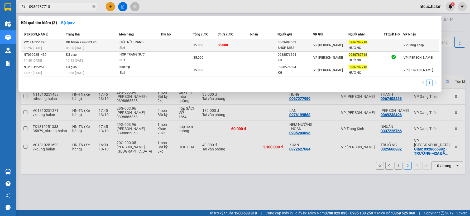
type input "0986787718"
click at [239, 43] on td "35.000" at bounding box center [234, 45] width 33 height 12
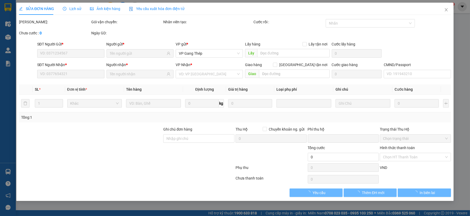
type input "0869407562"
type input "SHOP MISS"
type input "0986787718"
type input "HƯỜNG"
type input "0"
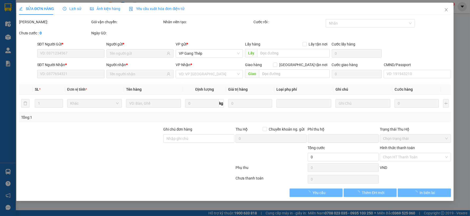
type input "35.000"
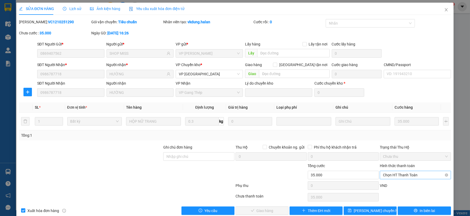
click at [404, 173] on span "Chọn HT Thanh Toán" at bounding box center [415, 175] width 65 height 8
click at [397, 128] on div "Tại văn phòng" at bounding box center [412, 130] width 64 height 6
type input "0"
click at [273, 209] on button "Giao hàng" at bounding box center [262, 210] width 53 height 8
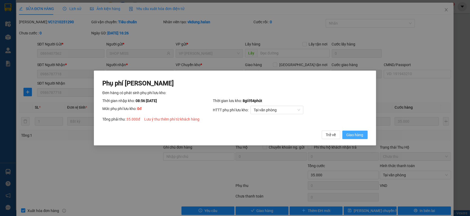
click at [359, 133] on span "Giao hàng" at bounding box center [355, 135] width 17 height 6
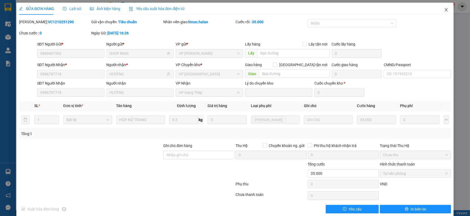
click at [444, 9] on span "Close" at bounding box center [446, 10] width 15 height 15
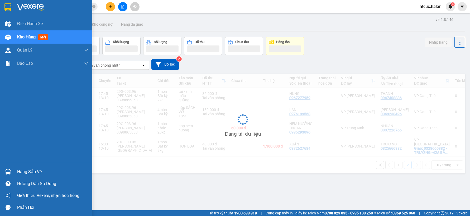
click at [25, 174] on div "Hàng sắp về" at bounding box center [52, 172] width 71 height 8
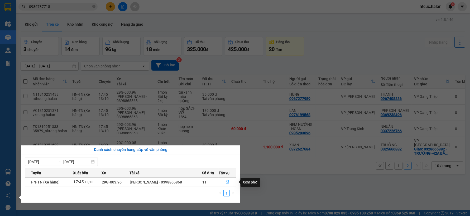
click at [229, 180] on icon "file-done" at bounding box center [228, 182] width 4 height 4
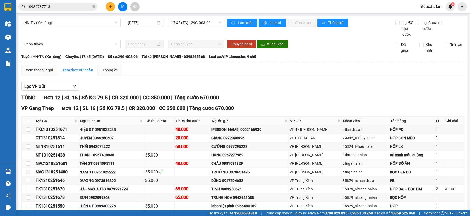
scroll to position [44, 0]
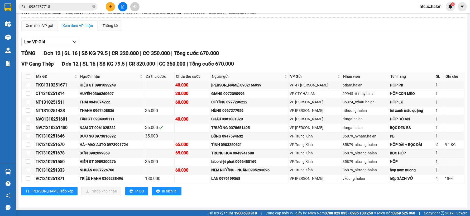
drag, startPoint x: 144, startPoint y: 160, endPoint x: 352, endPoint y: 201, distance: 212.1
click at [352, 201] on div "TỔNG Đơn 12 | SL 16 | Số KG 79.5 | CR 320.000 | CC 350.000 | Tổng cước 670.000 …" at bounding box center [242, 125] width 443 height 153
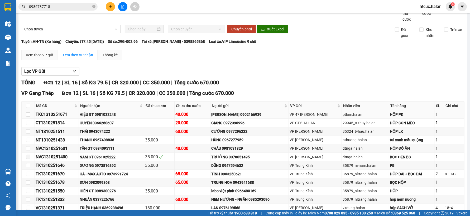
scroll to position [0, 0]
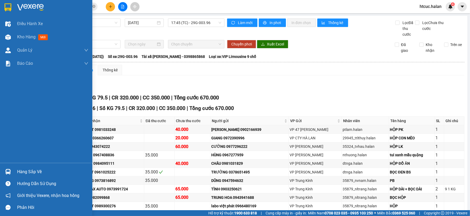
click at [10, 170] on img at bounding box center [8, 172] width 6 height 6
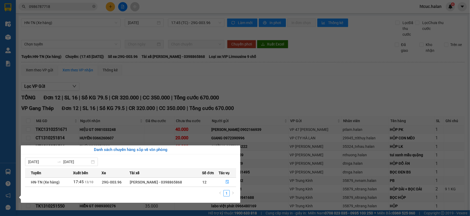
click at [378, 82] on section "Kết quả tìm kiếm ( 3 ) Bộ lọc Mã ĐH Trạng thái Món hàng Thu hộ Tổng cước Chưa c…" at bounding box center [235, 108] width 470 height 216
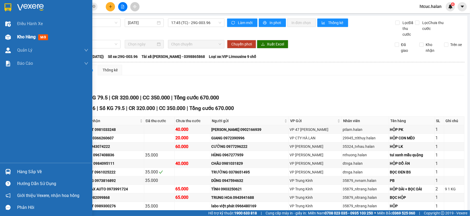
click at [6, 36] on img at bounding box center [8, 37] width 6 height 6
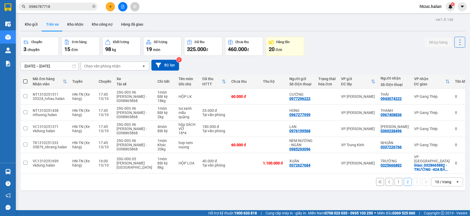
click at [395, 178] on button "1" at bounding box center [399, 182] width 8 height 8
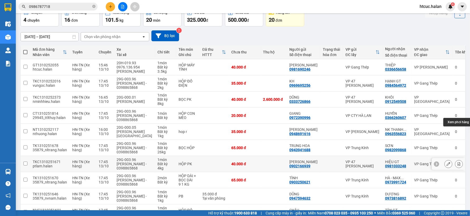
scroll to position [59, 0]
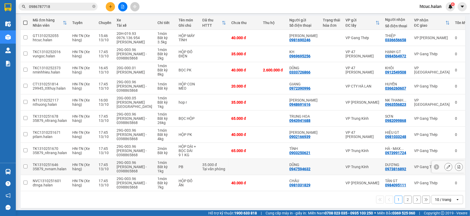
drag, startPoint x: 455, startPoint y: 160, endPoint x: 342, endPoint y: 201, distance: 120.2
click at [342, 201] on div "1 2 10 / trang open" at bounding box center [243, 199] width 441 height 9
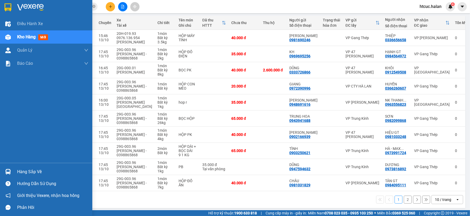
click at [10, 171] on img at bounding box center [8, 172] width 6 height 6
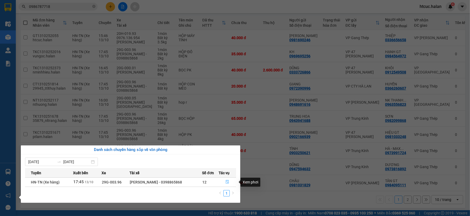
click at [226, 181] on icon "file-done" at bounding box center [227, 182] width 3 height 4
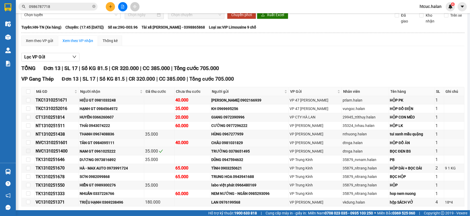
scroll to position [53, 0]
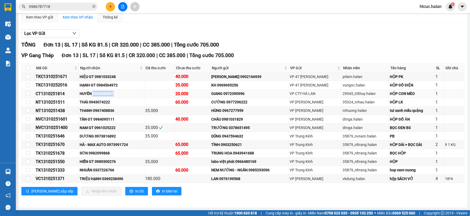
drag, startPoint x: 117, startPoint y: 91, endPoint x: 94, endPoint y: 93, distance: 22.5
click at [94, 93] on div "HUYỀN 0366260607" at bounding box center [112, 94] width 64 height 6
copy div "0366260607"
drag, startPoint x: 93, startPoint y: 4, endPoint x: 86, endPoint y: 5, distance: 7.2
click at [93, 4] on span at bounding box center [93, 7] width 3 height 6
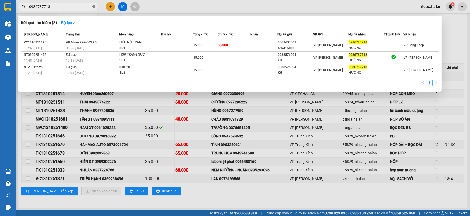
click at [93, 5] on icon "close-circle" at bounding box center [93, 6] width 3 height 3
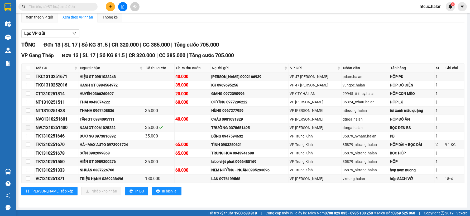
paste input "0366260607"
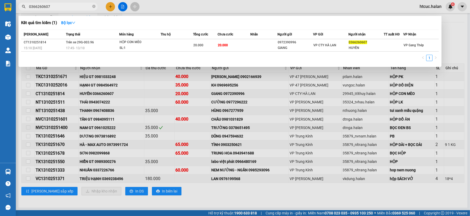
click at [223, 199] on div at bounding box center [235, 108] width 470 height 216
drag, startPoint x: 57, startPoint y: 7, endPoint x: 8, endPoint y: 12, distance: 48.9
click at [8, 12] on section "Kết quả tìm kiếm ( 1 ) Bộ lọc Mã ĐH Trạng thái Món hàng Thu hộ Tổng cước Chưa c…" at bounding box center [235, 108] width 470 height 216
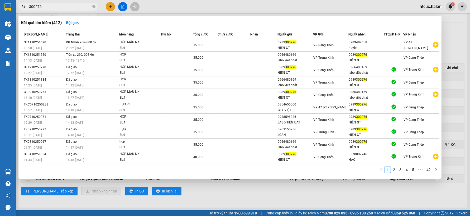
type input "300276"
click at [259, 187] on div at bounding box center [235, 108] width 470 height 216
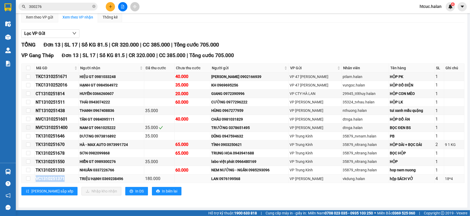
drag, startPoint x: 68, startPoint y: 176, endPoint x: 34, endPoint y: 178, distance: 33.6
click at [34, 178] on tr "VC1310251371 TRIỆU HẠNH 0369238496 180.000 LAN 0976199568 VP Võ Chí Công vkdung…" at bounding box center [243, 178] width 443 height 8
copy tr "VC1310251371"
click at [94, 5] on icon "close-circle" at bounding box center [93, 6] width 3 height 3
paste input "VC1310251371"
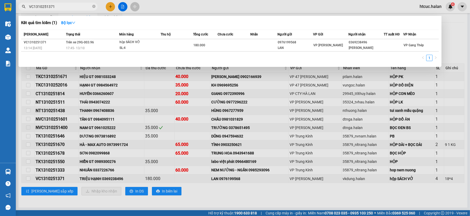
type input "VC1310251371"
click at [246, 196] on div at bounding box center [235, 108] width 470 height 216
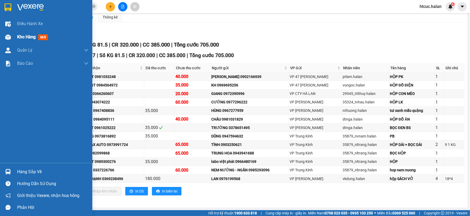
click at [7, 38] on img at bounding box center [8, 37] width 6 height 6
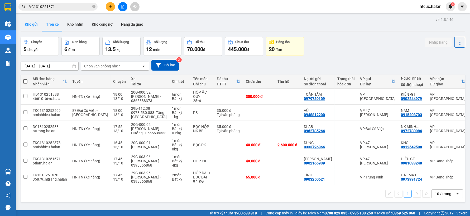
click at [28, 27] on button "Kho gửi" at bounding box center [31, 24] width 21 height 13
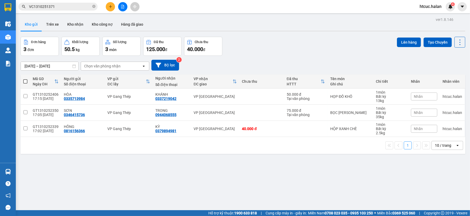
click at [25, 82] on span at bounding box center [25, 81] width 4 height 4
click at [25, 79] on input "checkbox" at bounding box center [25, 79] width 0 height 0
checkbox input "true"
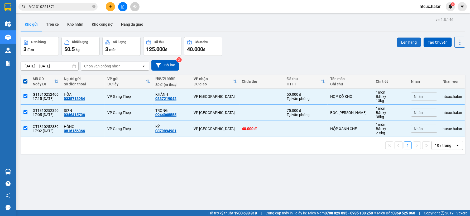
click at [406, 41] on button "Lên hàng" at bounding box center [409, 42] width 24 height 10
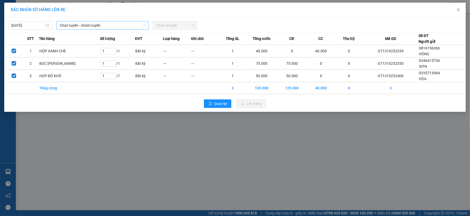
click at [121, 25] on span "Chọn tuyến - nhóm tuyến" at bounding box center [103, 25] width 86 height 8
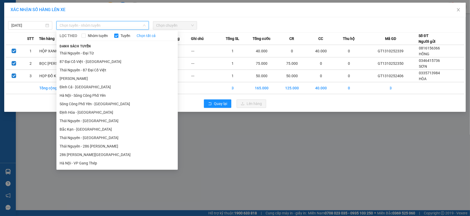
scroll to position [146, 0]
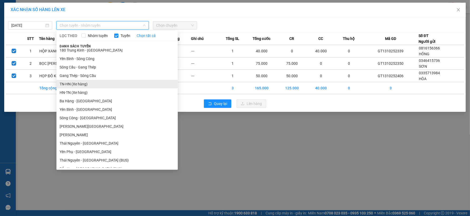
click at [75, 84] on li "TN-HN (Xe hàng)" at bounding box center [116, 84] width 121 height 8
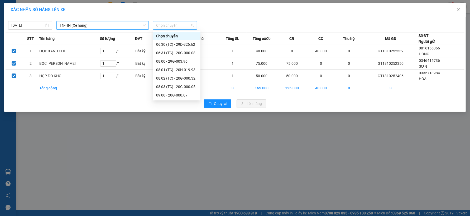
click at [191, 26] on span "Chọn chuyến" at bounding box center [175, 25] width 38 height 8
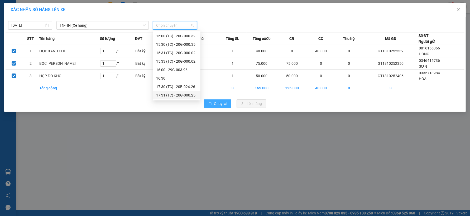
click at [223, 103] on span "Quay lại" at bounding box center [220, 104] width 13 height 6
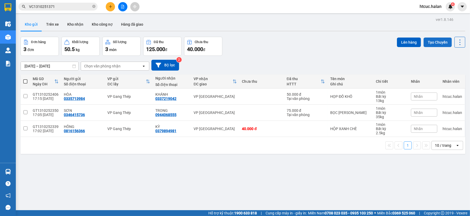
click at [435, 42] on button "Tạo Chuyến" at bounding box center [438, 42] width 28 height 10
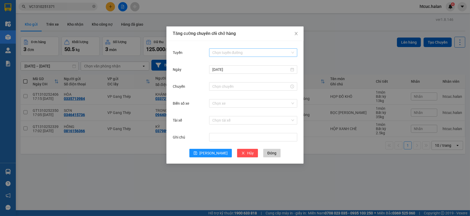
click at [215, 53] on input "Tuyến" at bounding box center [251, 53] width 78 height 8
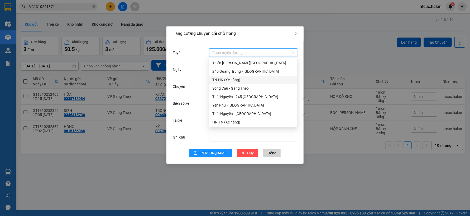
click at [224, 80] on div "TN-HN (Xe hàng)" at bounding box center [253, 80] width 82 height 6
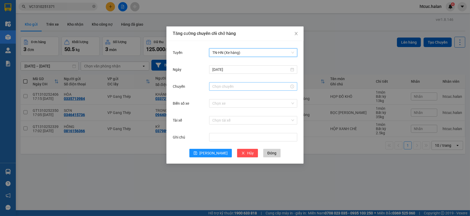
click at [224, 88] on input "Chuyến" at bounding box center [250, 86] width 77 height 6
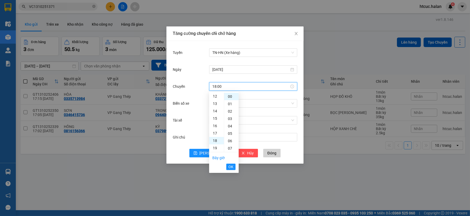
scroll to position [133, 0]
click at [230, 165] on span "OK" at bounding box center [231, 167] width 5 height 6
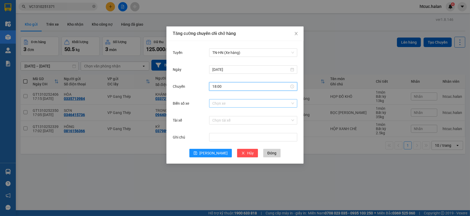
type input "18:00"
click at [230, 106] on input "Biển số xe" at bounding box center [251, 103] width 78 height 8
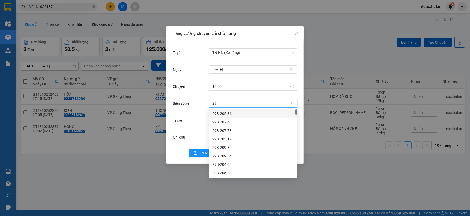
type input "29G"
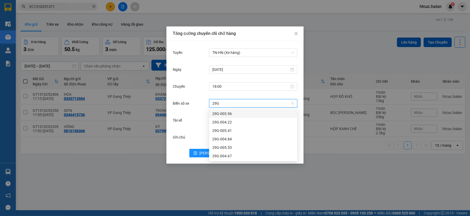
click at [226, 113] on div "29G-003.96" at bounding box center [253, 114] width 82 height 6
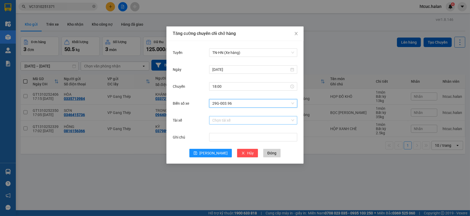
click at [229, 119] on input "Tài xế" at bounding box center [251, 120] width 78 height 8
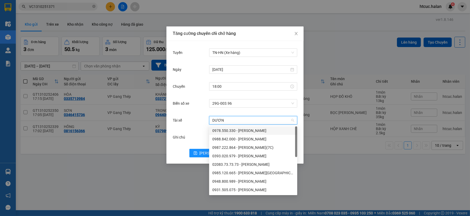
type input "DƯƠNG"
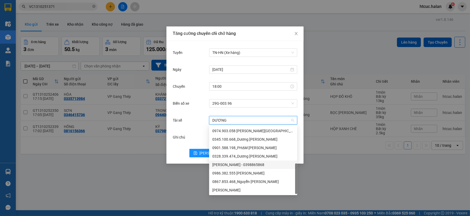
drag, startPoint x: 251, startPoint y: 180, endPoint x: 228, endPoint y: 165, distance: 26.8
click at [228, 165] on div "[PERSON_NAME] - 0398865868" at bounding box center [253, 165] width 82 height 6
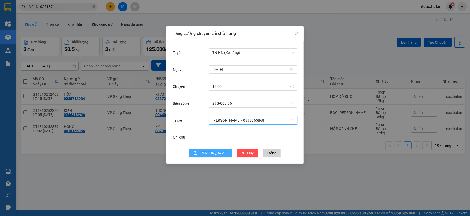
click at [212, 154] on span "Lưu" at bounding box center [214, 153] width 28 height 6
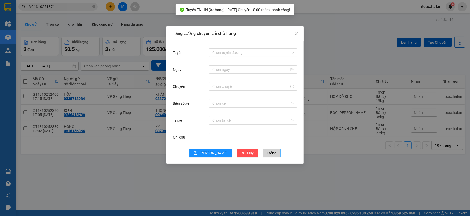
click at [268, 154] on span "Đóng" at bounding box center [272, 153] width 9 height 6
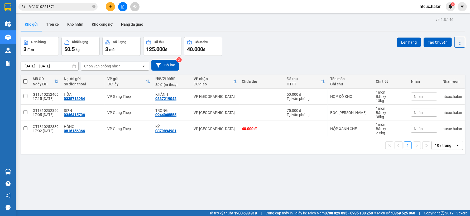
click at [25, 81] on span at bounding box center [25, 81] width 4 height 4
click at [25, 79] on input "checkbox" at bounding box center [25, 79] width 0 height 0
checkbox input "true"
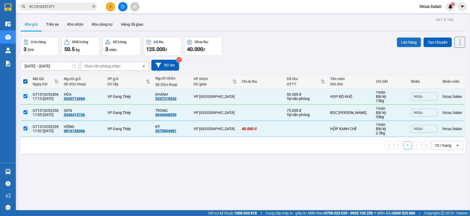
click at [401, 41] on button "Lên hàng" at bounding box center [409, 42] width 24 height 10
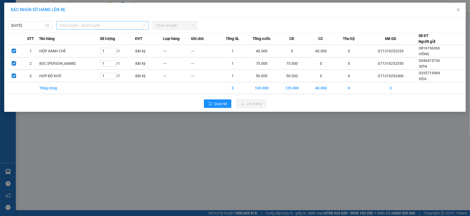
click at [137, 27] on span "Chọn tuyến - nhóm tuyến" at bounding box center [103, 25] width 86 height 8
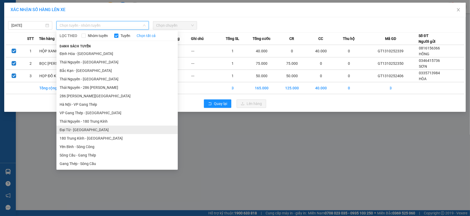
scroll to position [88, 0]
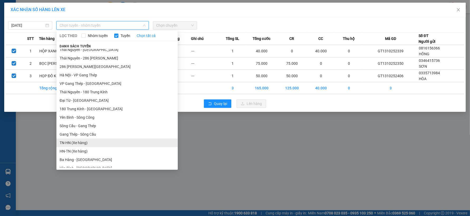
click at [66, 143] on li "TN-HN (Xe hàng)" at bounding box center [116, 142] width 121 height 8
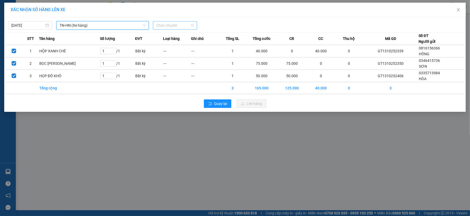
click at [188, 25] on span "Chọn chuyến" at bounding box center [175, 25] width 38 height 8
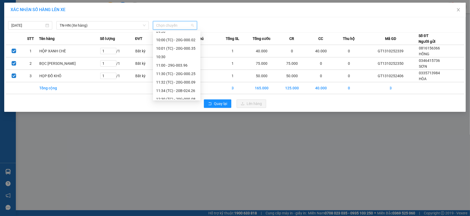
scroll to position [228, 0]
click at [189, 95] on div "18:00 (TC) - 29G-003.96" at bounding box center [176, 95] width 41 height 6
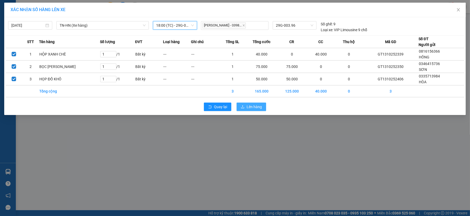
click at [243, 107] on icon "upload" at bounding box center [243, 107] width 4 height 4
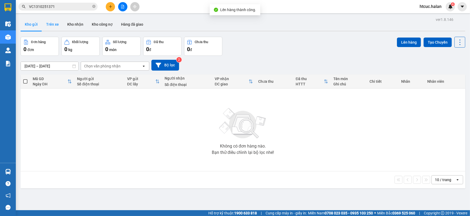
click at [51, 23] on button "Trên xe" at bounding box center [52, 24] width 21 height 13
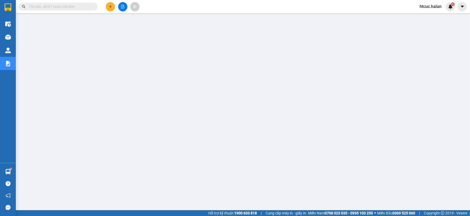
click at [73, 7] on input "text" at bounding box center [60, 7] width 62 height 6
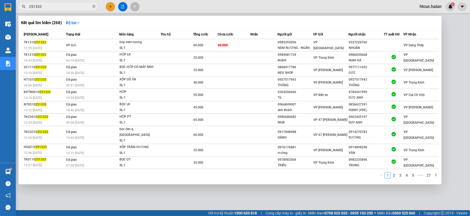
click at [139, 190] on div at bounding box center [235, 108] width 470 height 216
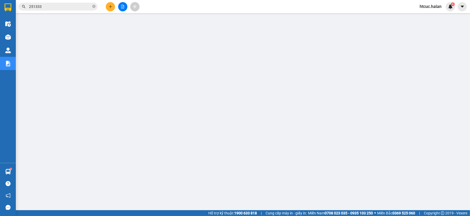
click at [66, 4] on input "251333" at bounding box center [60, 7] width 62 height 6
click at [13, 9] on section "Kết quả tìm kiếm ( 268 ) Bộ lọc Mã ĐH Trạng thái Món hàng Thu hộ Tổng cước Chưa…" at bounding box center [235, 108] width 470 height 216
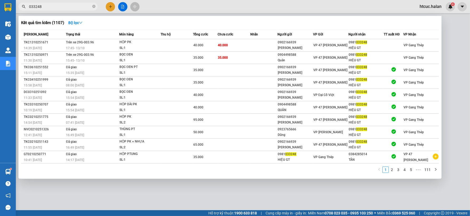
type input "033248"
click at [158, 201] on div at bounding box center [235, 108] width 470 height 216
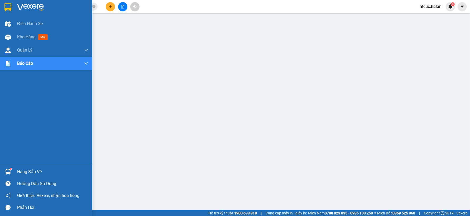
click at [12, 173] on div "Hàng sắp về" at bounding box center [46, 171] width 92 height 12
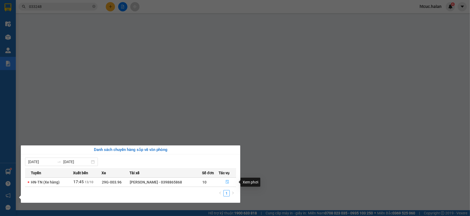
click at [226, 182] on icon "file-done" at bounding box center [228, 182] width 4 height 4
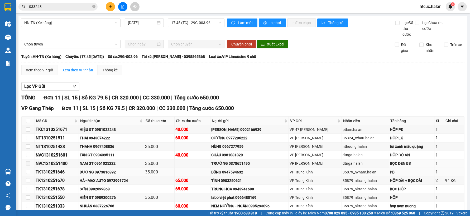
scroll to position [36, 0]
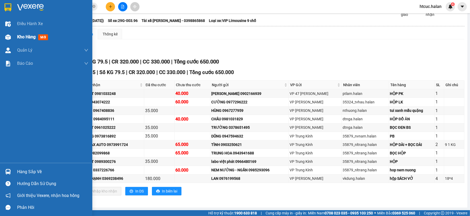
click at [9, 36] on img at bounding box center [8, 37] width 6 height 6
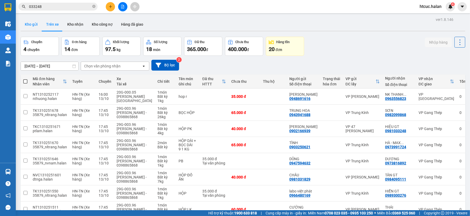
click at [32, 25] on button "Kho gửi" at bounding box center [31, 24] width 21 height 13
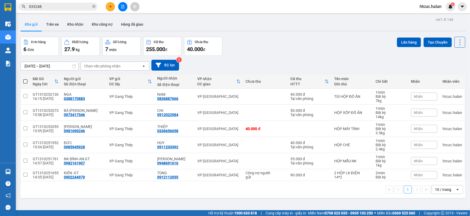
click at [26, 80] on span at bounding box center [25, 81] width 4 height 4
click at [25, 79] on input "checkbox" at bounding box center [25, 79] width 0 height 0
checkbox input "true"
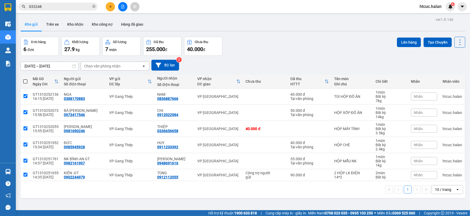
checkbox input "true"
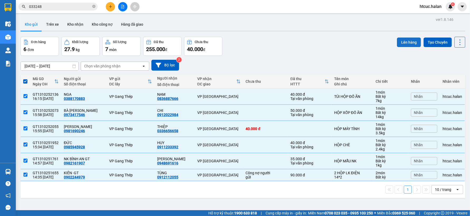
click at [405, 41] on button "Lên hàng" at bounding box center [409, 42] width 24 height 10
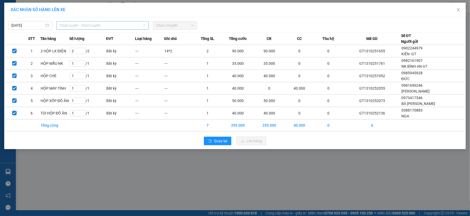
click at [138, 24] on span "Chọn tuyến - nhóm tuyến" at bounding box center [103, 25] width 86 height 8
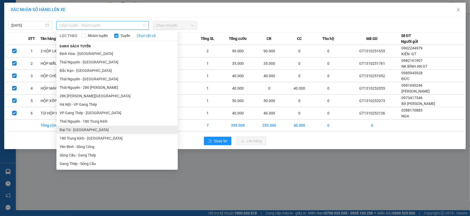
scroll to position [88, 0]
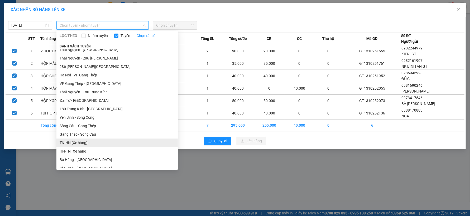
click at [73, 141] on li "TN-HN (Xe hàng)" at bounding box center [116, 142] width 121 height 8
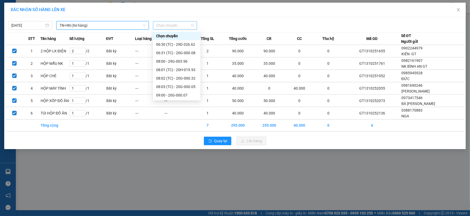
click at [193, 24] on span "Chọn chuyến" at bounding box center [175, 25] width 38 height 8
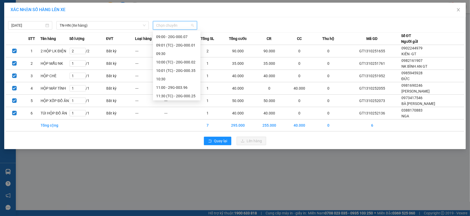
scroll to position [202, 0]
click at [165, 86] on div "16:00" at bounding box center [176, 87] width 41 height 6
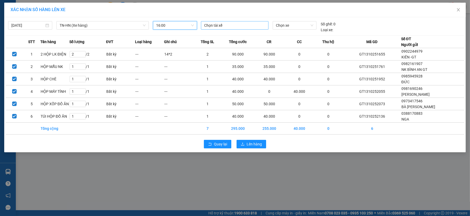
click at [261, 26] on div at bounding box center [234, 25] width 65 height 6
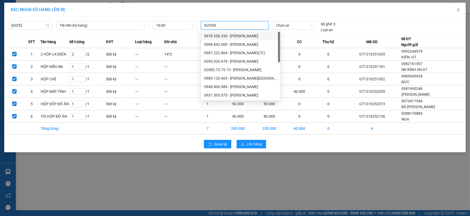
type input "DƯƠNG"
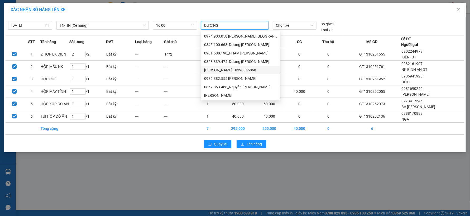
click at [231, 70] on div "[PERSON_NAME] - 0398865868" at bounding box center [240, 70] width 73 height 6
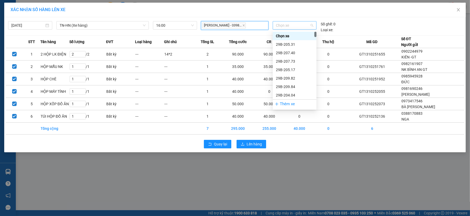
click at [310, 23] on span "Chọn xe" at bounding box center [294, 25] width 37 height 8
type input "29G"
click at [290, 36] on div "29G-003.96" at bounding box center [294, 36] width 37 height 6
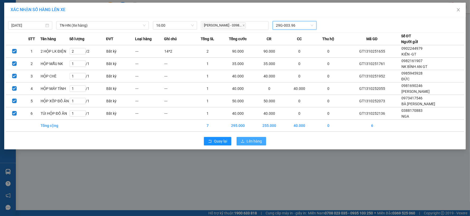
click at [259, 139] on span "Lên hàng" at bounding box center [254, 141] width 15 height 6
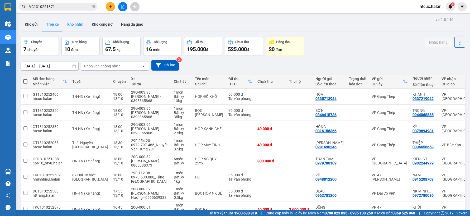
click at [79, 26] on button "Kho nhận" at bounding box center [75, 24] width 25 height 13
type input "[DATE] – [DATE]"
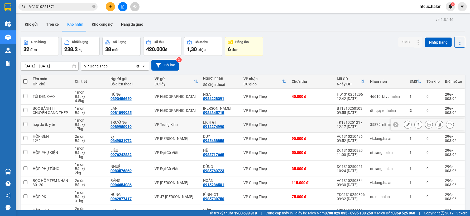
scroll to position [49, 0]
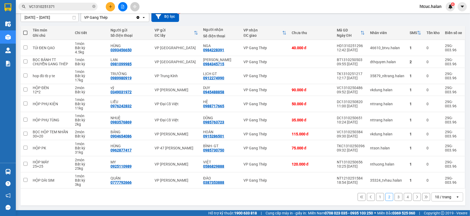
click at [377, 197] on button "1" at bounding box center [380, 197] width 8 height 8
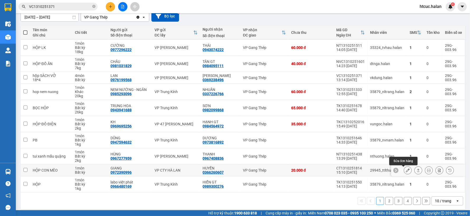
click at [406, 170] on icon at bounding box center [408, 170] width 4 height 4
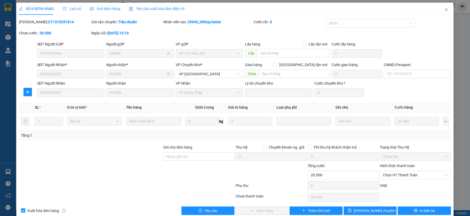
type input "0972390996"
type input "GIANG"
type input "0366260607"
type input "HUYỀN"
type input "0"
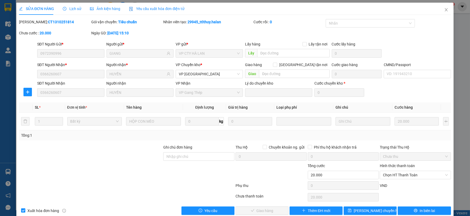
type input "20.000"
click at [405, 173] on span "Chọn HT Thanh Toán" at bounding box center [415, 175] width 65 height 8
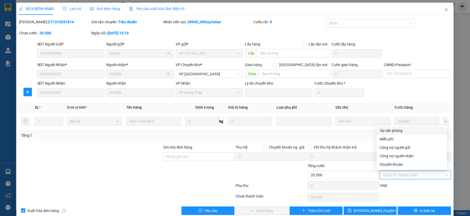
click at [402, 130] on div "Tại văn phòng" at bounding box center [412, 130] width 64 height 6
type input "0"
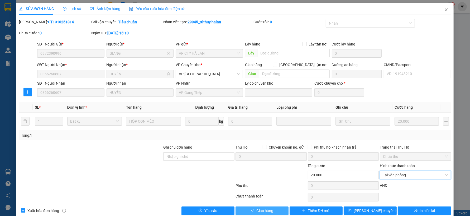
click at [268, 211] on span "Giao hàng" at bounding box center [265, 210] width 17 height 6
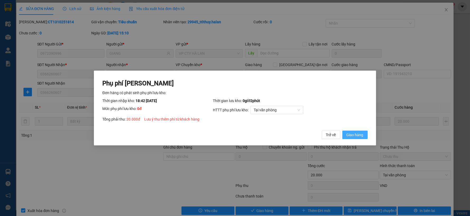
click at [363, 136] on span "Giao hàng" at bounding box center [355, 135] width 17 height 6
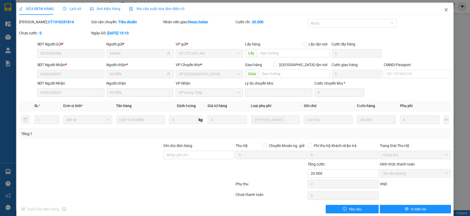
click at [442, 7] on span "Close" at bounding box center [446, 10] width 15 height 15
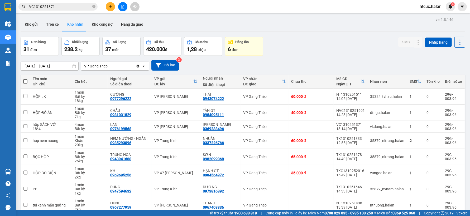
scroll to position [57, 0]
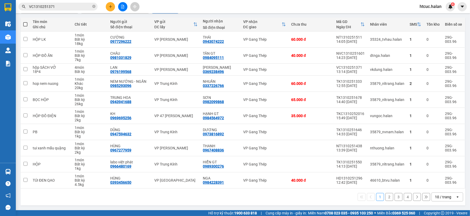
drag, startPoint x: 229, startPoint y: 190, endPoint x: 231, endPoint y: 190, distance: 2.9
drag, startPoint x: 231, startPoint y: 190, endPoint x: 408, endPoint y: 165, distance: 178.1
click at [410, 165] on div "1" at bounding box center [416, 164] width 12 height 4
checkbox input "true"
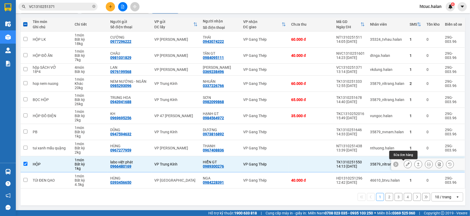
click at [406, 164] on icon at bounding box center [408, 164] width 4 height 4
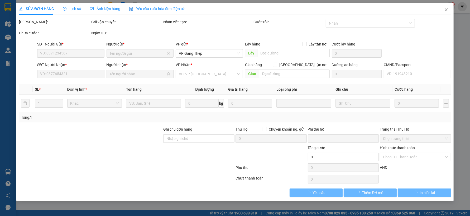
type input "0966480169"
type input "labo việt phát"
type input "0989300276"
type input "HIỂN GT"
type input "0"
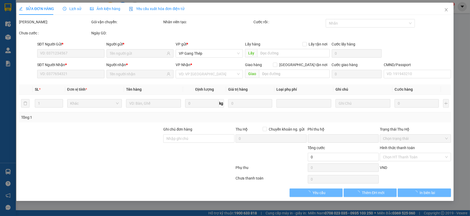
type input "35.000"
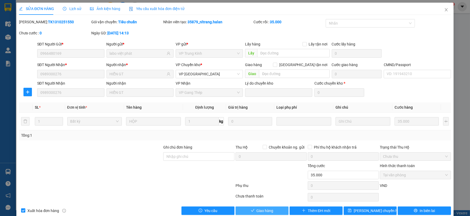
click at [277, 213] on button "Giao hàng" at bounding box center [262, 210] width 53 height 8
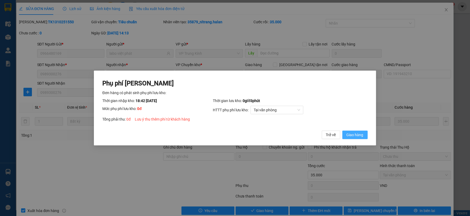
click at [358, 134] on span "Giao hàng" at bounding box center [355, 135] width 17 height 6
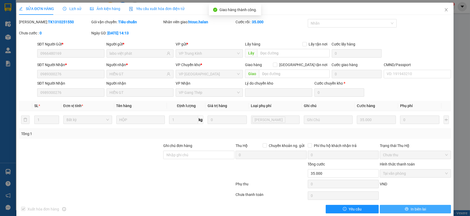
click at [423, 209] on button "In biên lai" at bounding box center [415, 209] width 71 height 8
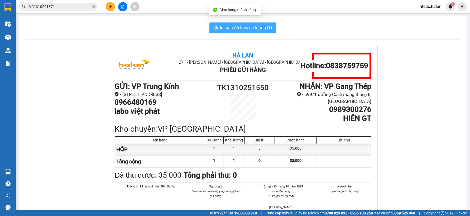
click at [257, 26] on span "In mẫu A5 theo số lượng (1)" at bounding box center [246, 27] width 52 height 7
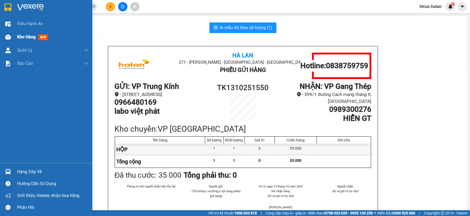
click at [6, 36] on img at bounding box center [8, 37] width 6 height 6
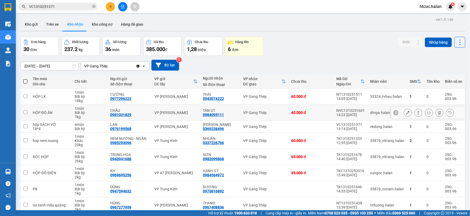
scroll to position [29, 0]
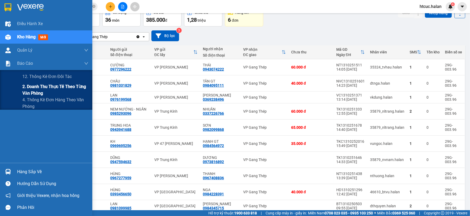
click at [25, 91] on span "2. Doanh thu thực tế theo từng văn phòng" at bounding box center [55, 89] width 66 height 13
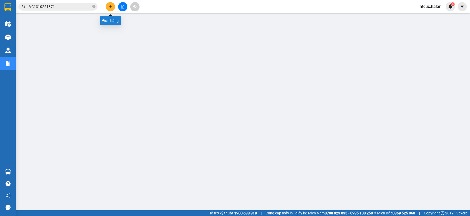
click at [111, 5] on icon "plus" at bounding box center [111, 7] width 4 height 4
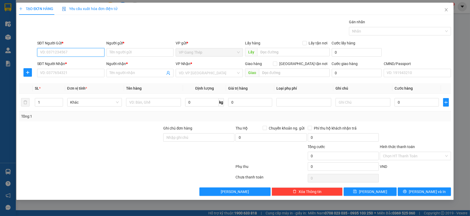
click at [68, 53] on input "SĐT Người Gửi *" at bounding box center [70, 52] width 67 height 8
type input "0365899200"
click at [116, 52] on input "Người gửi *" at bounding box center [140, 52] width 67 height 8
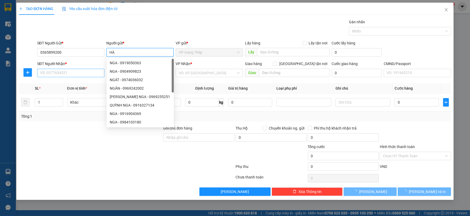
type input "HÀ"
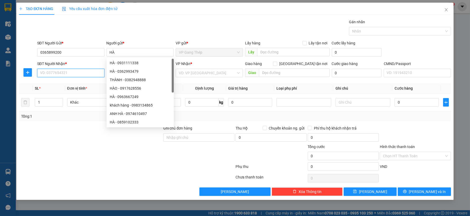
click at [74, 72] on input "SĐT Người Nhận *" at bounding box center [70, 73] width 67 height 8
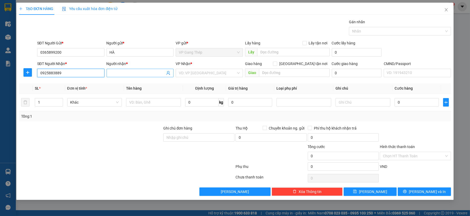
type input "0925883889"
click at [125, 74] on input "Người nhận *" at bounding box center [138, 73] width 56 height 6
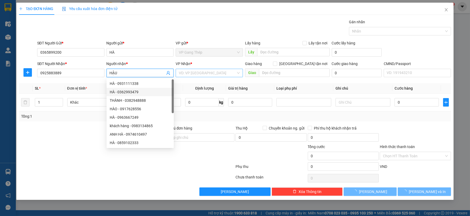
type input "HẬU"
click at [210, 73] on input "search" at bounding box center [207, 73] width 57 height 8
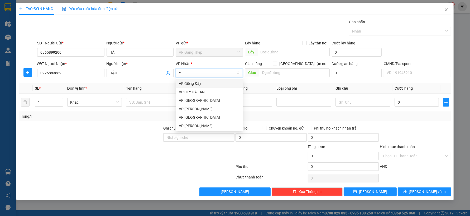
type input "YE"
click at [188, 85] on div "VP [GEOGRAPHIC_DATA]" at bounding box center [209, 83] width 61 height 6
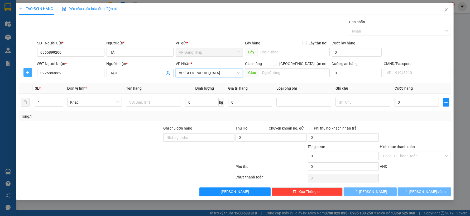
click at [25, 70] on span "plus" at bounding box center [28, 72] width 8 height 4
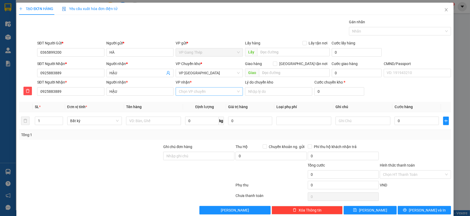
click at [185, 94] on input "VP nhận *" at bounding box center [207, 91] width 57 height 8
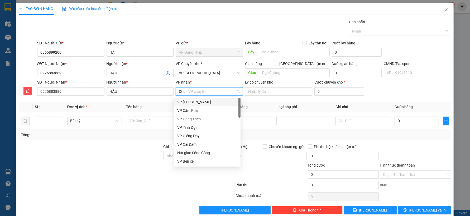
type input "D"
type input "ĐA"
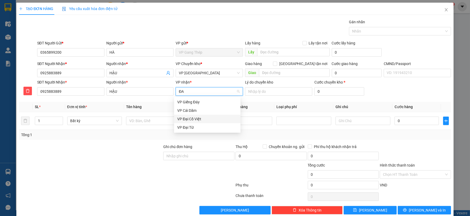
click at [193, 119] on div "VP Đại Cồ Việt" at bounding box center [207, 119] width 60 height 6
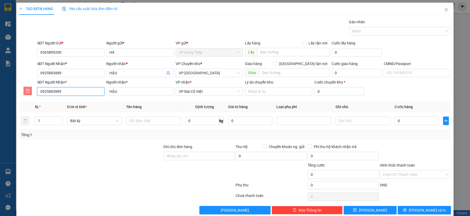
drag, startPoint x: 64, startPoint y: 90, endPoint x: 28, endPoint y: 91, distance: 35.9
click at [28, 91] on div "SĐT Người Nhận * 0925883889 Người nhận * HẬU VP nhận * VP Đại Cồ Việt Lý do chu…" at bounding box center [234, 88] width 433 height 18
click at [148, 120] on input "text" at bounding box center [153, 120] width 55 height 8
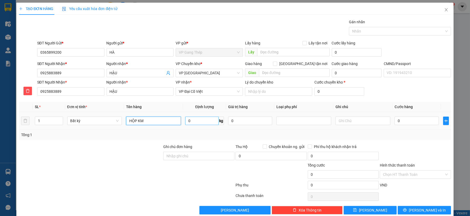
type input "HỘP KM"
click at [194, 121] on input "0" at bounding box center [202, 120] width 34 height 8
type input "0.2"
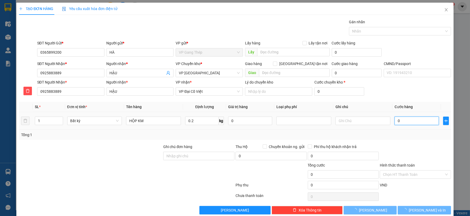
click at [421, 120] on input "0" at bounding box center [417, 120] width 44 height 8
type input "35.000"
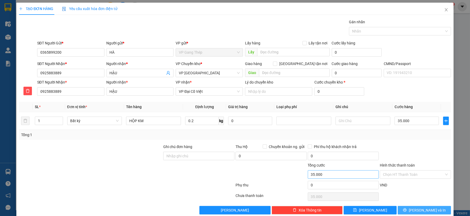
drag, startPoint x: 425, startPoint y: 210, endPoint x: 355, endPoint y: 171, distance: 80.0
click at [425, 209] on span "Lưu và In" at bounding box center [427, 210] width 37 height 6
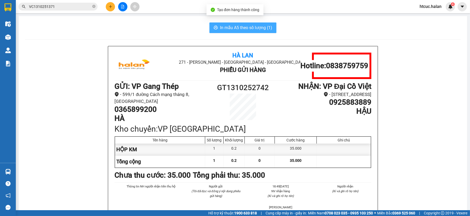
click at [229, 28] on span "In mẫu A5 theo số lượng (1)" at bounding box center [246, 27] width 52 height 7
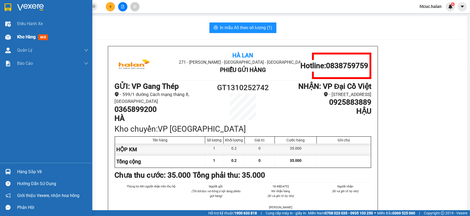
click at [11, 40] on div at bounding box center [7, 36] width 9 height 9
click at [22, 37] on span "Kho hàng" at bounding box center [26, 36] width 18 height 5
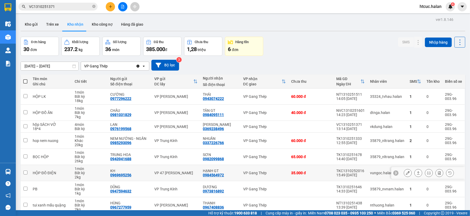
scroll to position [53, 0]
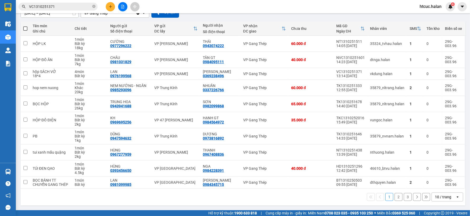
click at [404, 198] on button "3" at bounding box center [408, 197] width 8 height 8
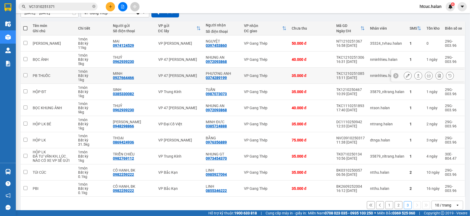
scroll to position [0, 0]
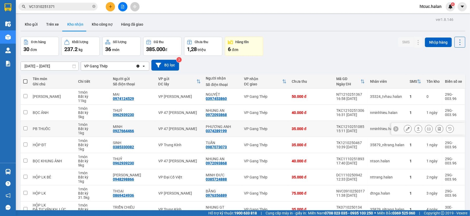
drag, startPoint x: 118, startPoint y: 98, endPoint x: 114, endPoint y: 93, distance: 6.9
drag, startPoint x: 114, startPoint y: 93, endPoint x: 73, endPoint y: 6, distance: 96.4
click at [73, 6] on input "VC1310251371" at bounding box center [60, 7] width 62 height 6
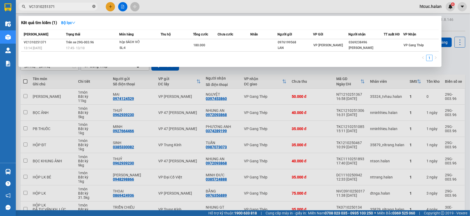
click at [93, 6] on icon "close-circle" at bounding box center [93, 6] width 3 height 3
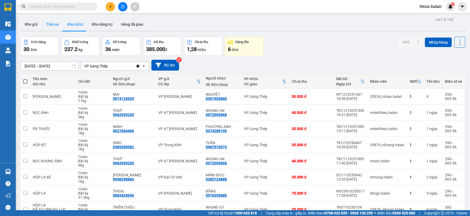
click at [54, 23] on button "Trên xe" at bounding box center [52, 24] width 21 height 13
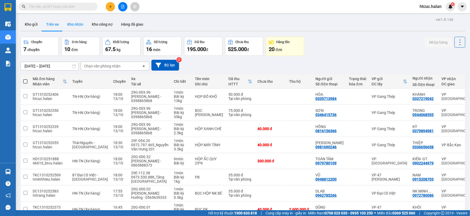
click at [77, 24] on button "Kho nhận" at bounding box center [75, 24] width 25 height 13
type input "15/08/2025 – 13/10/2025"
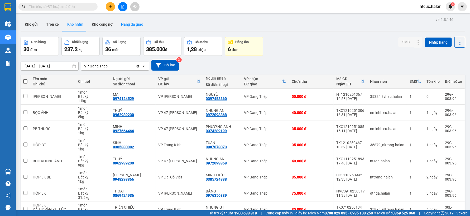
click at [135, 22] on button "Hàng đã giao" at bounding box center [132, 24] width 31 height 13
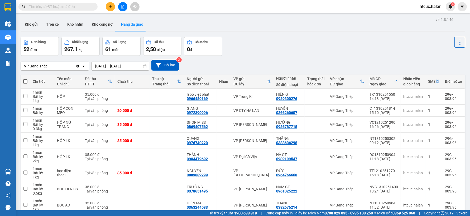
click at [42, 8] on input "text" at bounding box center [60, 7] width 62 height 6
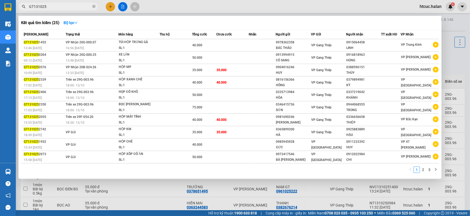
type input "GT131025"
click at [72, 7] on input "GT131025" at bounding box center [60, 7] width 62 height 6
click at [456, 23] on div at bounding box center [235, 108] width 470 height 216
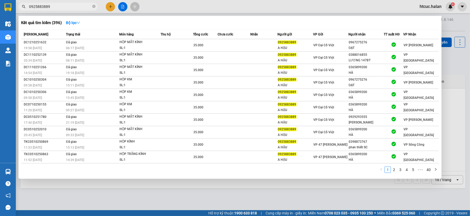
type input "0925883889"
